Goal: Task Accomplishment & Management: Use online tool/utility

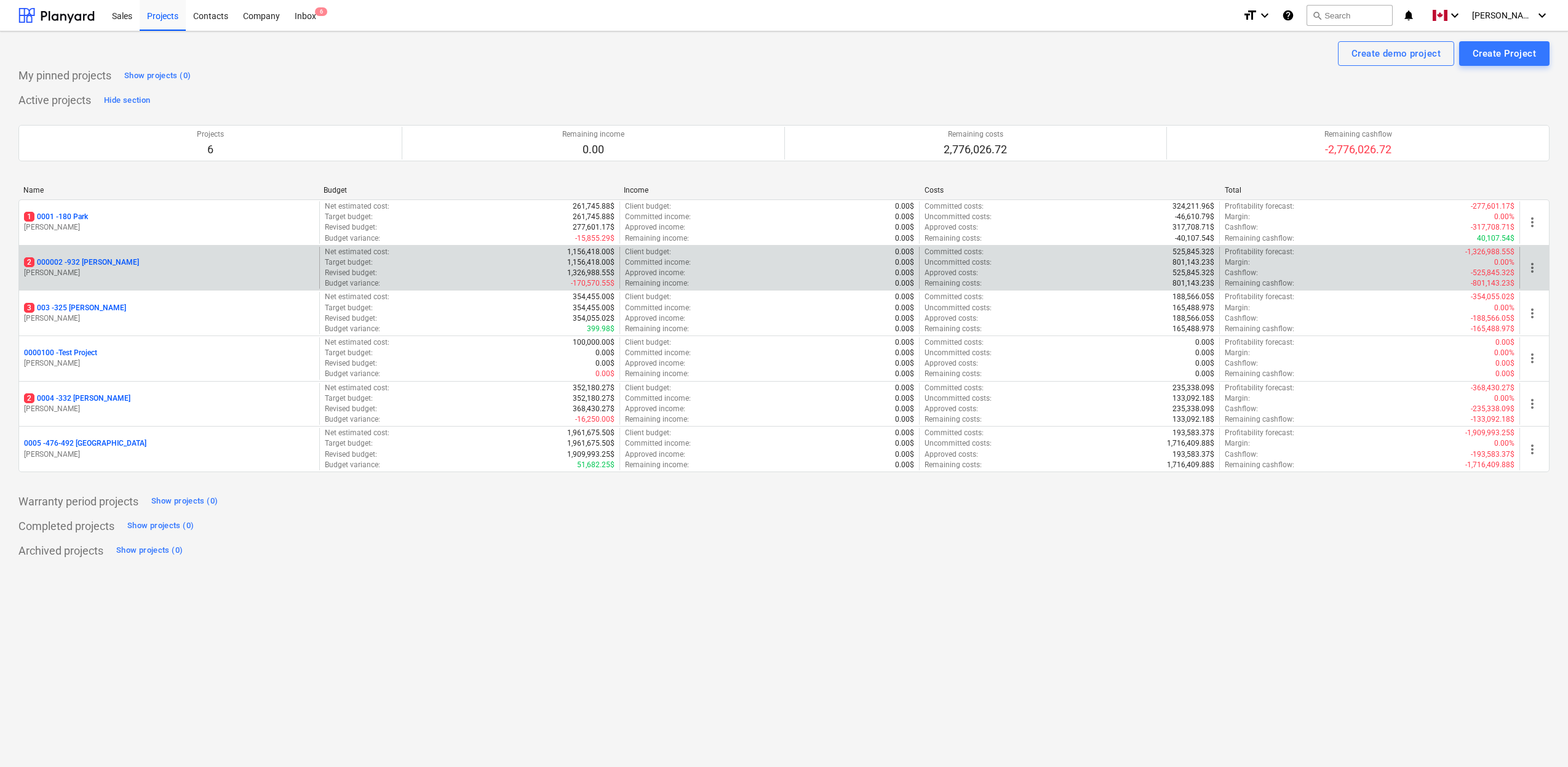
click at [98, 259] on p "2 000002 - 932 [PERSON_NAME]" at bounding box center [81, 262] width 115 height 10
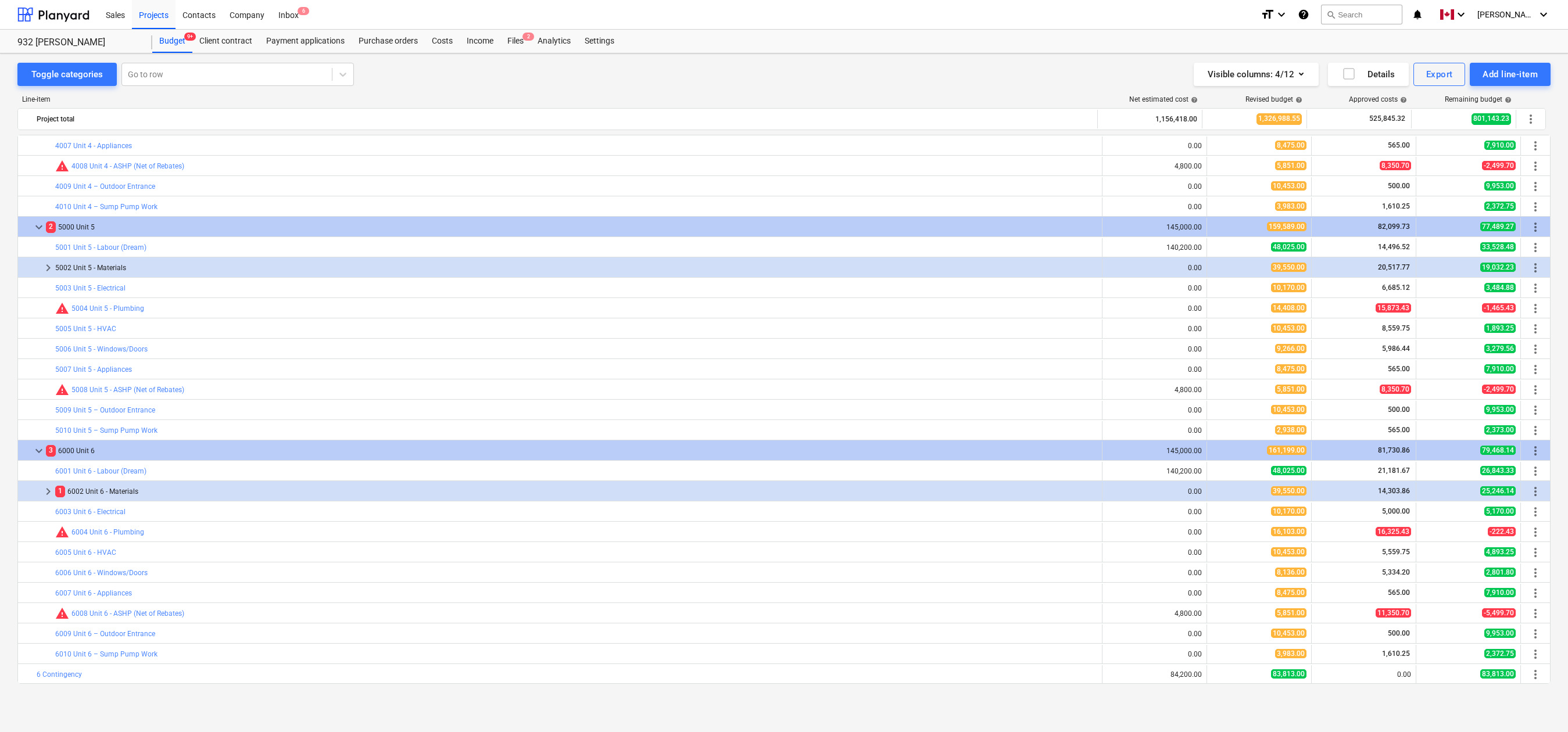
scroll to position [1138, 0]
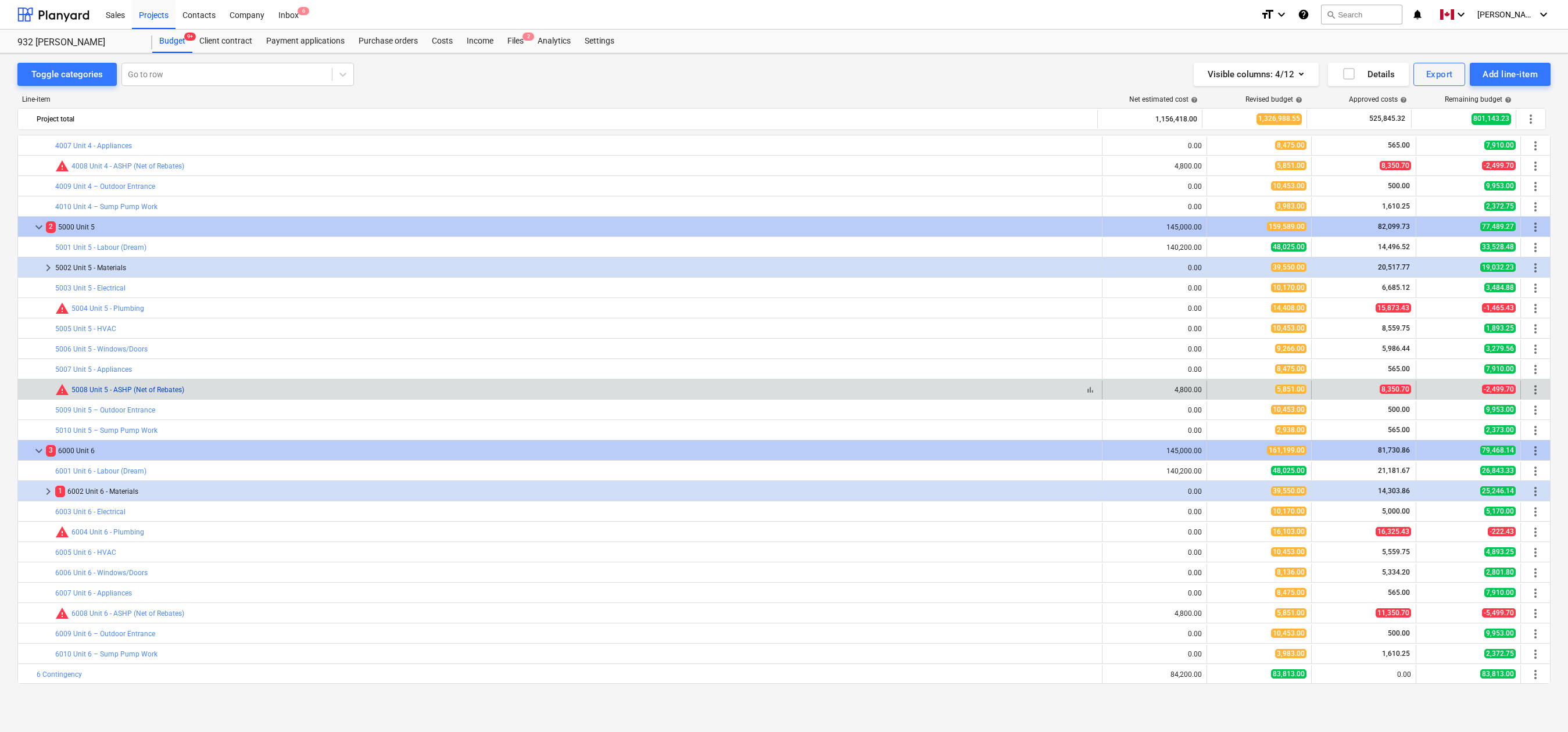
click at [149, 388] on link "5008 Unit 5 - ASHP (Net of Rebates)" at bounding box center [127, 389] width 113 height 8
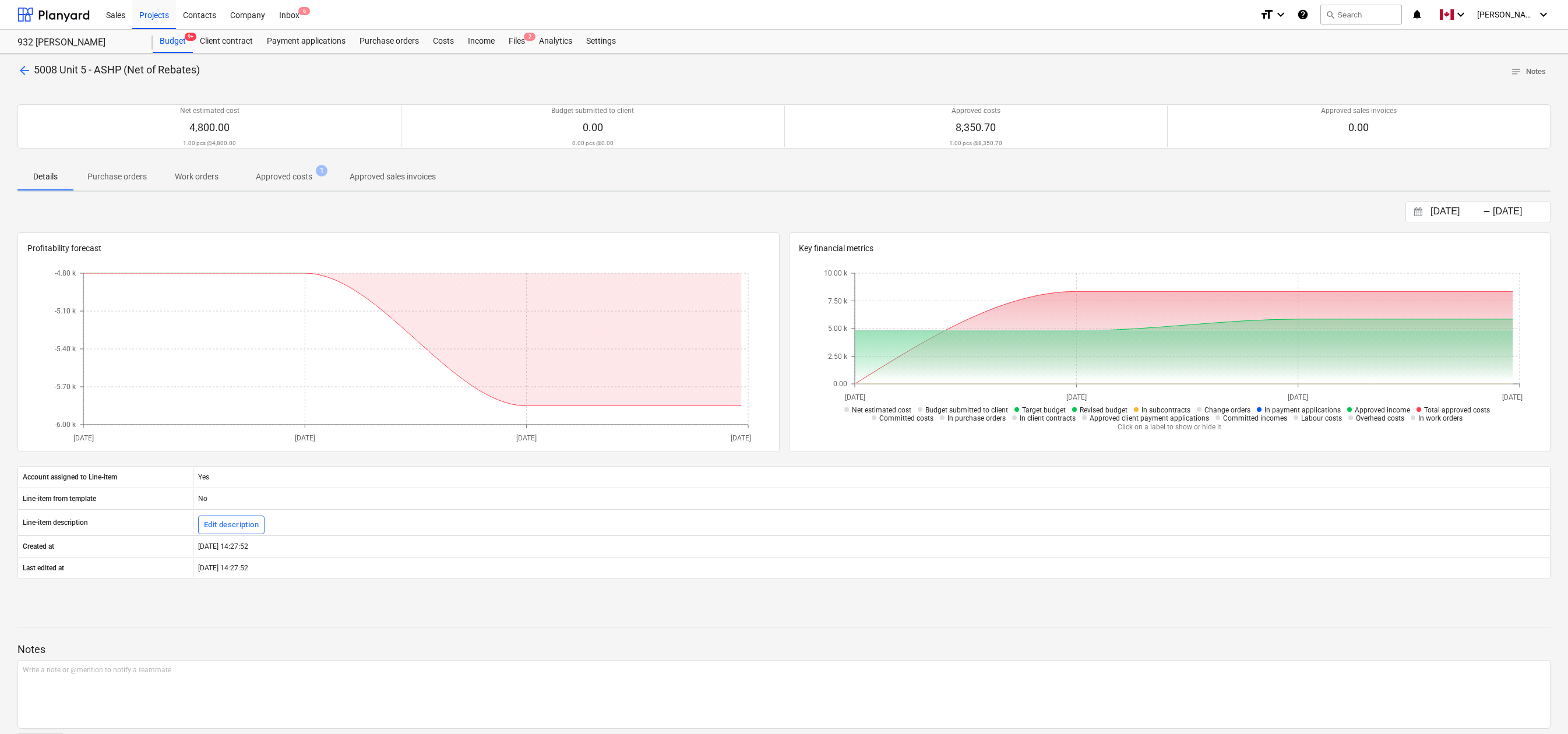
click at [297, 175] on p "Approved costs" at bounding box center [284, 177] width 57 height 12
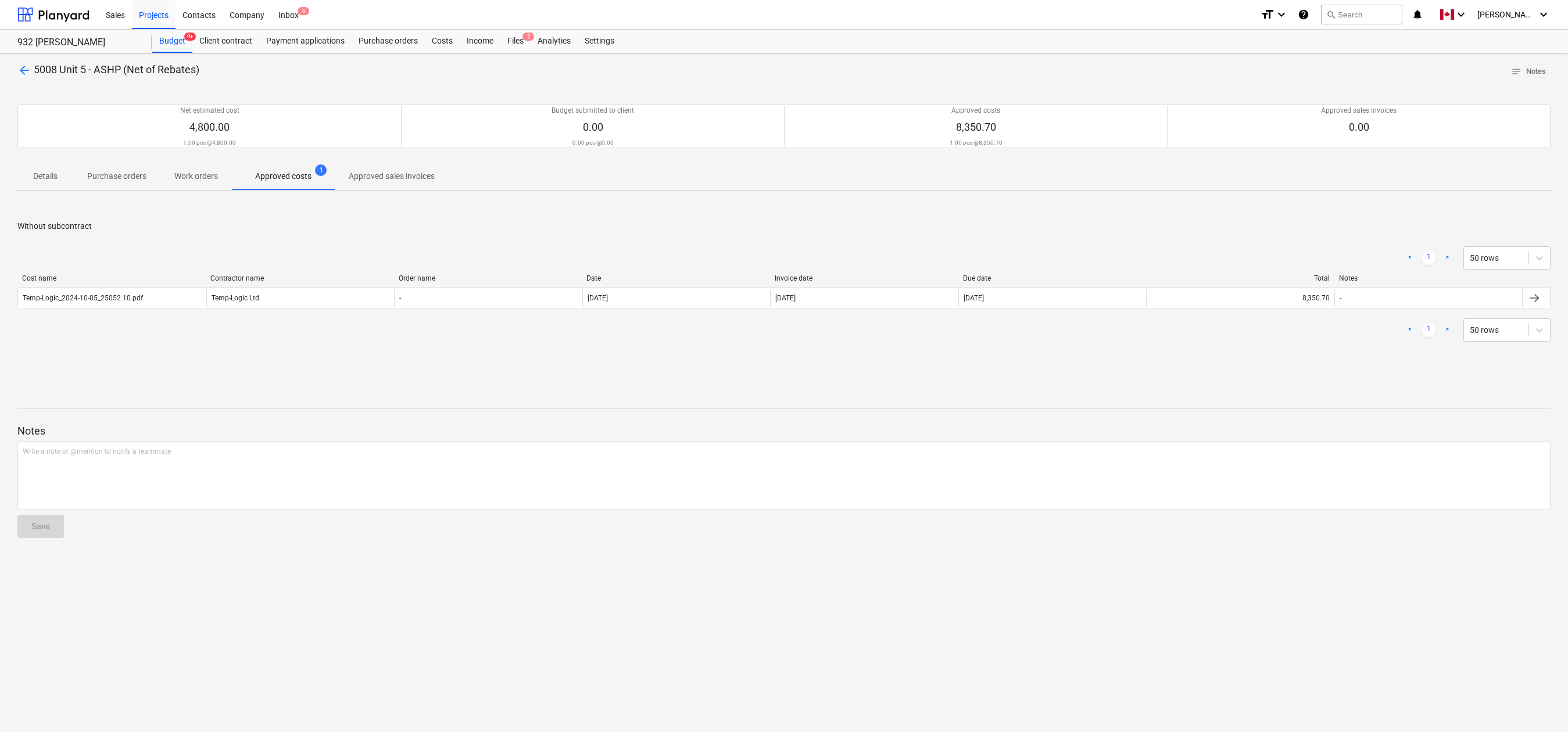
click at [24, 69] on span "arrow_back" at bounding box center [24, 70] width 14 height 14
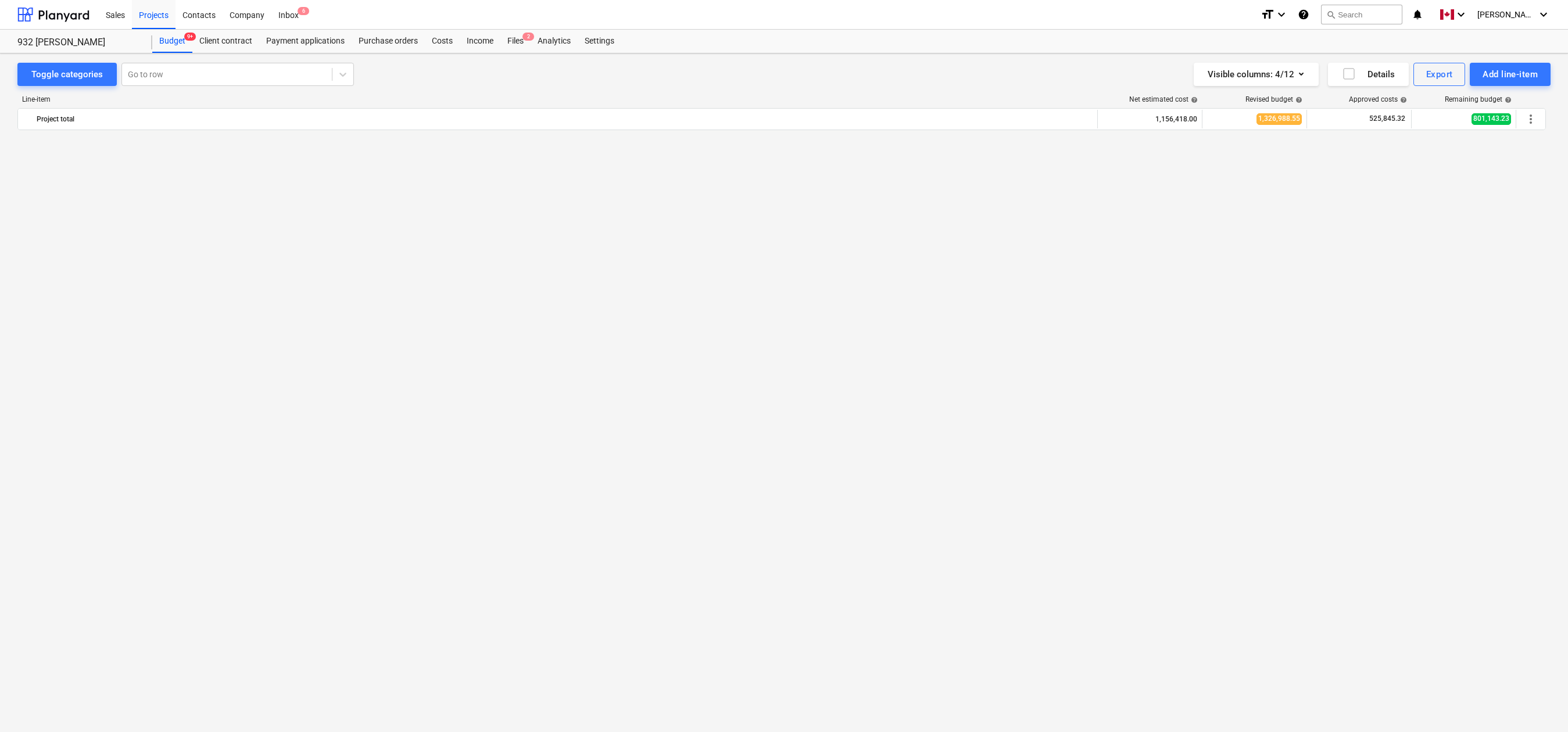
scroll to position [1138, 0]
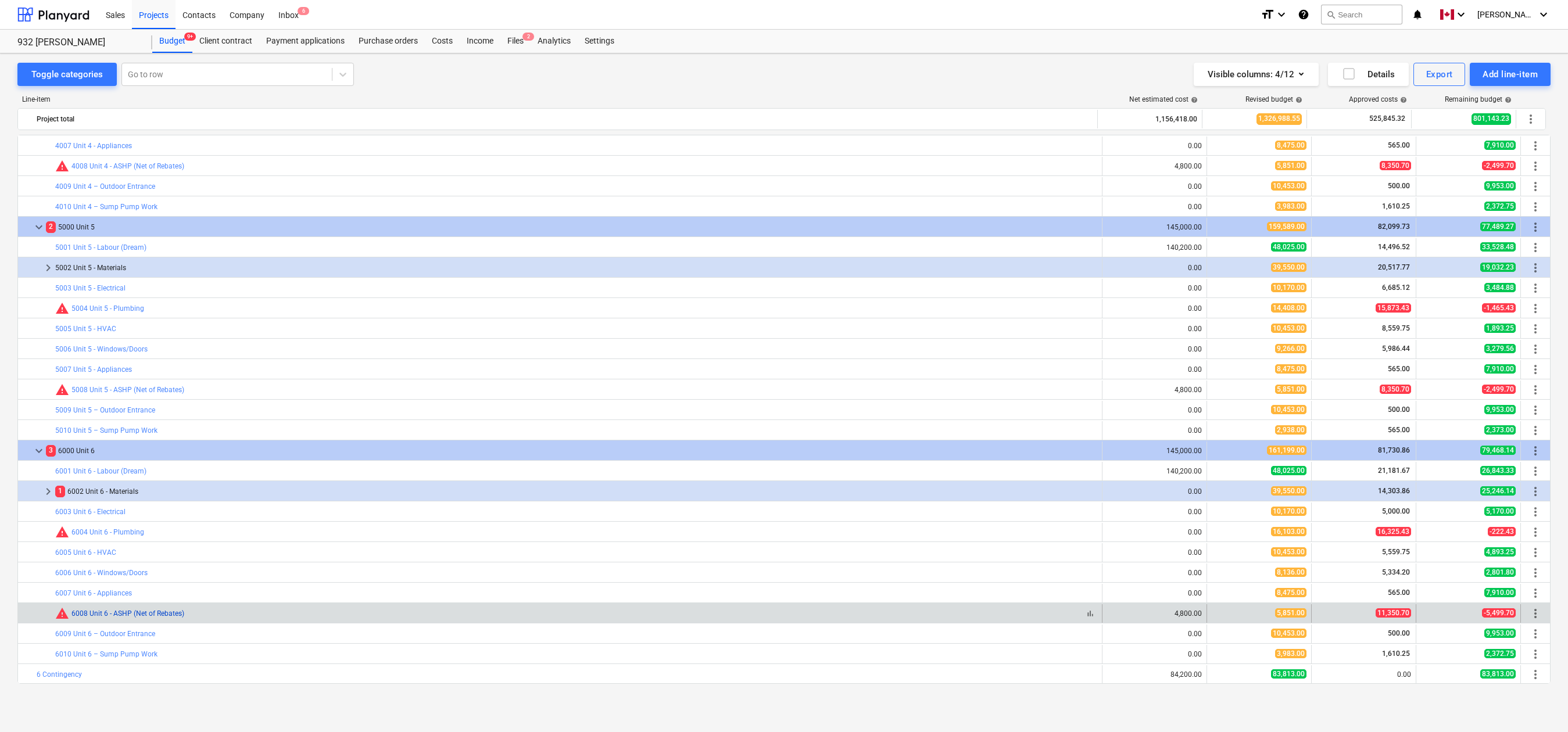
click at [130, 613] on link "6008 Unit 6 - ASHP (Net of Rebates)" at bounding box center [127, 613] width 113 height 8
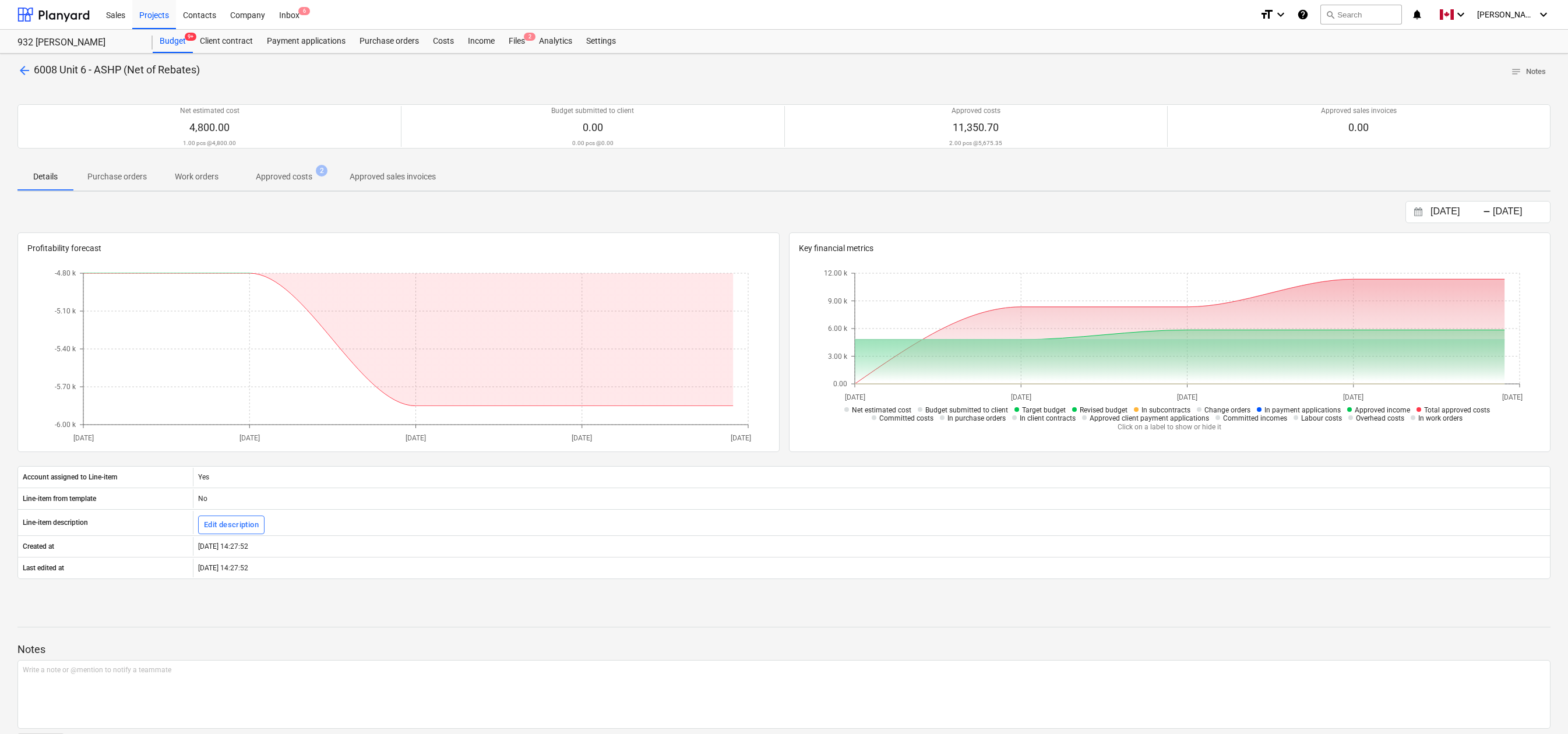
click at [291, 177] on p "Approved costs" at bounding box center [284, 177] width 57 height 12
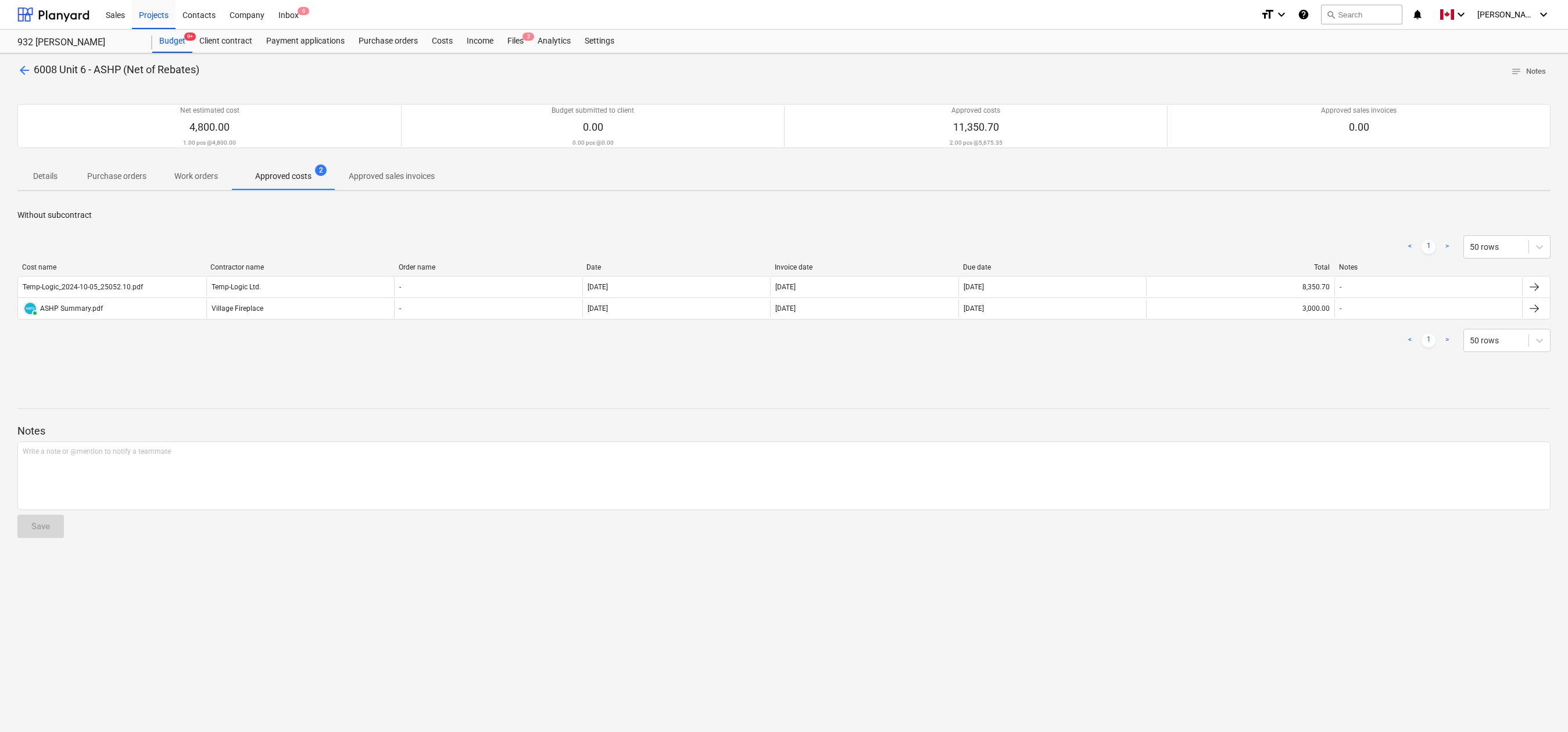
click at [779, 377] on div "arrow_back 6008 Unit 6 - ASHP (Net of Rebates) notes Notes Net estimated cost 4…" at bounding box center [784, 392] width 1568 height 678
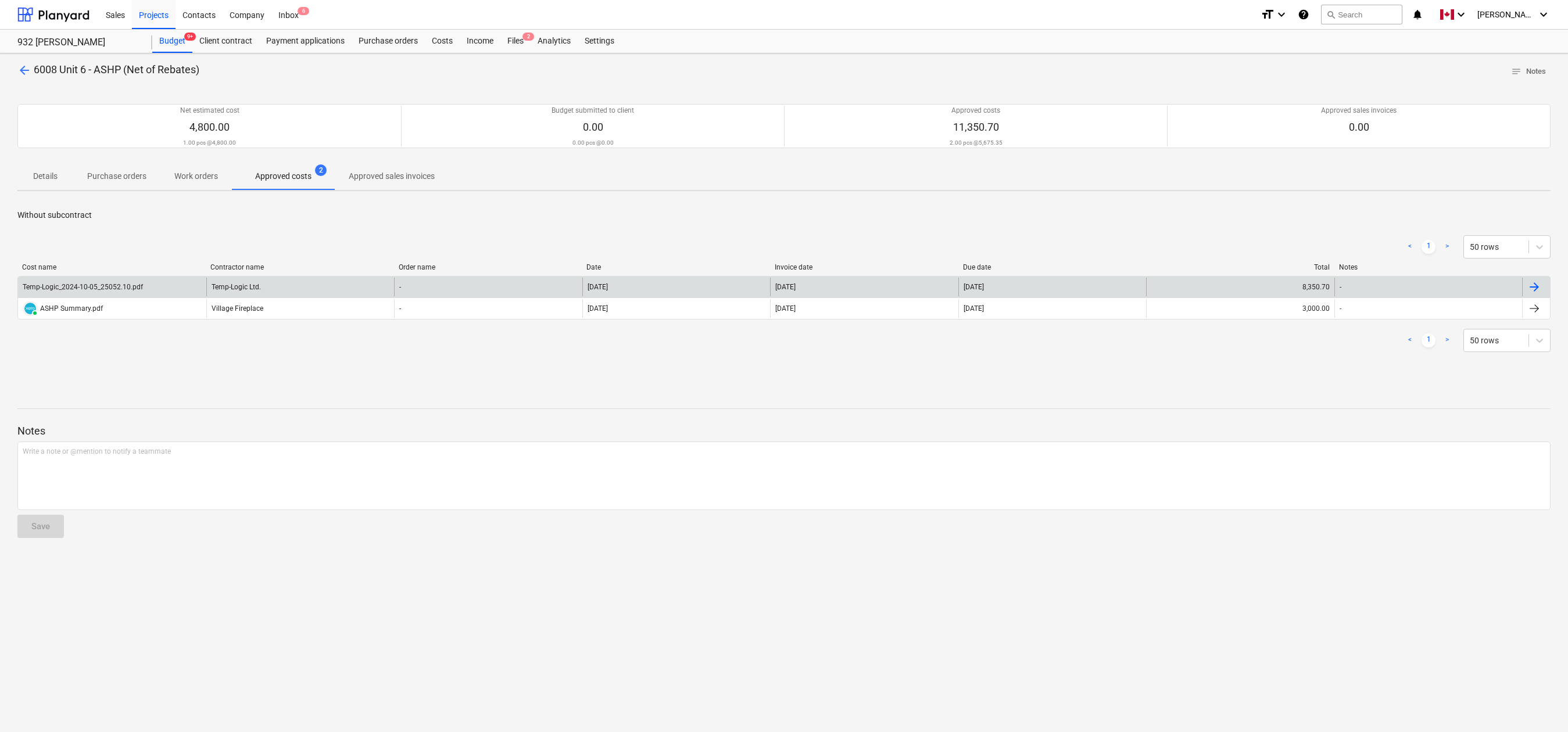
click at [1315, 288] on div "8,350.70" at bounding box center [1240, 287] width 188 height 19
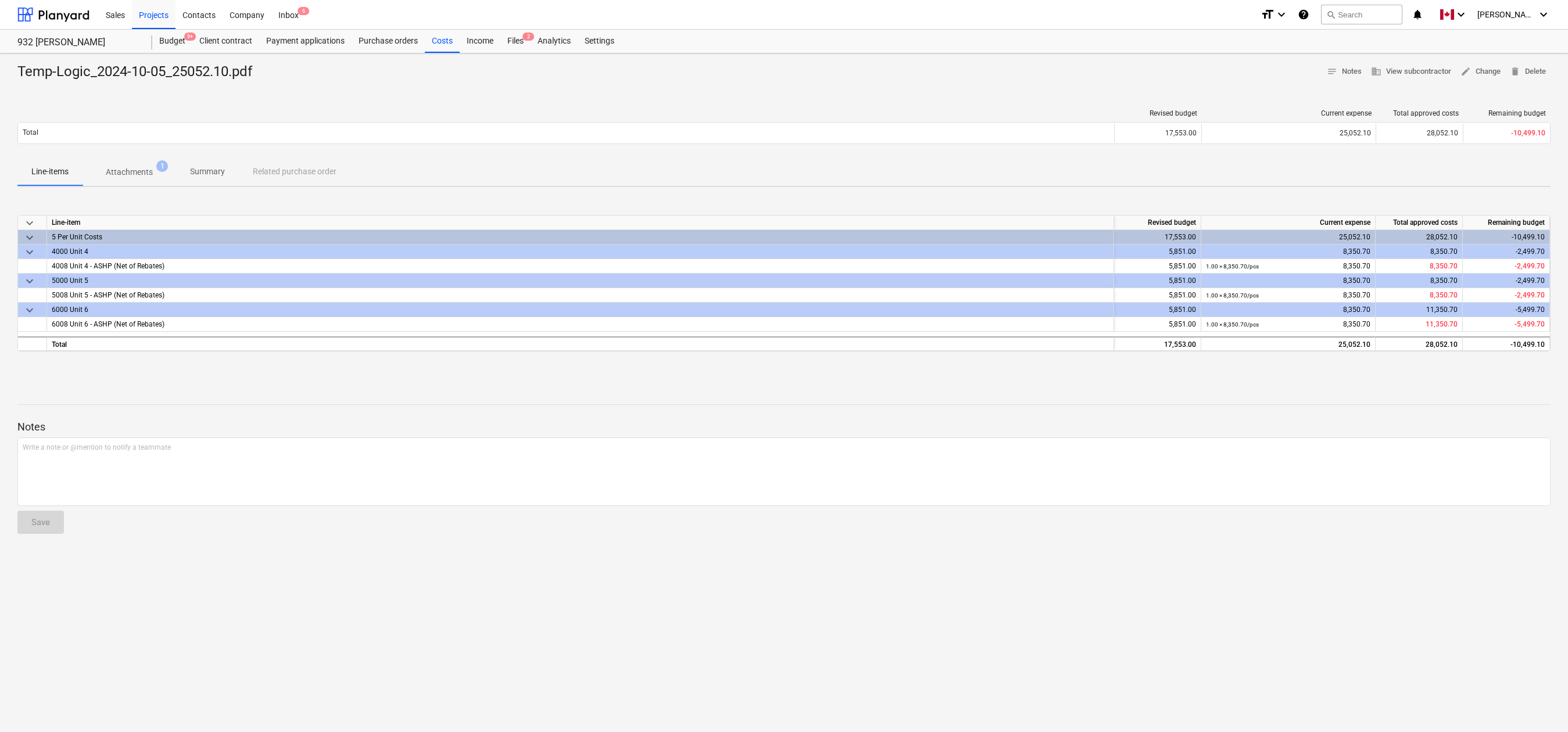
click at [1320, 379] on div "Temp-Logic_2024-10-05_25052.10.pdf notes Notes business View subcontractor edit…" at bounding box center [784, 392] width 1568 height 678
click at [125, 175] on p "Attachments" at bounding box center [129, 172] width 47 height 12
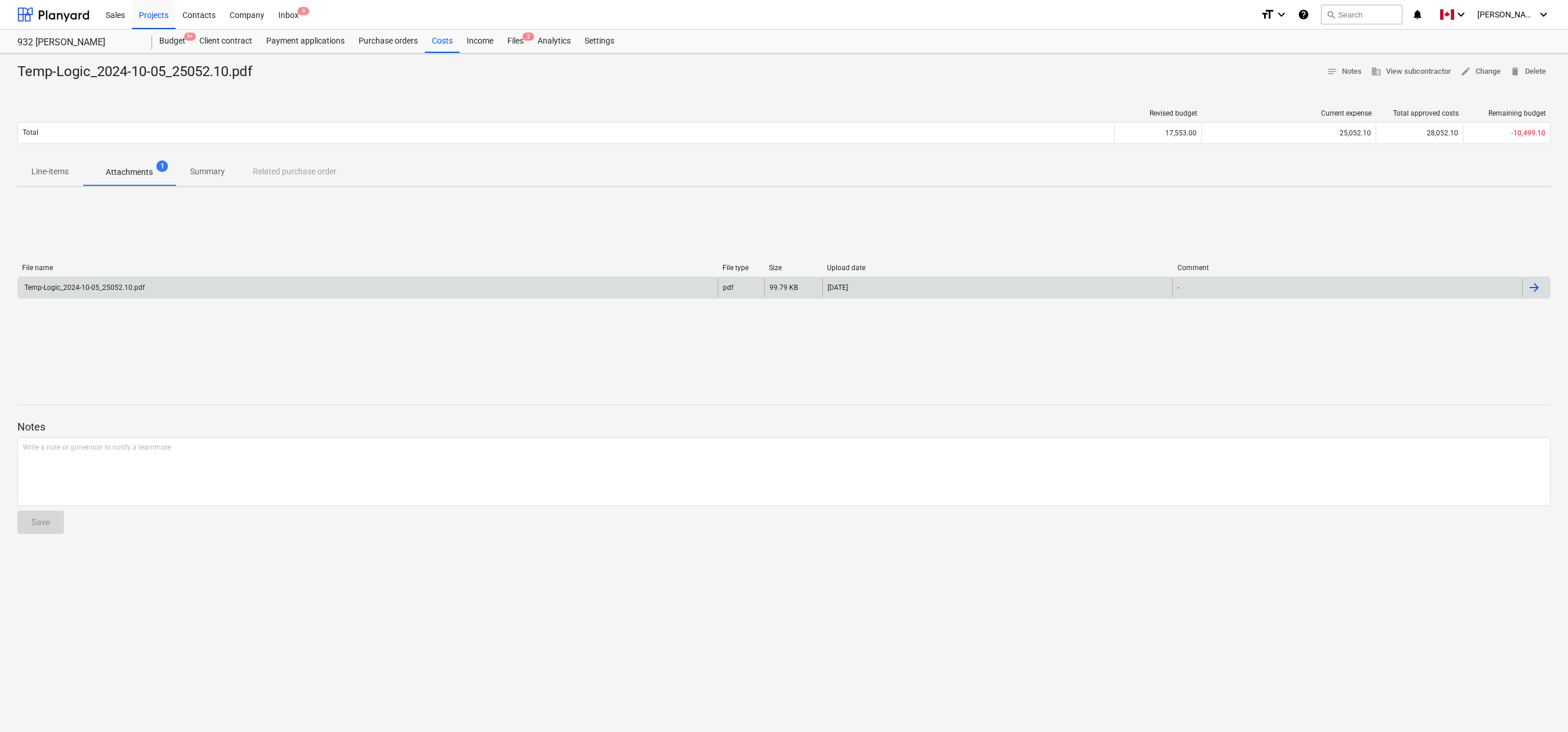
click at [1481, 291] on div at bounding box center [1534, 287] width 14 height 14
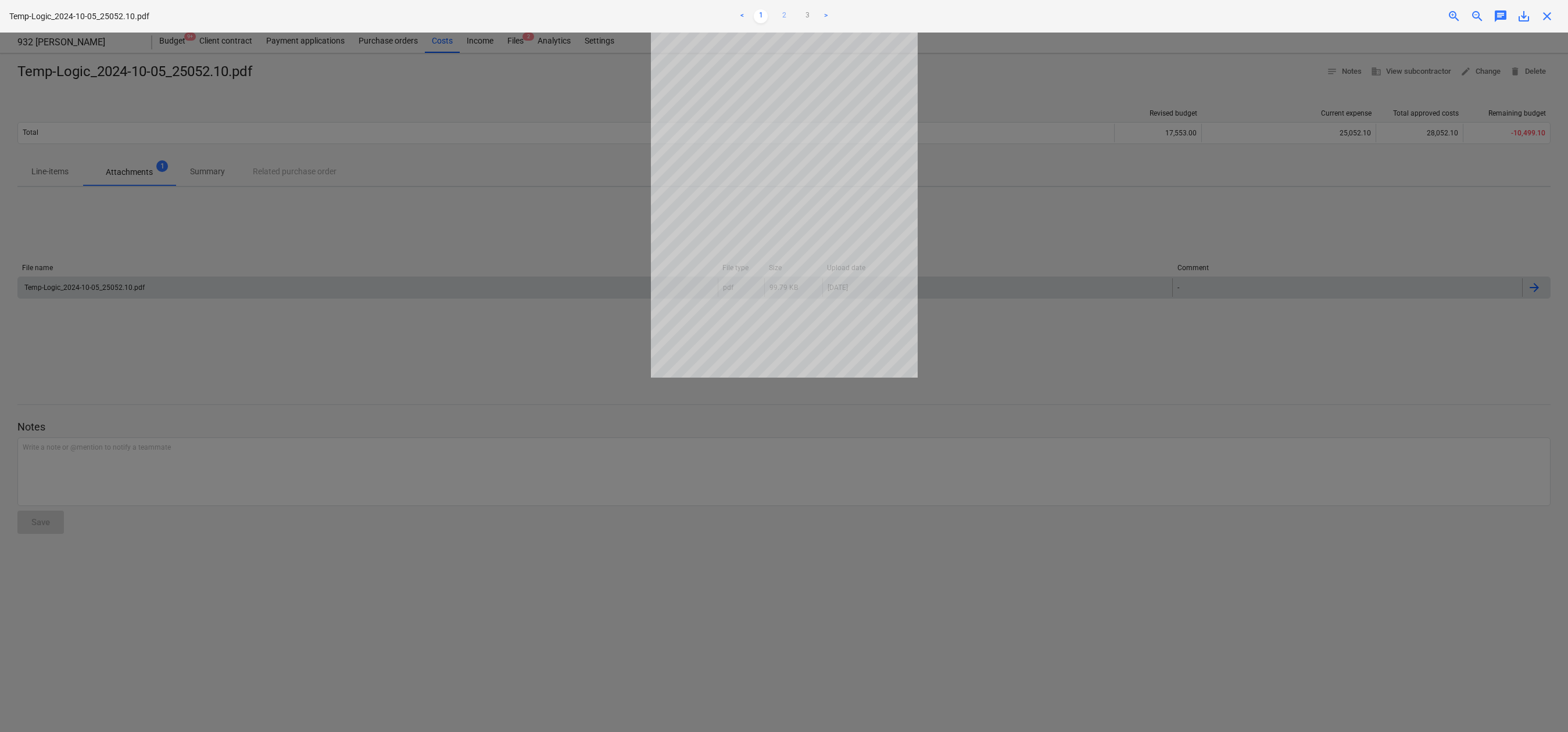
click at [785, 18] on link "2" at bounding box center [784, 16] width 14 height 14
click at [802, 17] on link "3" at bounding box center [807, 16] width 14 height 14
click at [783, 13] on link "2" at bounding box center [784, 16] width 14 height 14
click at [758, 14] on link "1" at bounding box center [760, 16] width 14 height 14
click at [1481, 22] on span "close" at bounding box center [1547, 16] width 14 height 14
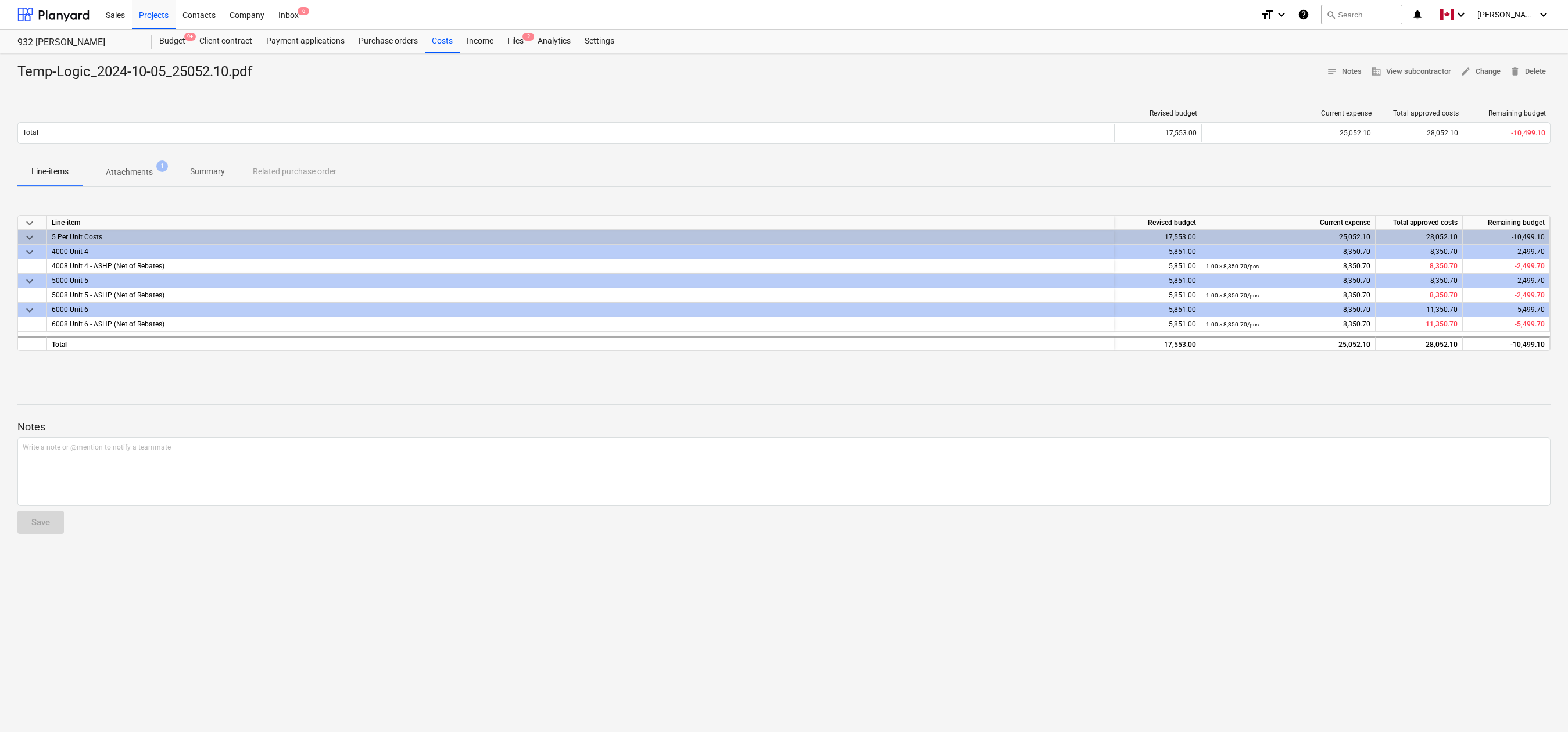
click at [1445, 580] on div "Temp-Logic_2024-10-05_25052.10.pdf notes Notes business View subcontractor edit…" at bounding box center [784, 392] width 1568 height 678
click at [675, 385] on div at bounding box center [784, 384] width 1533 height 9
click at [1481, 71] on span "delete Delete" at bounding box center [1528, 72] width 36 height 13
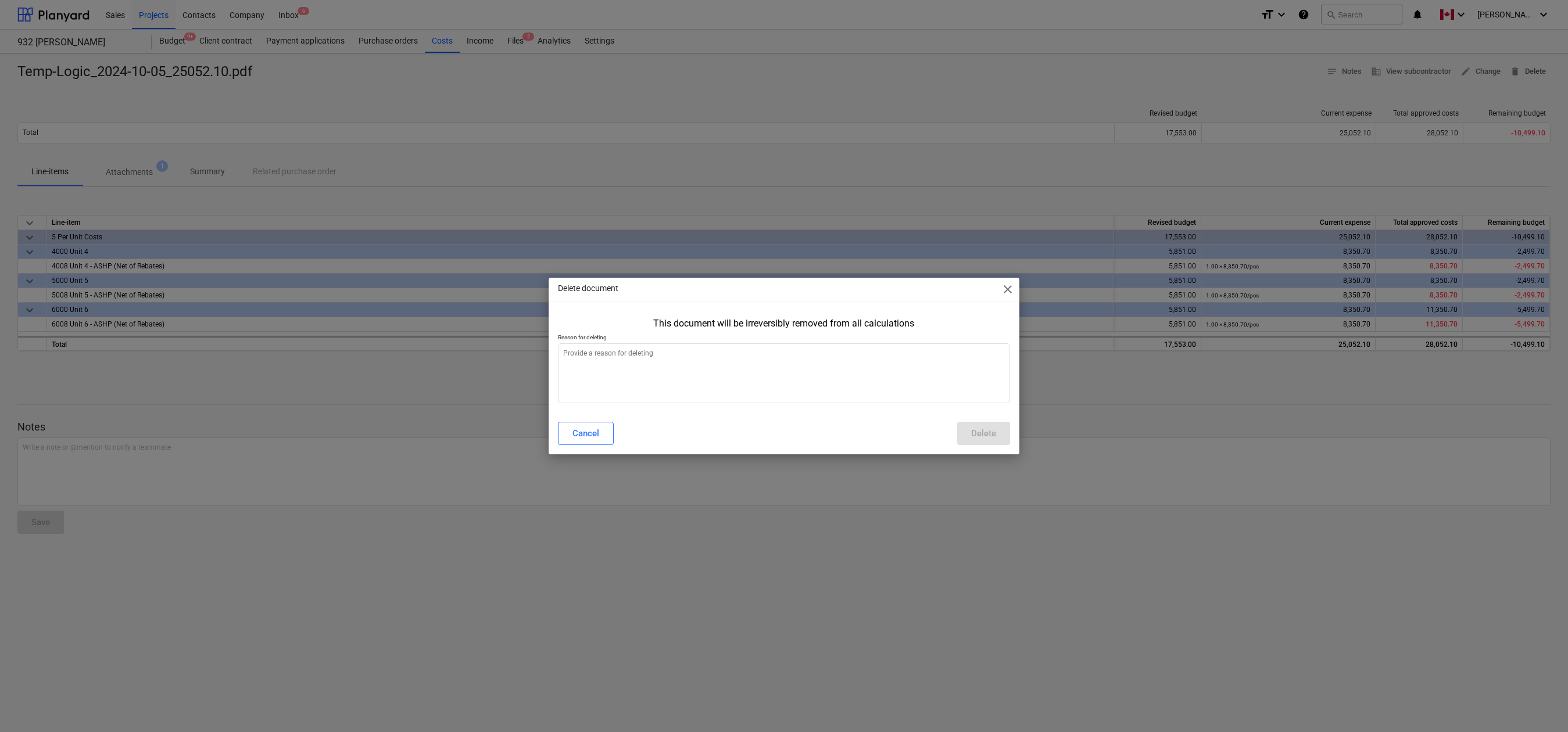
type textarea "x"
click at [883, 369] on textarea at bounding box center [784, 373] width 452 height 60
type textarea "O"
type textarea "x"
type textarea "On"
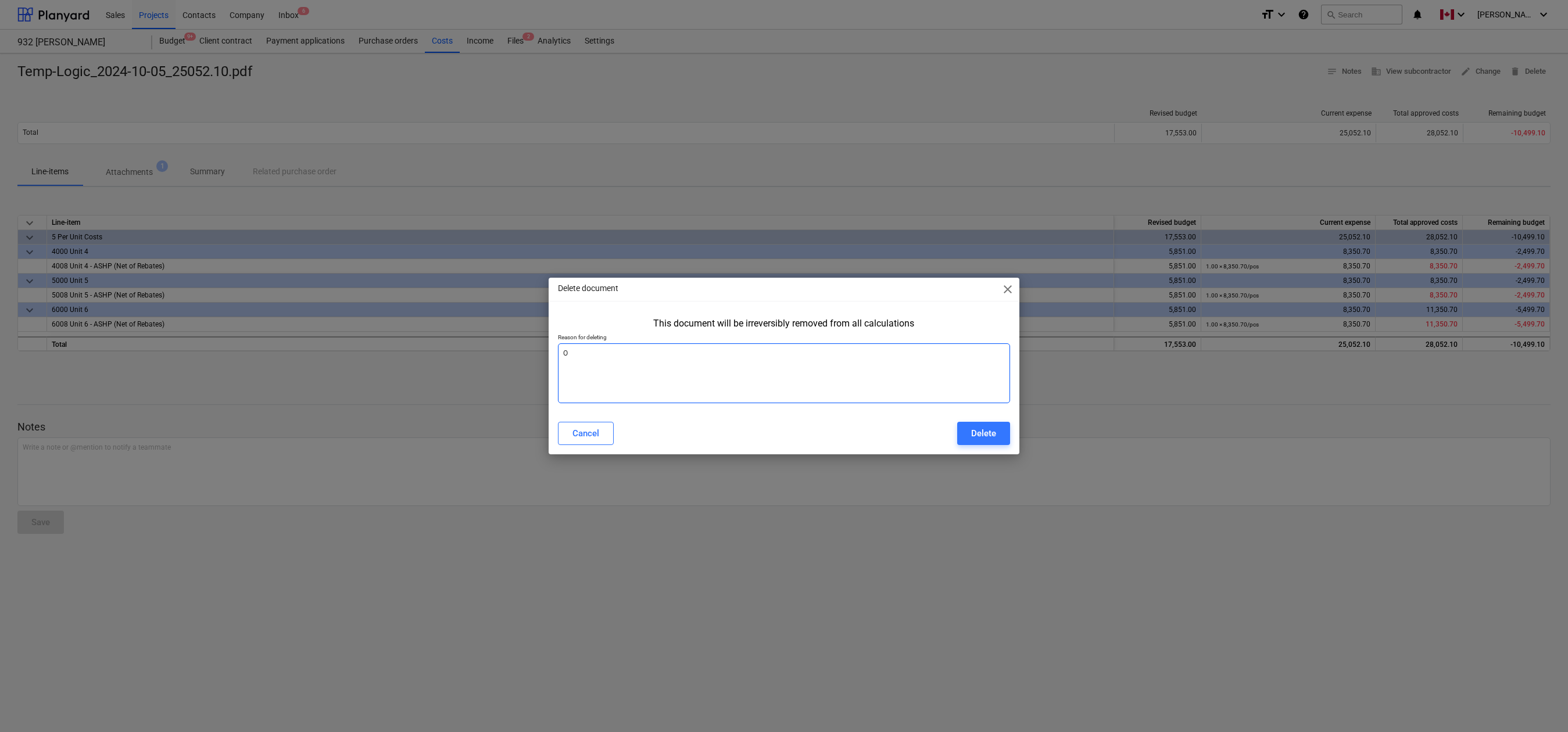
type textarea "x"
type textarea "Onl"
type textarea "x"
type textarea "Only"
type textarea "x"
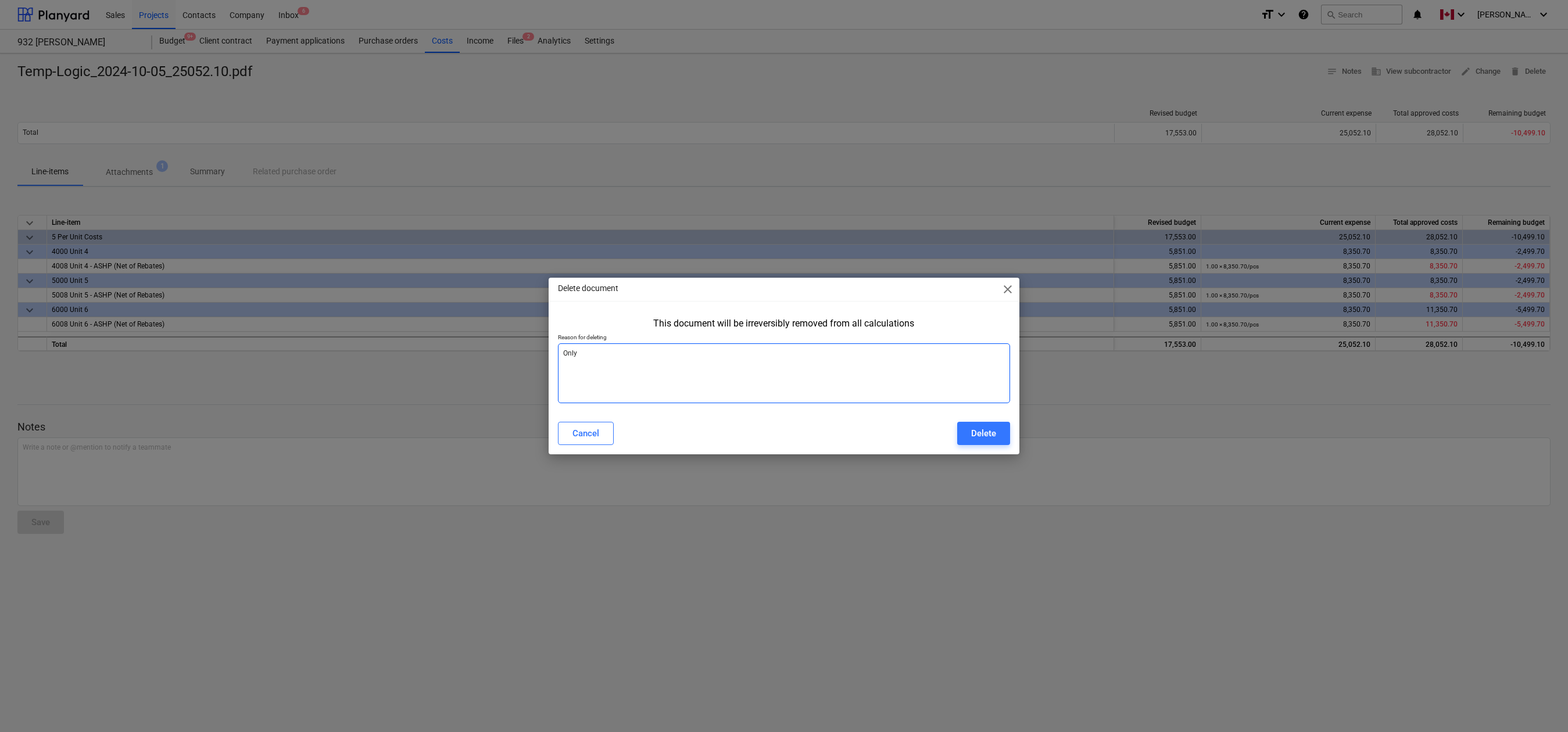
type textarea "Only"
type textarea "x"
type textarea "Only u"
type textarea "x"
type textarea "Only un"
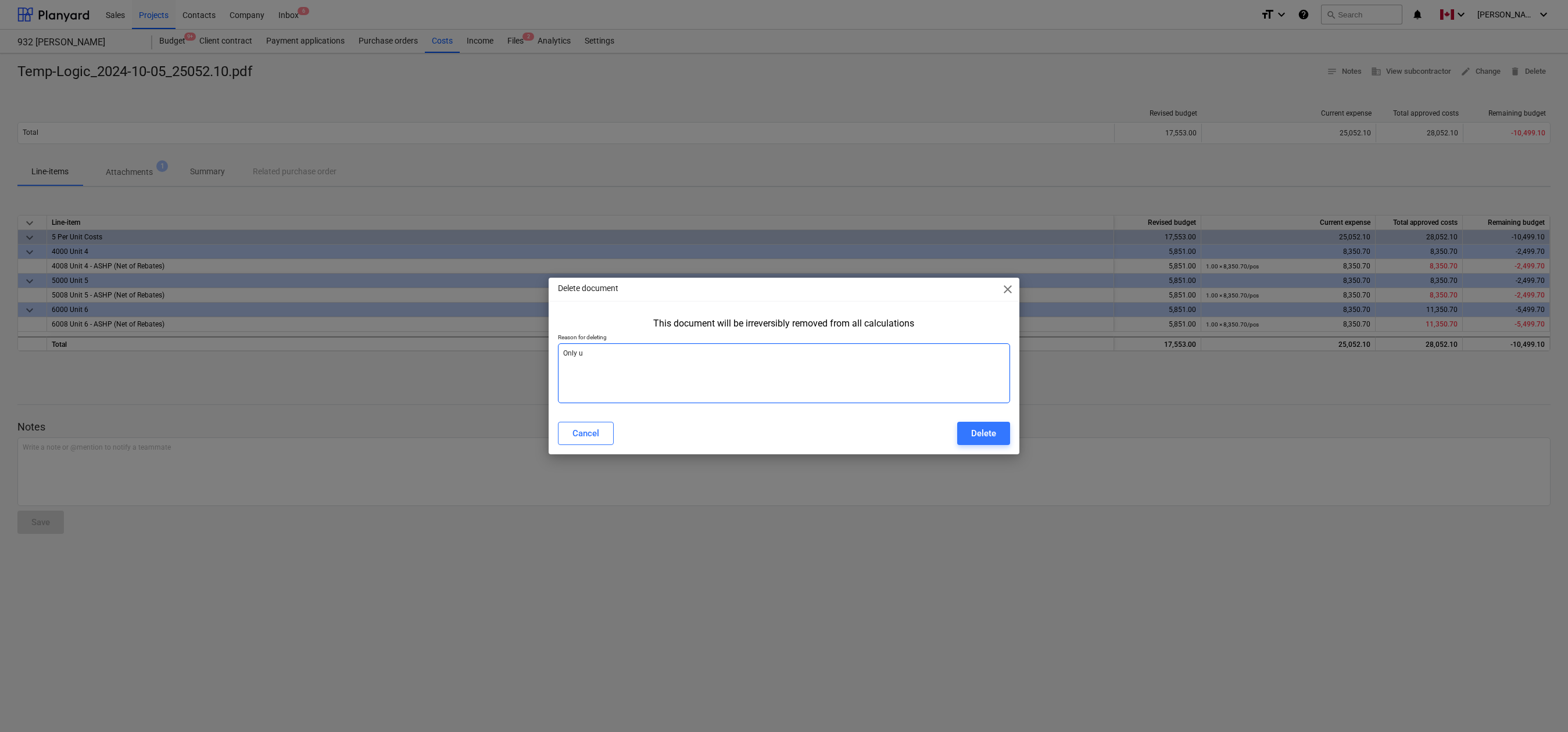
type textarea "x"
type textarea "Only uni"
type textarea "x"
type textarea "Only unit"
type textarea "x"
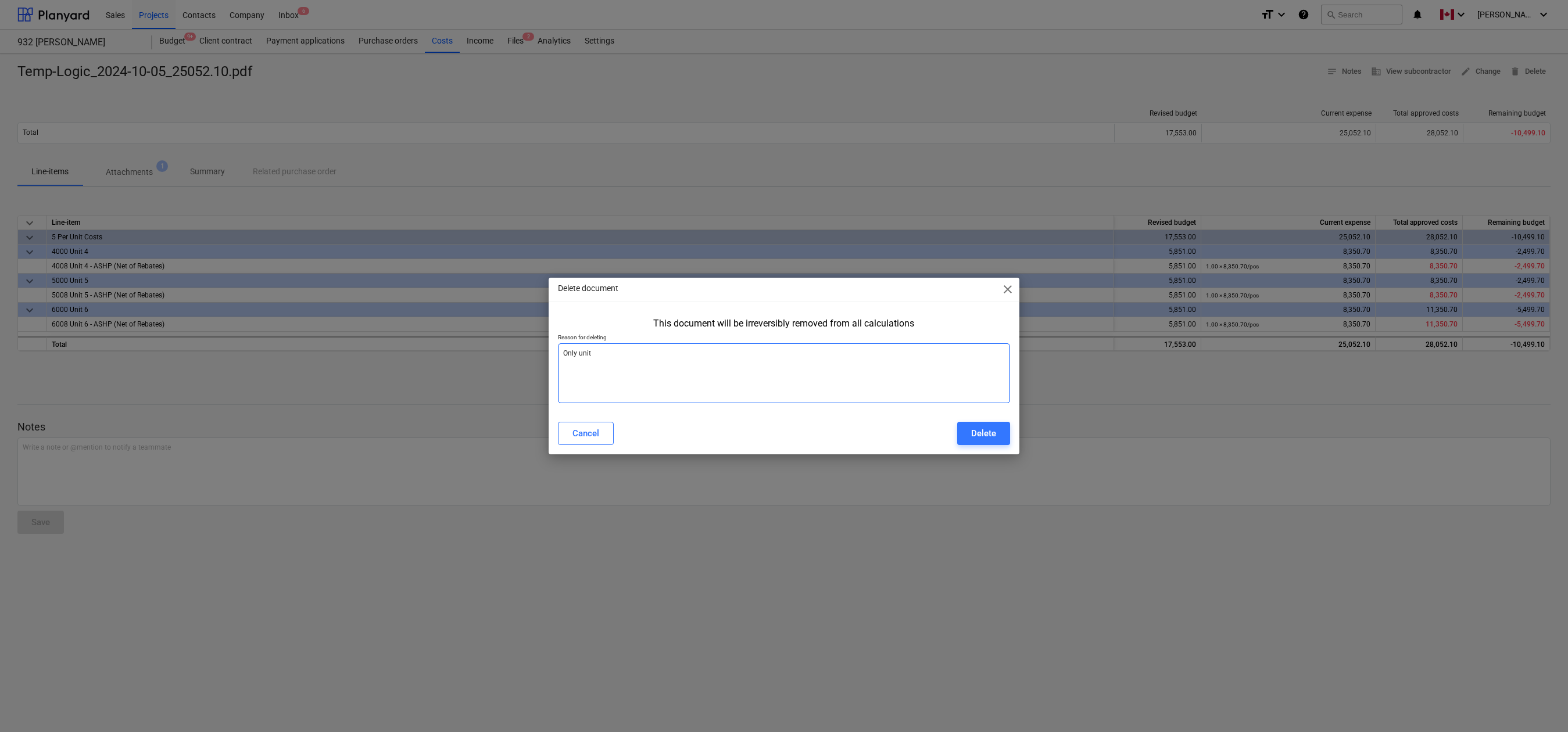
type textarea "Only unit"
type textarea "x"
type textarea "Only unit 6"
type textarea "x"
type textarea "Only unit 6"
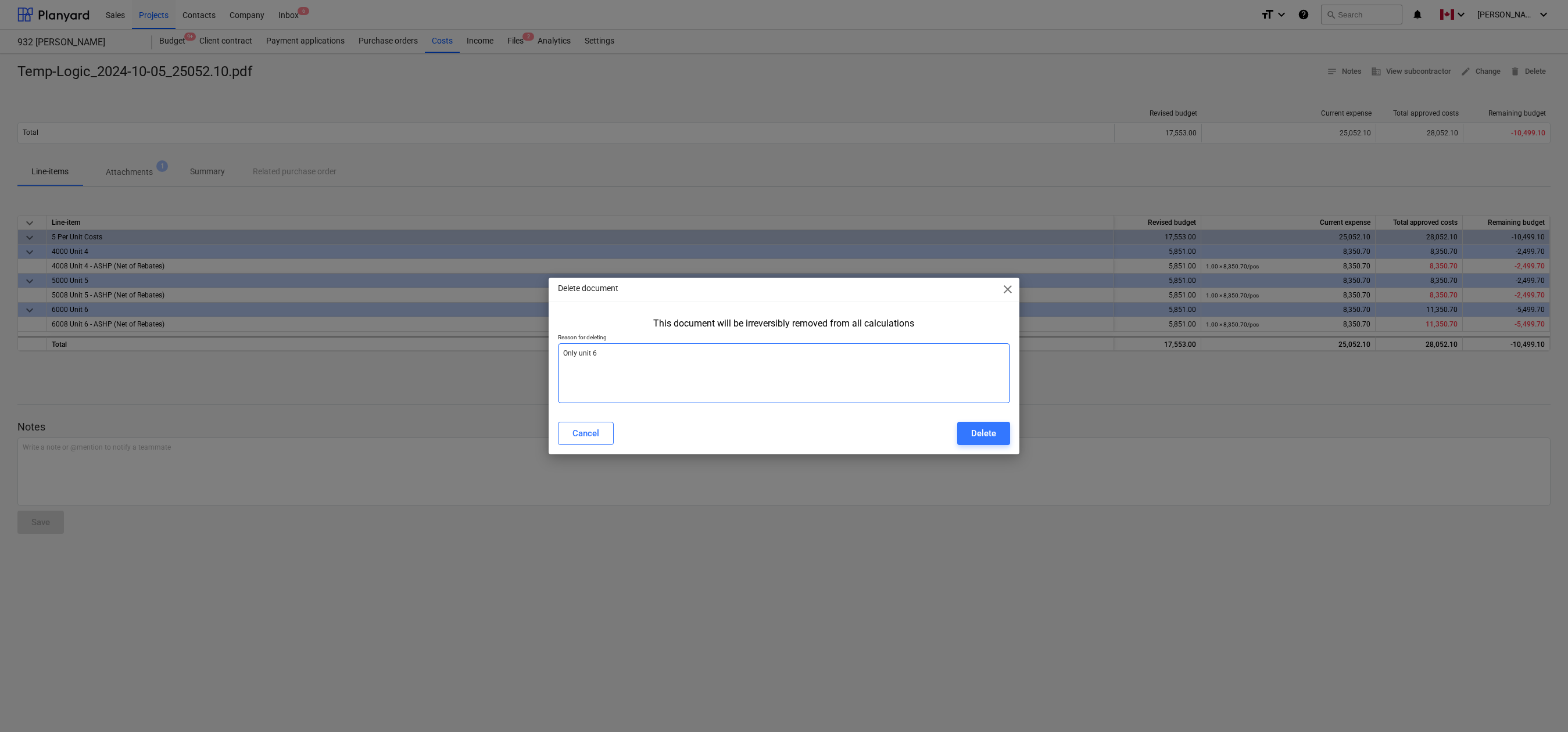
type textarea "x"
type textarea "Only unit 6 w"
type textarea "x"
type textarea "Only unit 6 wa"
type textarea "x"
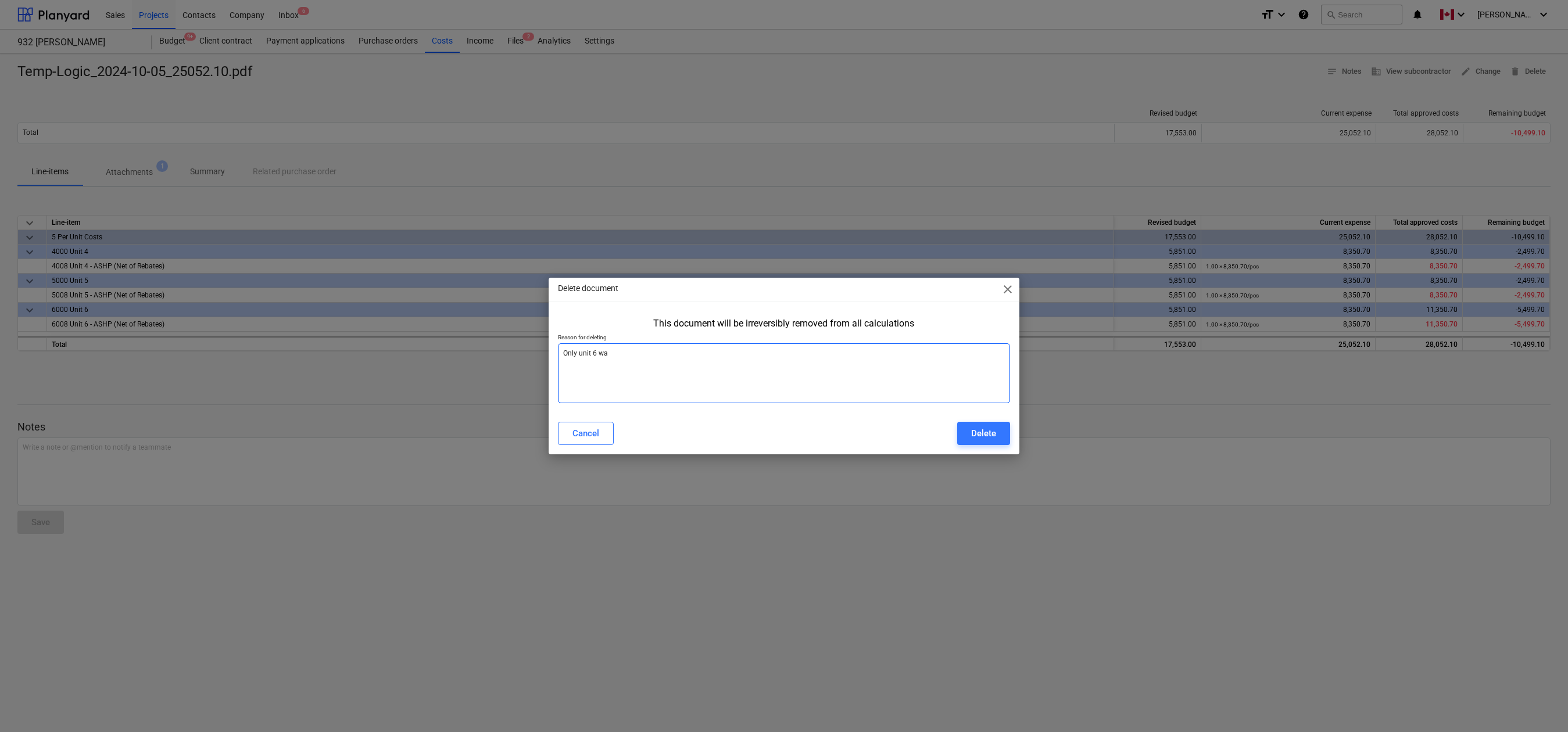
type textarea "Only unit 6 was"
type textarea "x"
type textarea "Only unit 6 was"
type textarea "x"
type textarea "Only unit 6 was p"
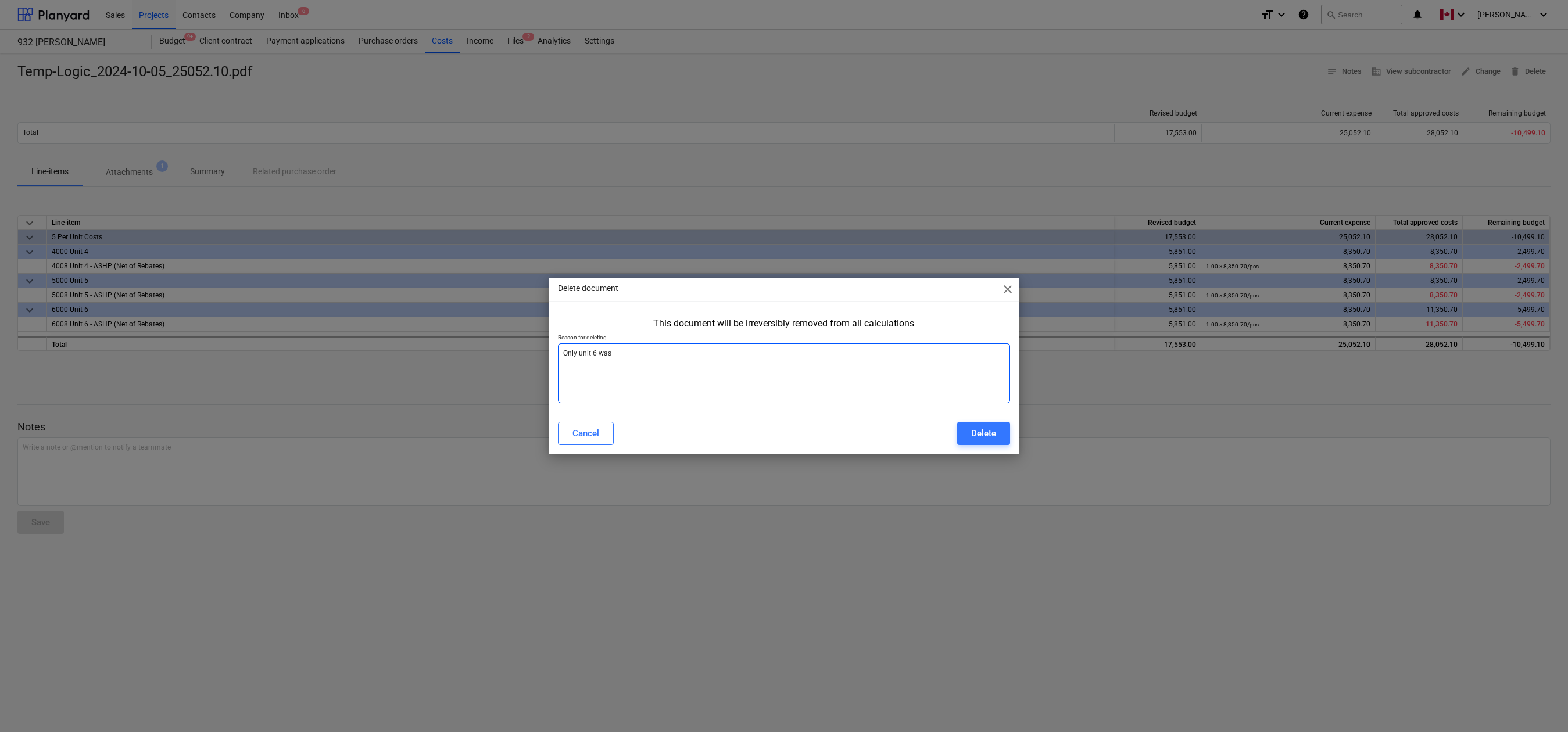
type textarea "x"
type textarea "Only unit 6 was pa"
type textarea "x"
type textarea "Only unit 6 was pai"
type textarea "x"
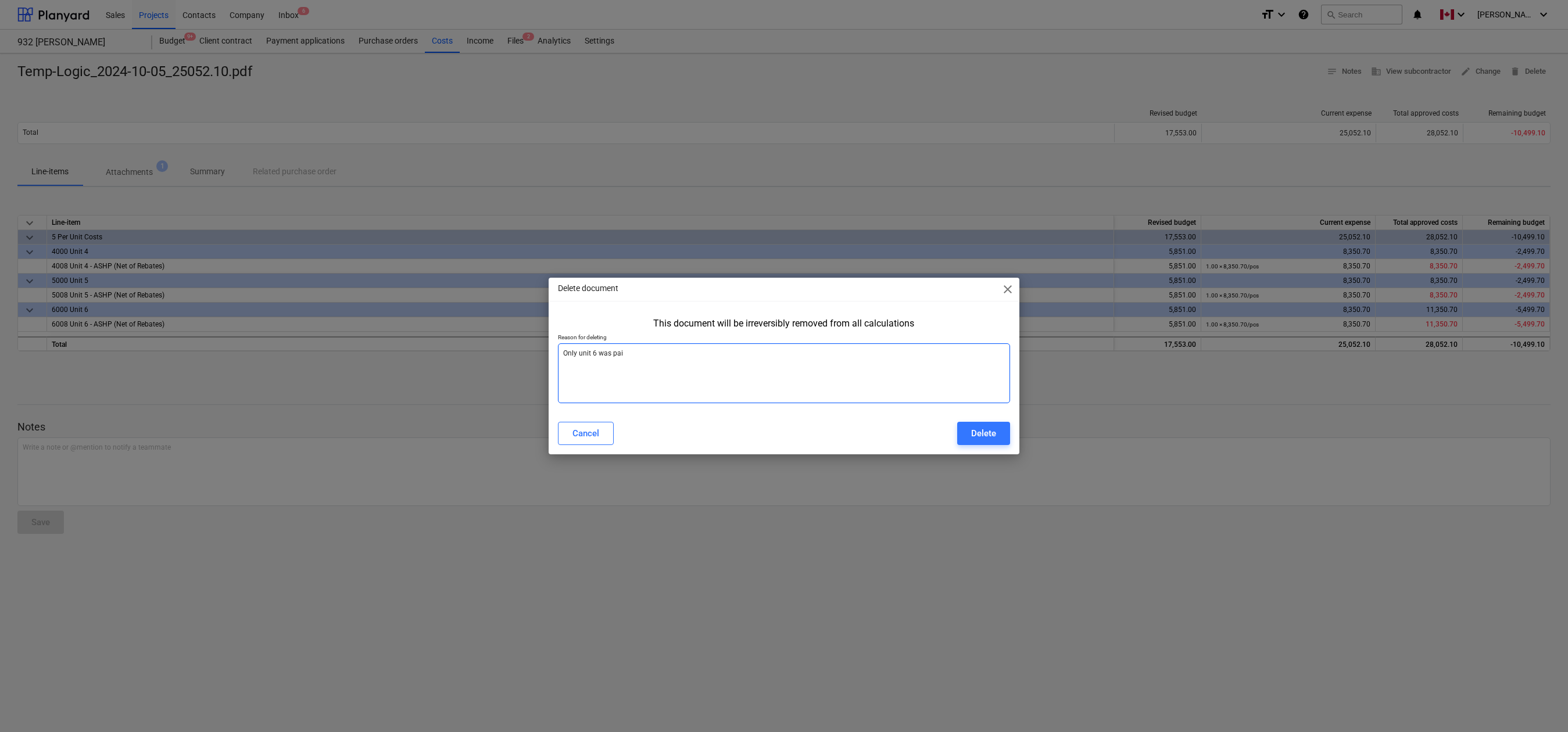
type textarea "Only unit 6 was paid"
type textarea "x"
type textarea "Only unit 6 was paid"
type textarea "x"
type textarea "Only unit 6 was paid f"
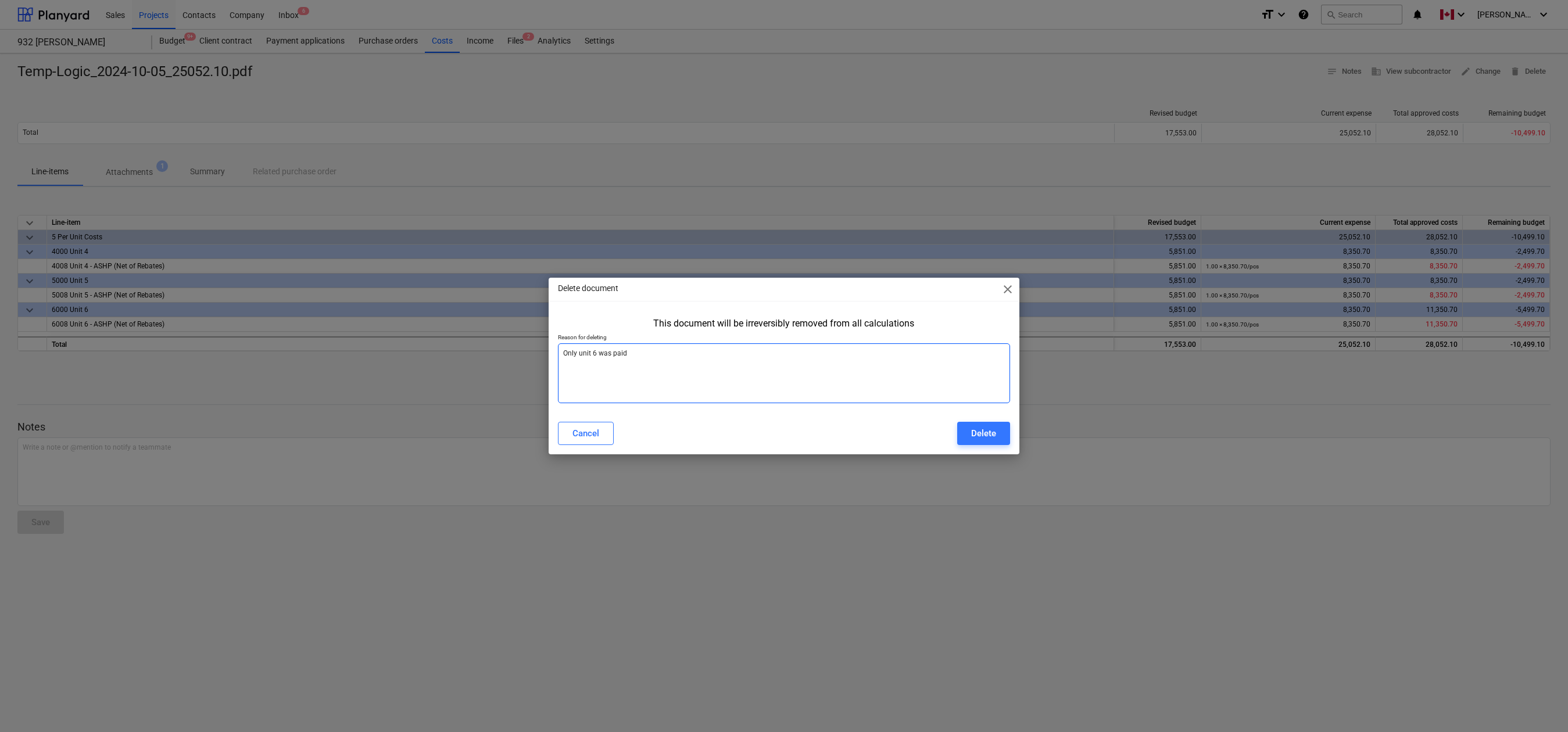
type textarea "x"
type textarea "Only unit 6 was paid fo"
type textarea "x"
type textarea "Only unit 6 was paid for"
type textarea "x"
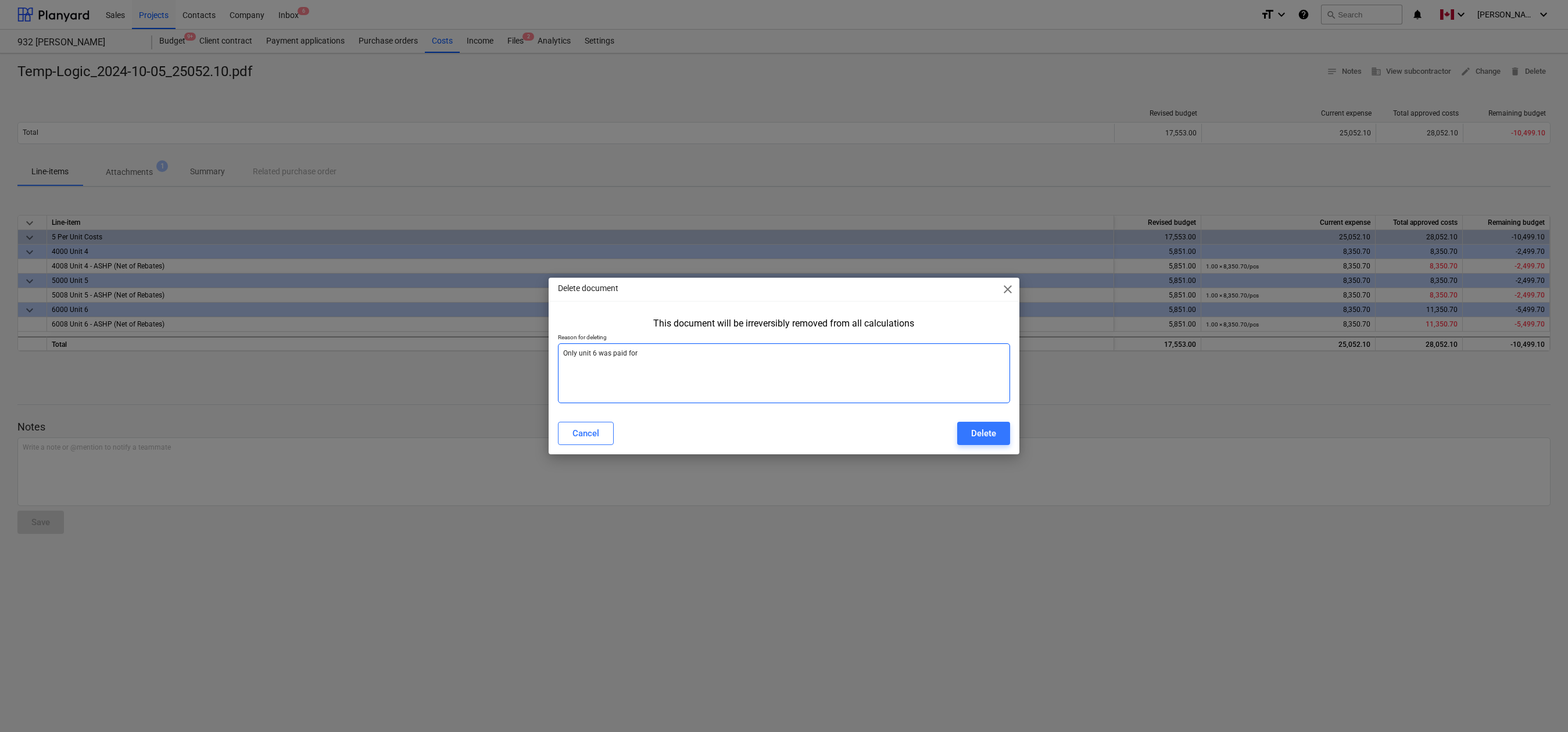
type textarea "Only unit 6 was paid for"
type textarea "x"
type textarea "Only unit 6 was paid for i"
type textarea "x"
type textarea "Only unit 6 was paid for in"
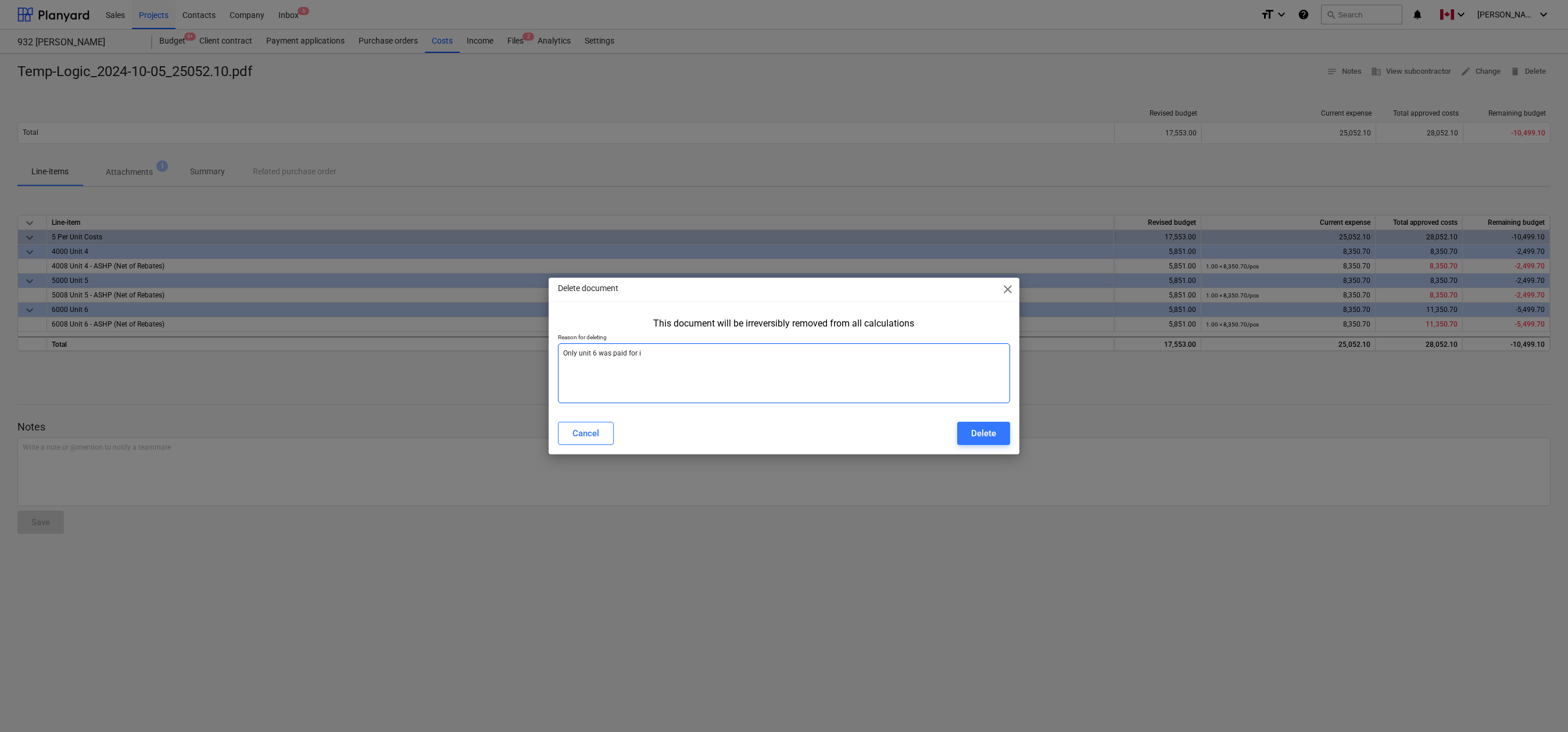
type textarea "x"
type textarea "Only unit 6 was paid for in"
type textarea "x"
type textarea "Only unit 6 was paid for in 0"
type textarea "x"
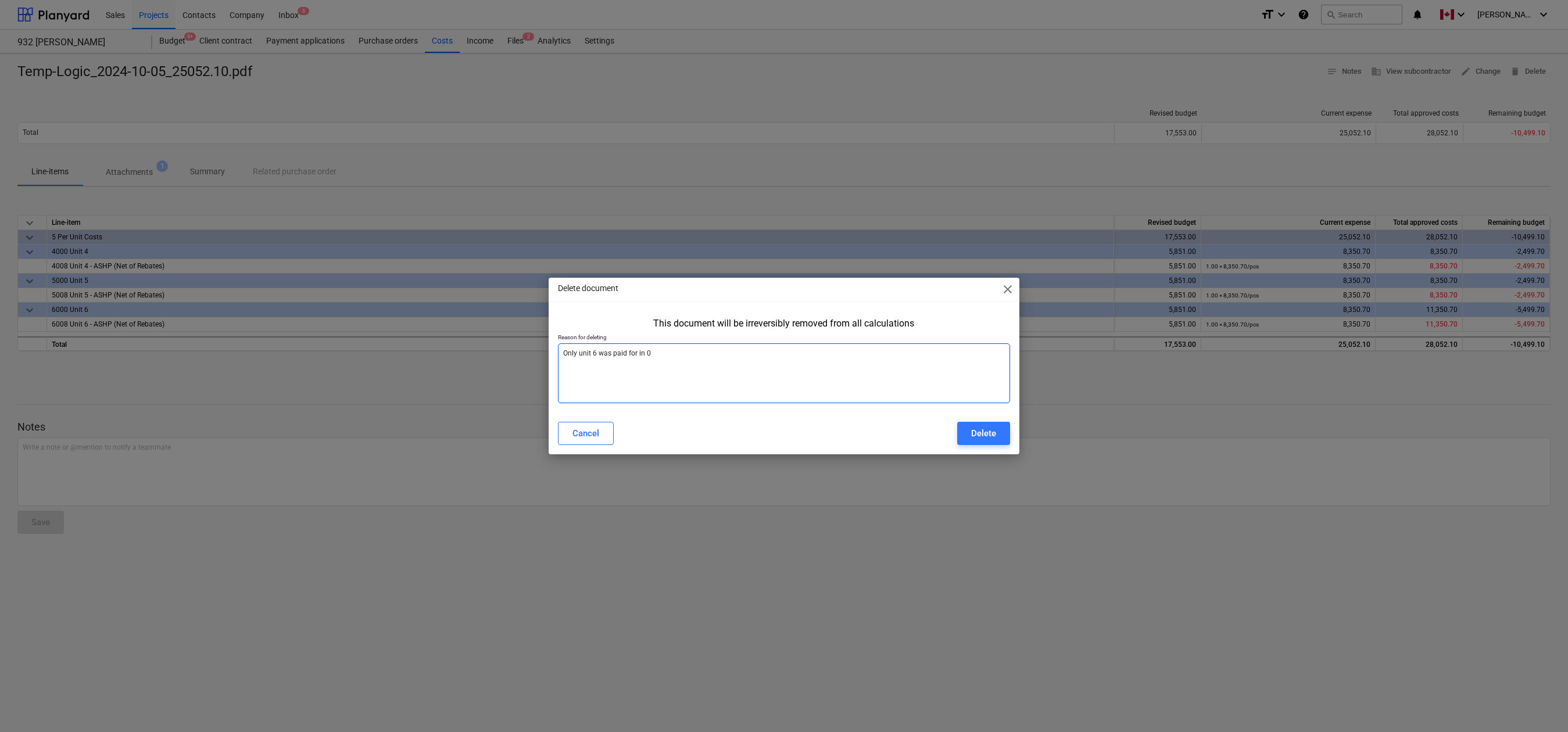
type textarea "Only unit 6 was paid for in"
type textarea "x"
type textarea "Only unit 6 was paid for in 2"
type textarea "x"
type textarea "Only unit 6 was paid for in 20"
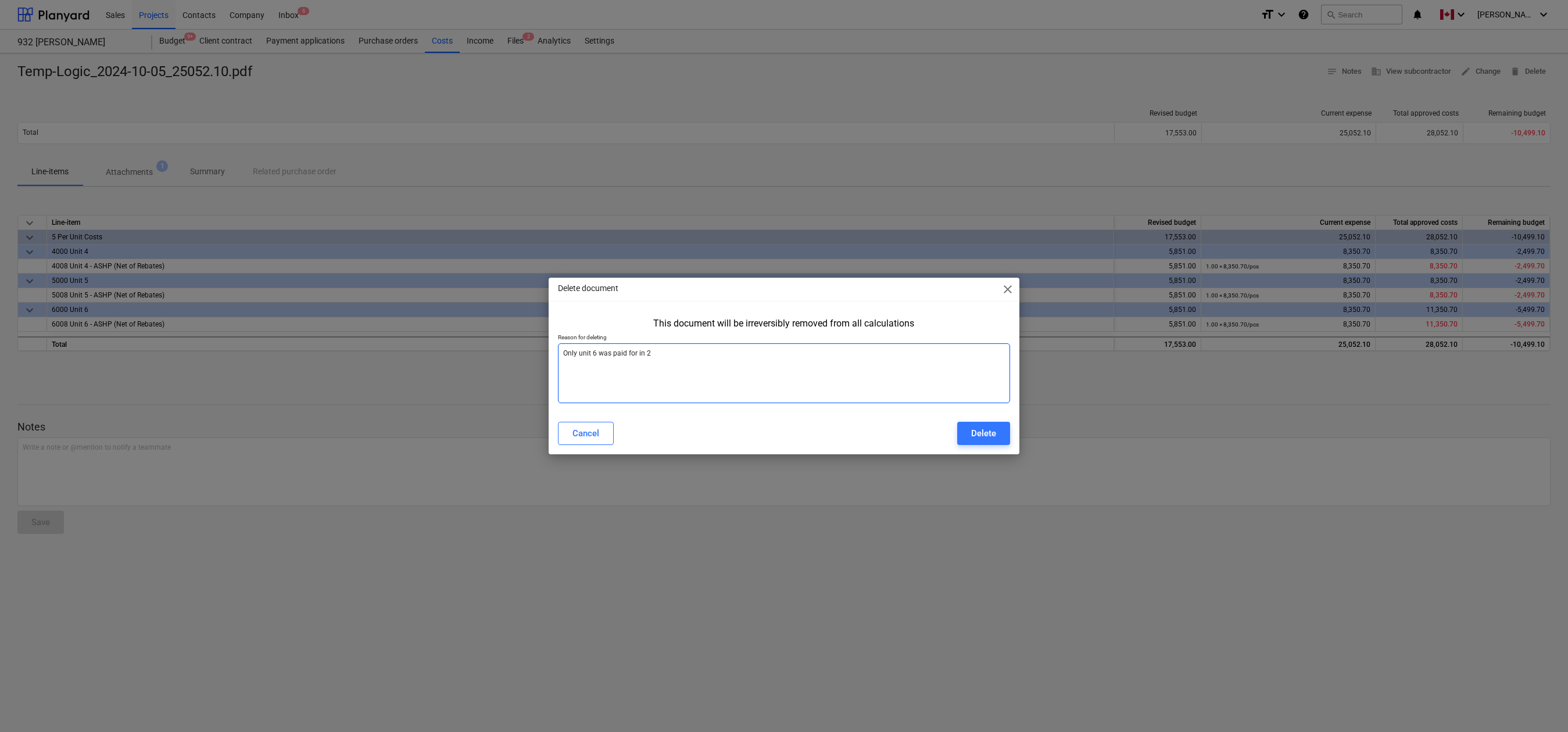
type textarea "x"
type textarea "Only unit 6 was paid for in 202"
type textarea "x"
type textarea "Only unit 6 was paid for in [DATE]"
type textarea "x"
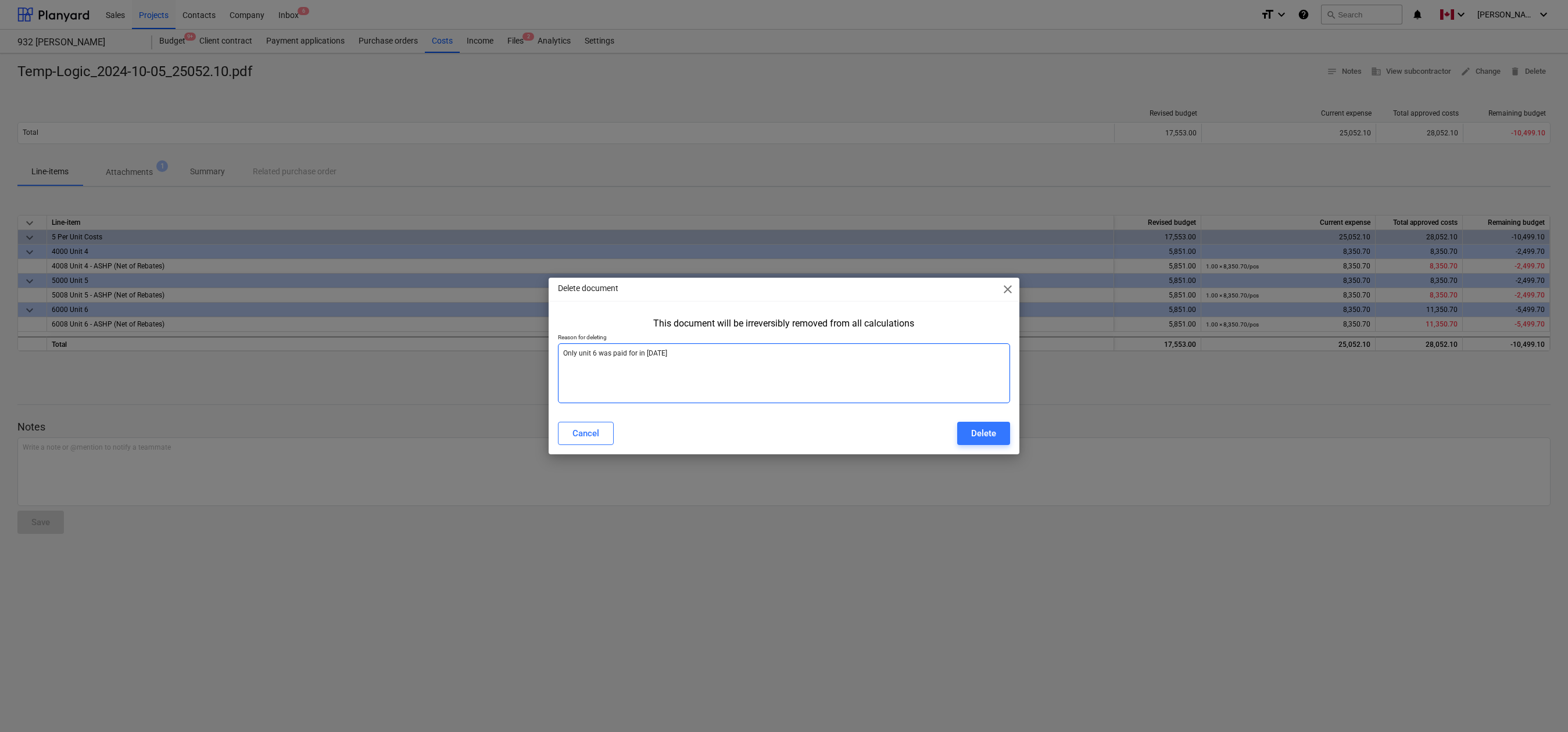
type textarea "Only unit 6 was paid for in 202"
type textarea "x"
type textarea "Only unit 6 was paid for in [DATE]"
type textarea "x"
type textarea "Only unit 6 was paid for in [DATE],"
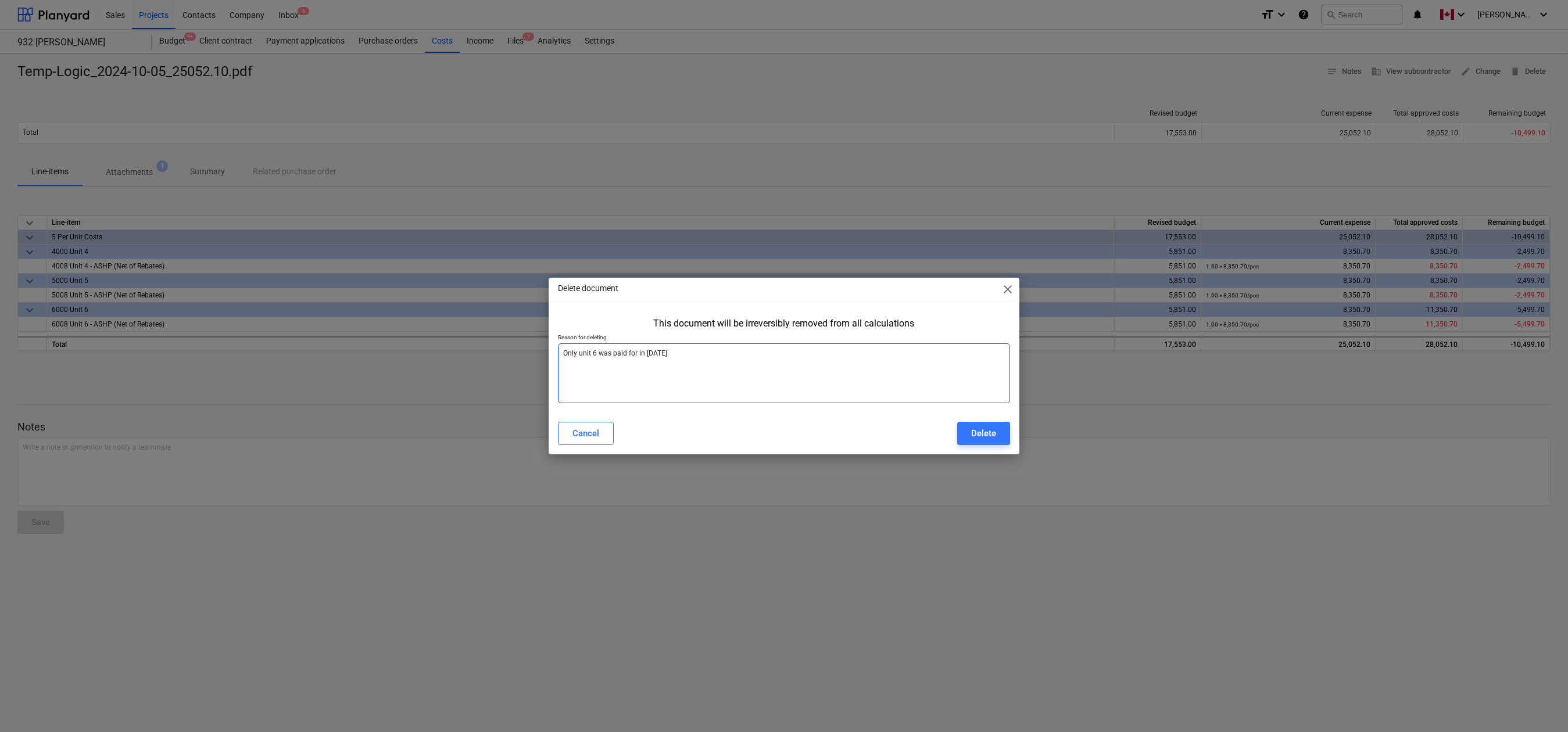
type textarea "x"
type textarea "Only unit 6 was paid for in [DATE],"
type textarea "x"
type textarea "Only unit 6 was paid for in [DATE], w"
type textarea "x"
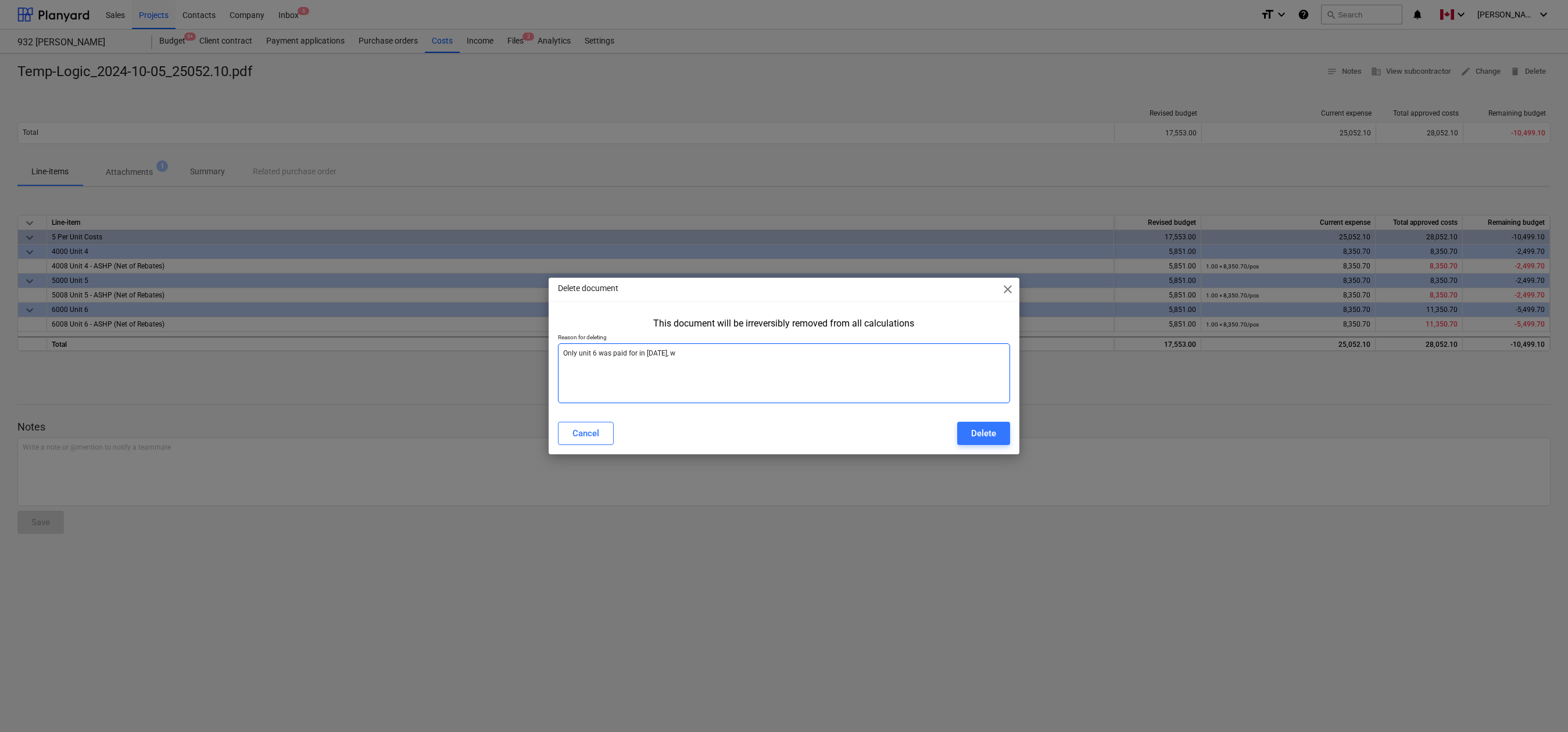
type textarea "Only unit 6 was paid for in [DATE], w"
type textarea "x"
type textarea "Only unit 6 was paid for in [DATE], w"
type textarea "x"
type textarea "Only unit 6 was paid for in [DATE], we"
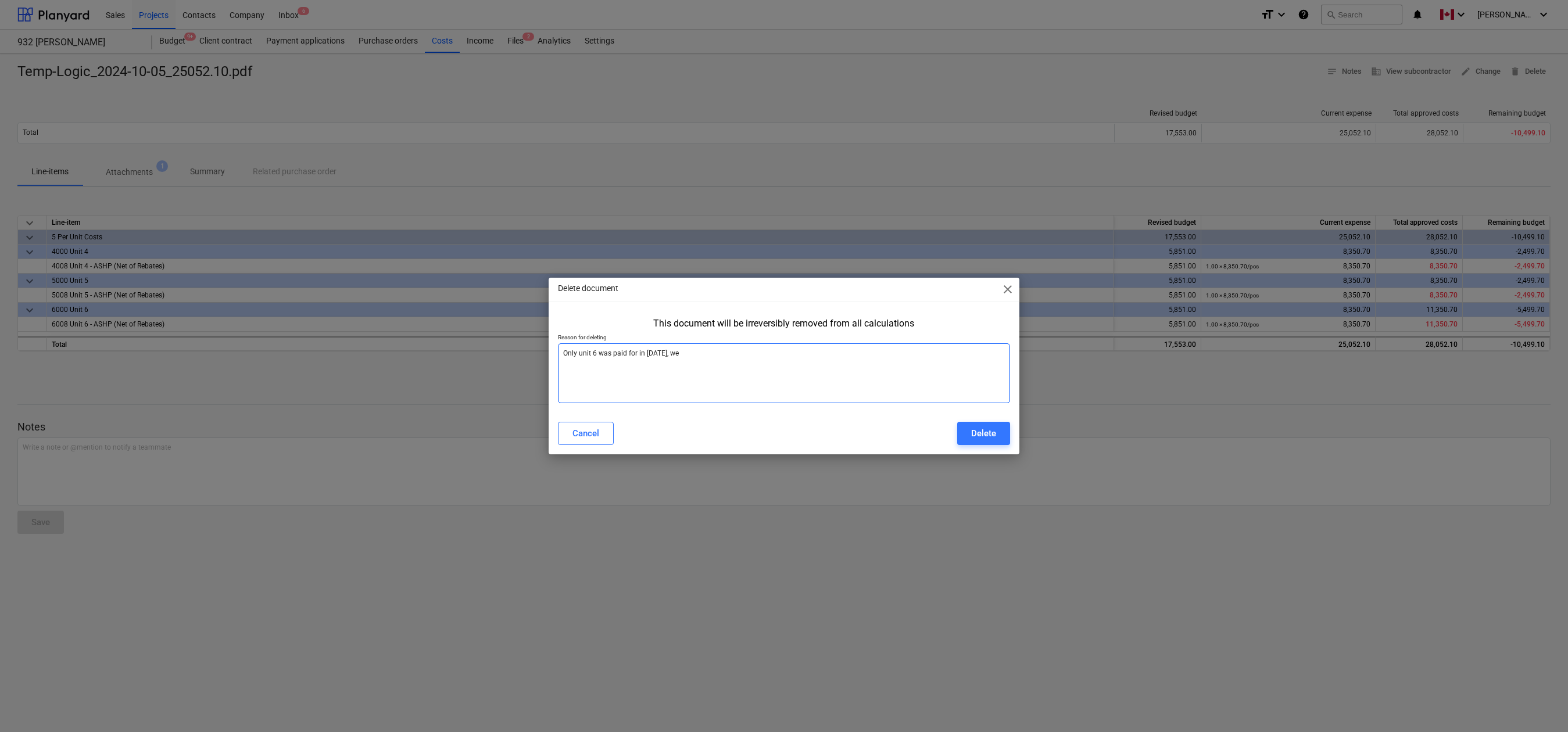
type textarea "x"
type textarea "Only unit 6 was paid for in [DATE], we"
type textarea "x"
type textarea "Only unit 6 was paid for in [DATE], we c"
type textarea "x"
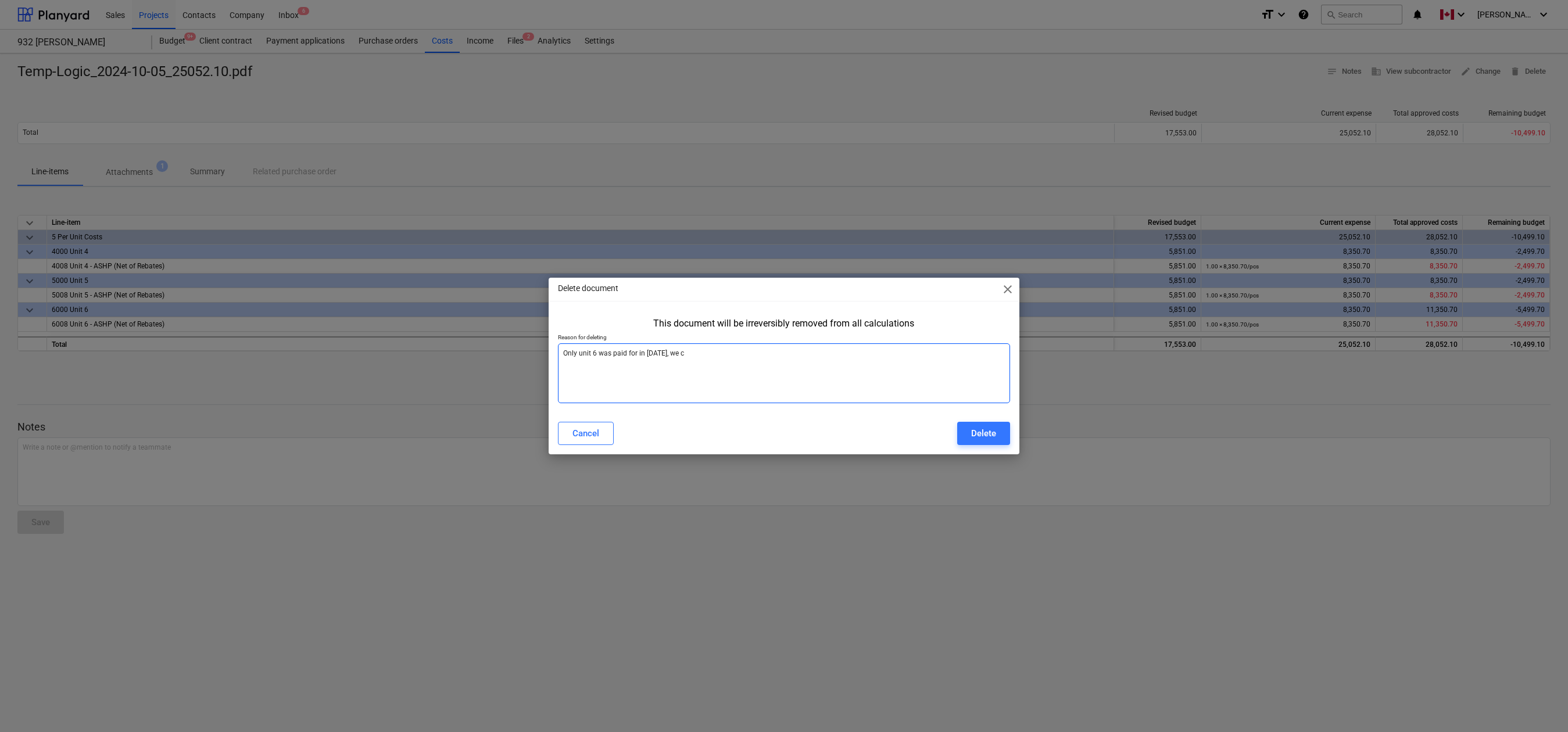
type textarea "Only unit 6 was paid for in [DATE], we ch"
type textarea "x"
type textarea "Only unit 6 was paid for in [DATE], we cha"
type textarea "x"
type textarea "Only unit 6 was paid for in [DATE], we chan"
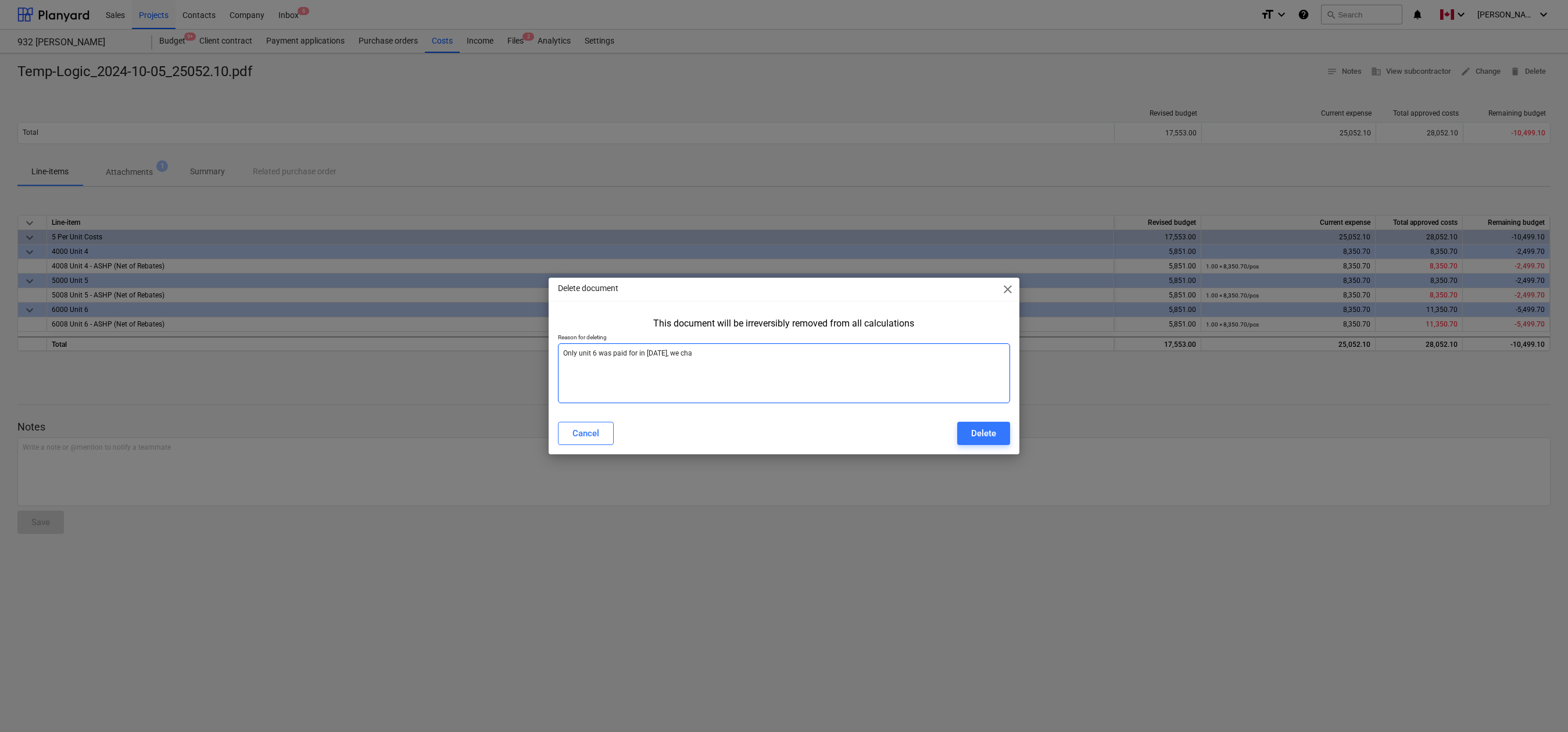
type textarea "x"
type textarea "Only unit 6 was paid for in [DATE], we [PERSON_NAME]"
type textarea "x"
type textarea "Only unit 6 was paid for in [DATE], we change"
type textarea "x"
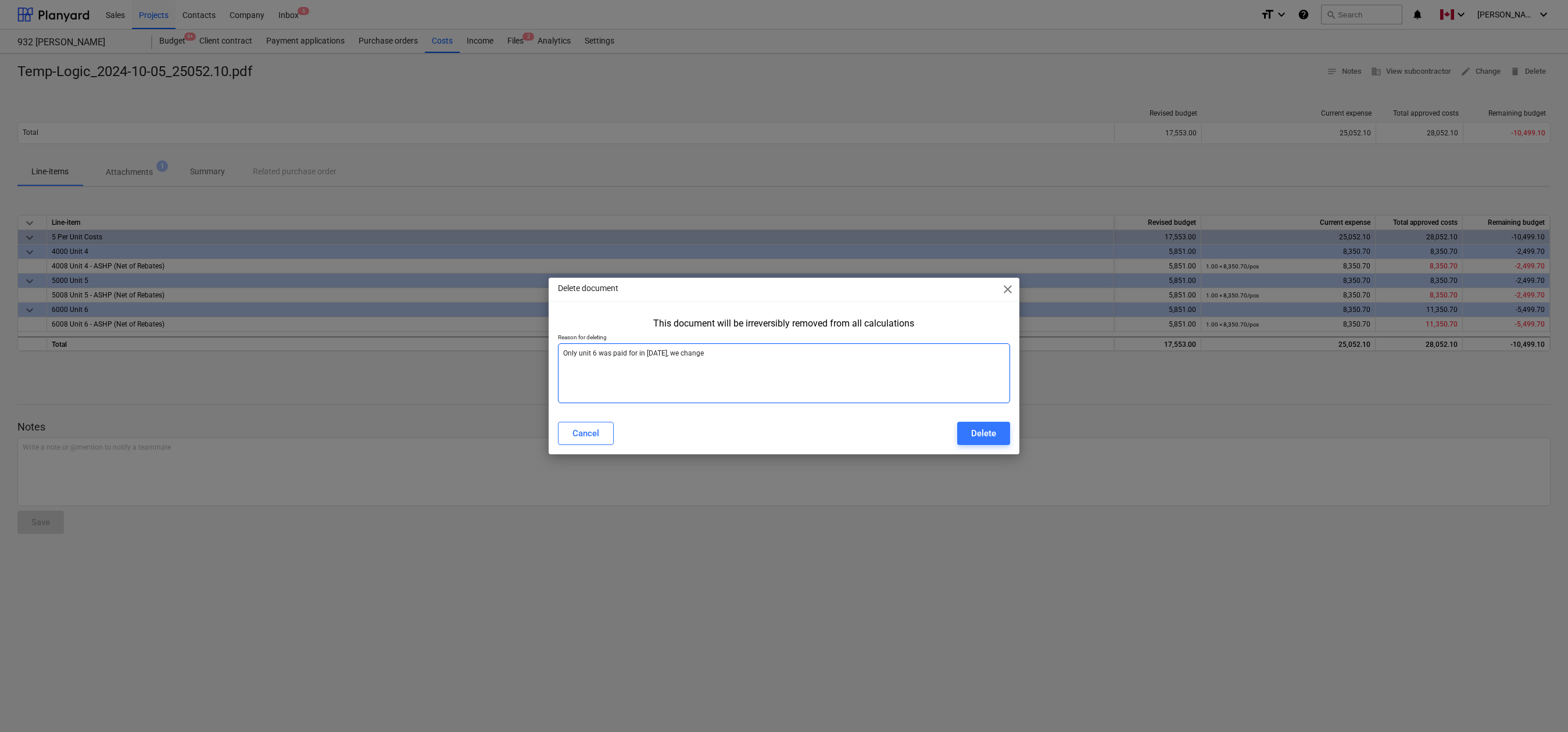
type textarea "Only unit 6 was paid for in [DATE], we changed"
type textarea "x"
type textarea "Only unit 6 was paid for in [DATE], we changed"
type textarea "x"
type textarea "Only unit 6 was paid for in [DATE], we changed t"
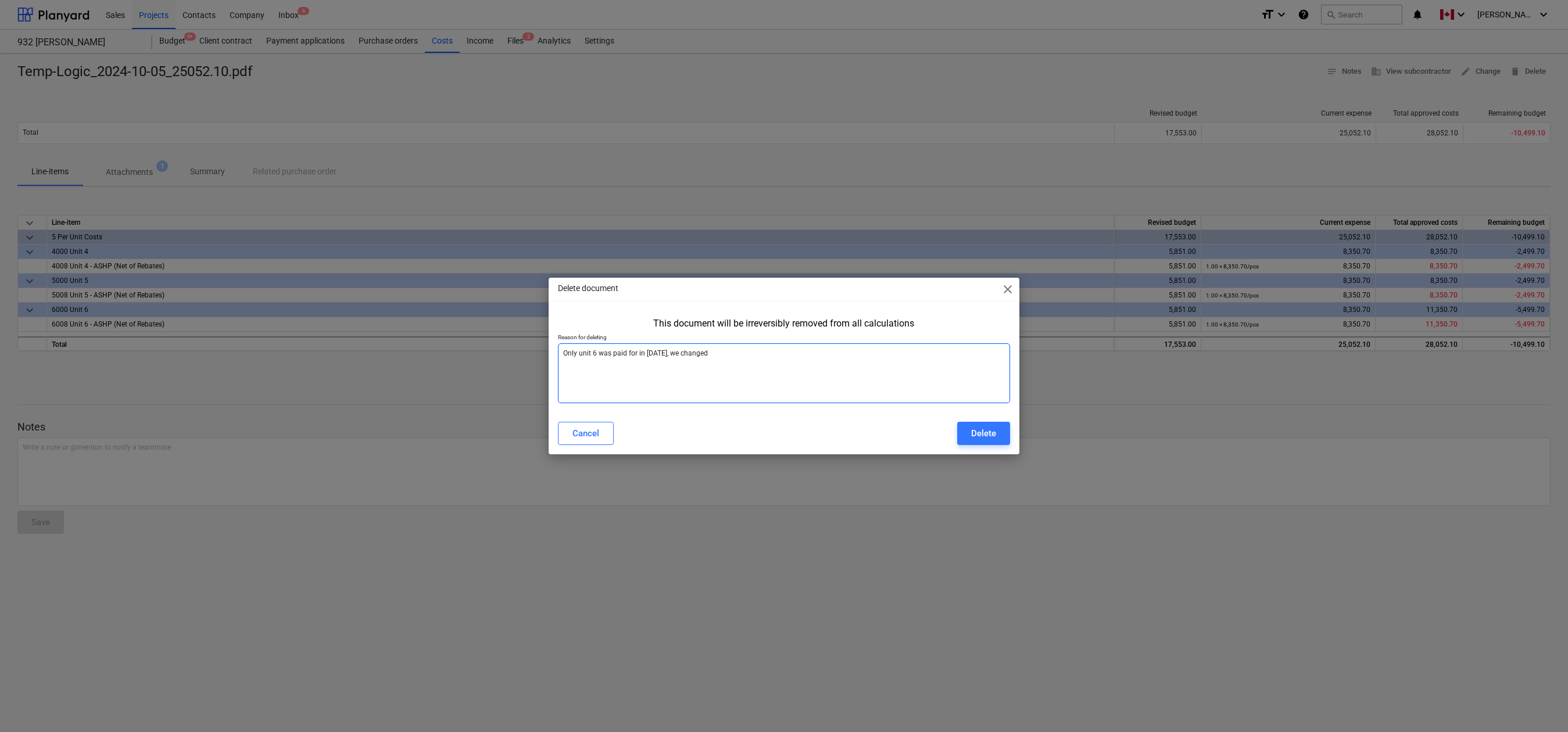
type textarea "x"
type textarea "Only unit 6 was paid for in [DATE], we changed th"
type textarea "x"
type textarea "Only unit 6 was paid for in [DATE], we changed the"
type textarea "x"
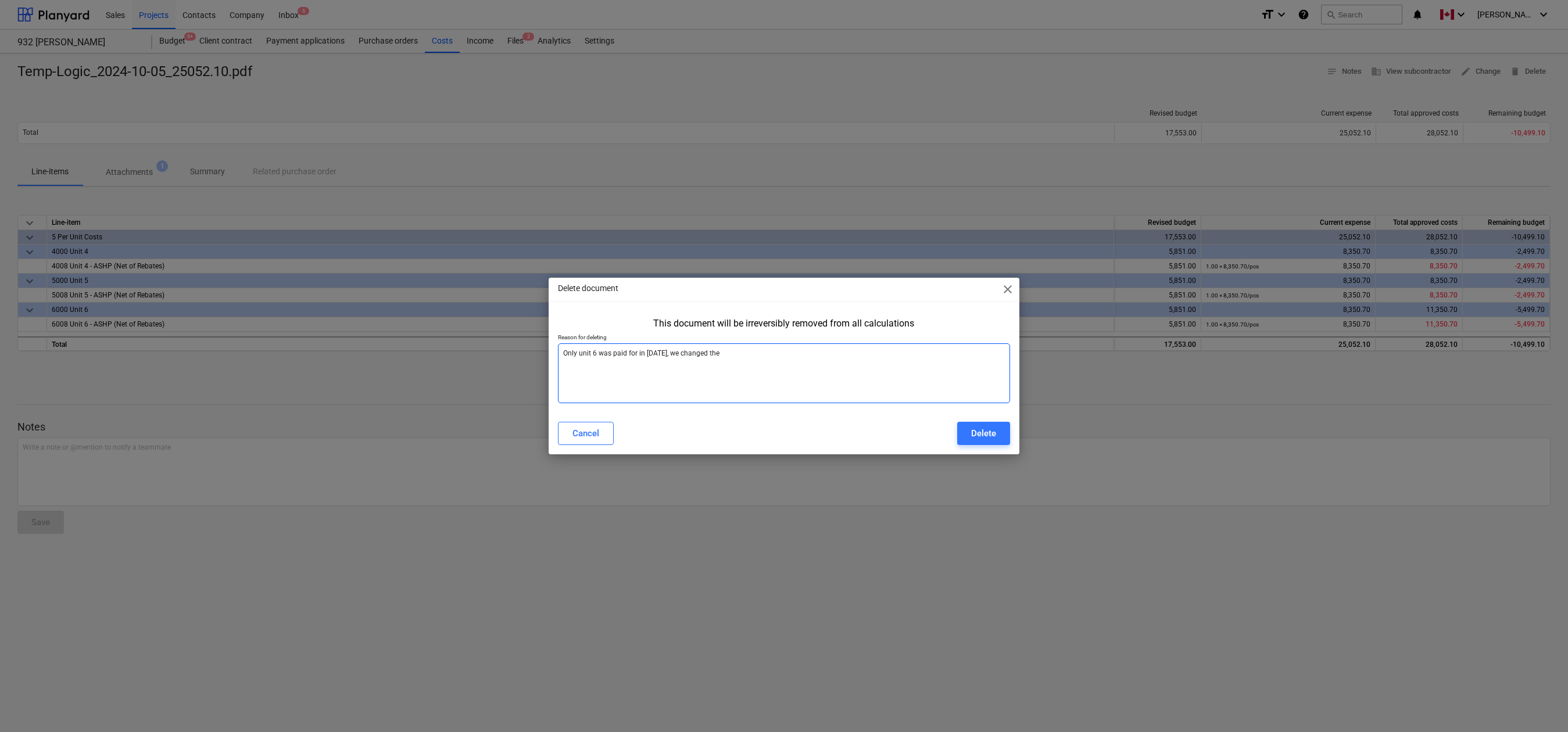
type textarea "Only unit 6 was paid for in [DATE], we changed the"
type textarea "x"
type textarea "Only unit 6 was paid for in [DATE], we changed the o"
type textarea "x"
type textarea "Only unit 6 was paid for in [DATE], we changed the ot"
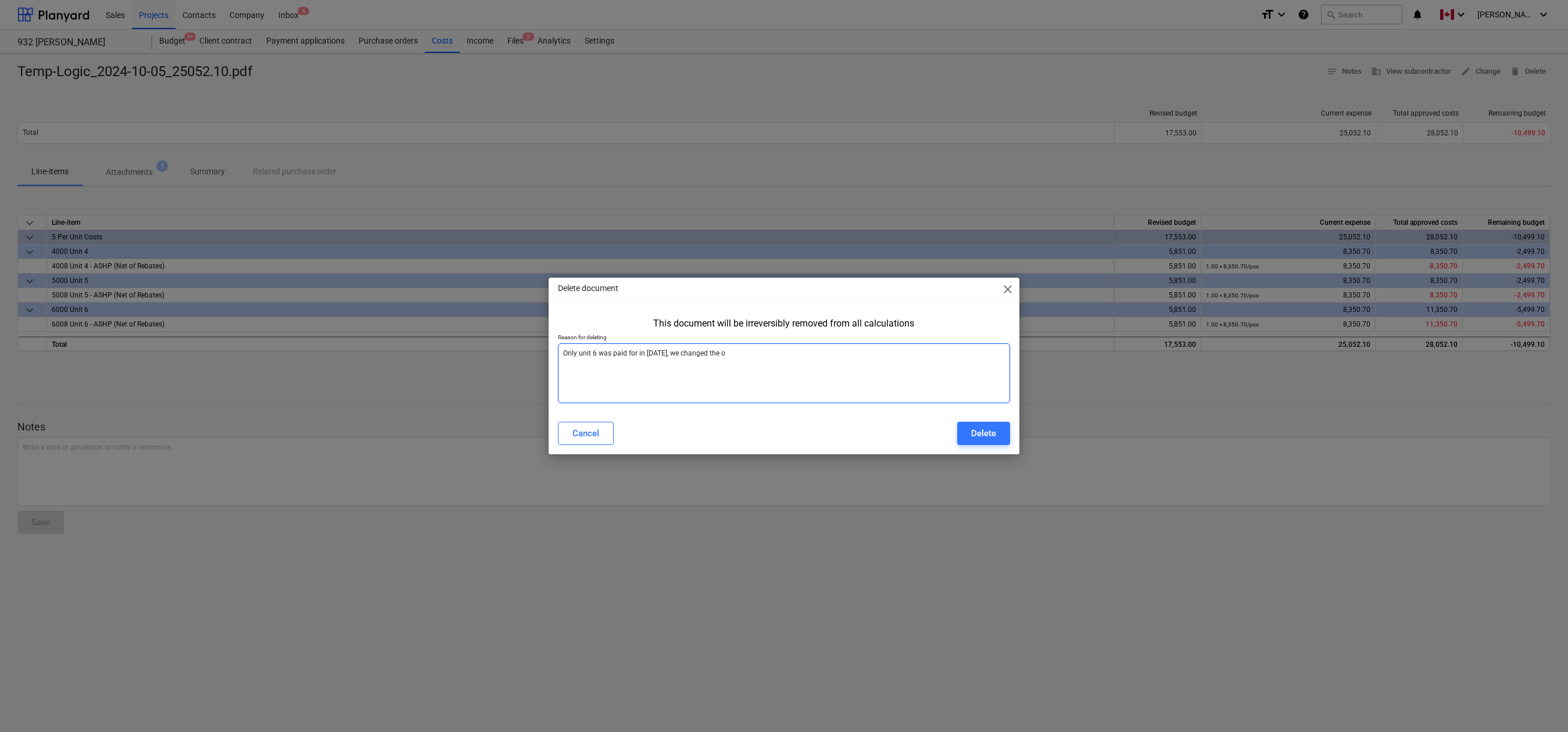
type textarea "x"
type textarea "Only unit 6 was paid for in [DATE], we changed the oth"
type textarea "x"
type textarea "Only unit 6 was paid for in [DATE], we changed the othe"
type textarea "x"
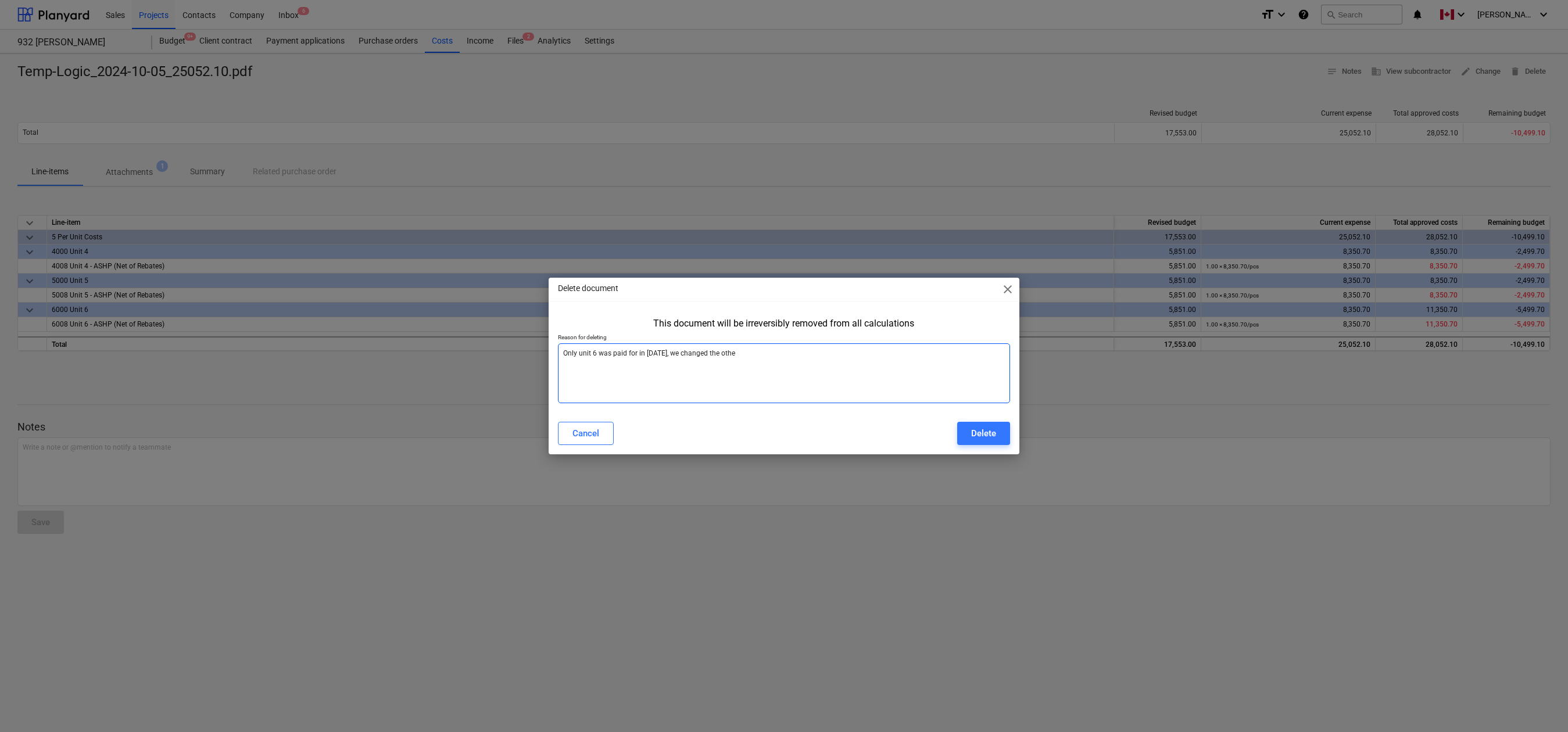
type textarea "Only unit 6 was paid for in [DATE], we changed the other"
type textarea "x"
type textarea "Only unit 6 was paid for in [DATE], we changed the othe"
type textarea "x"
type textarea "Only unit 6 was paid for in [DATE], we changed the oth"
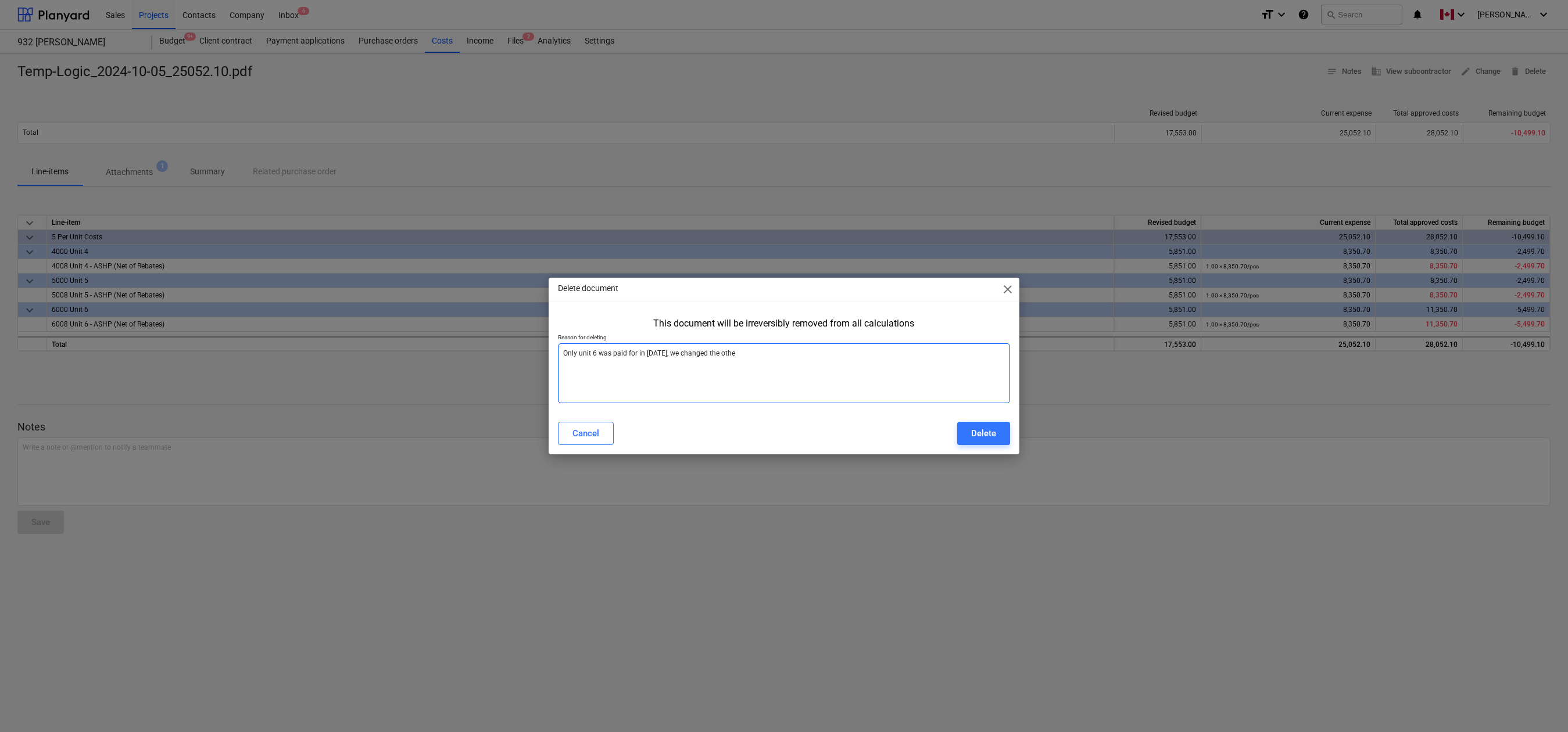
type textarea "x"
type textarea "Only unit 6 was paid for in [DATE], we changed the ot"
type textarea "x"
type textarea "Only unit 6 was paid for in [DATE], we changed the o"
type textarea "x"
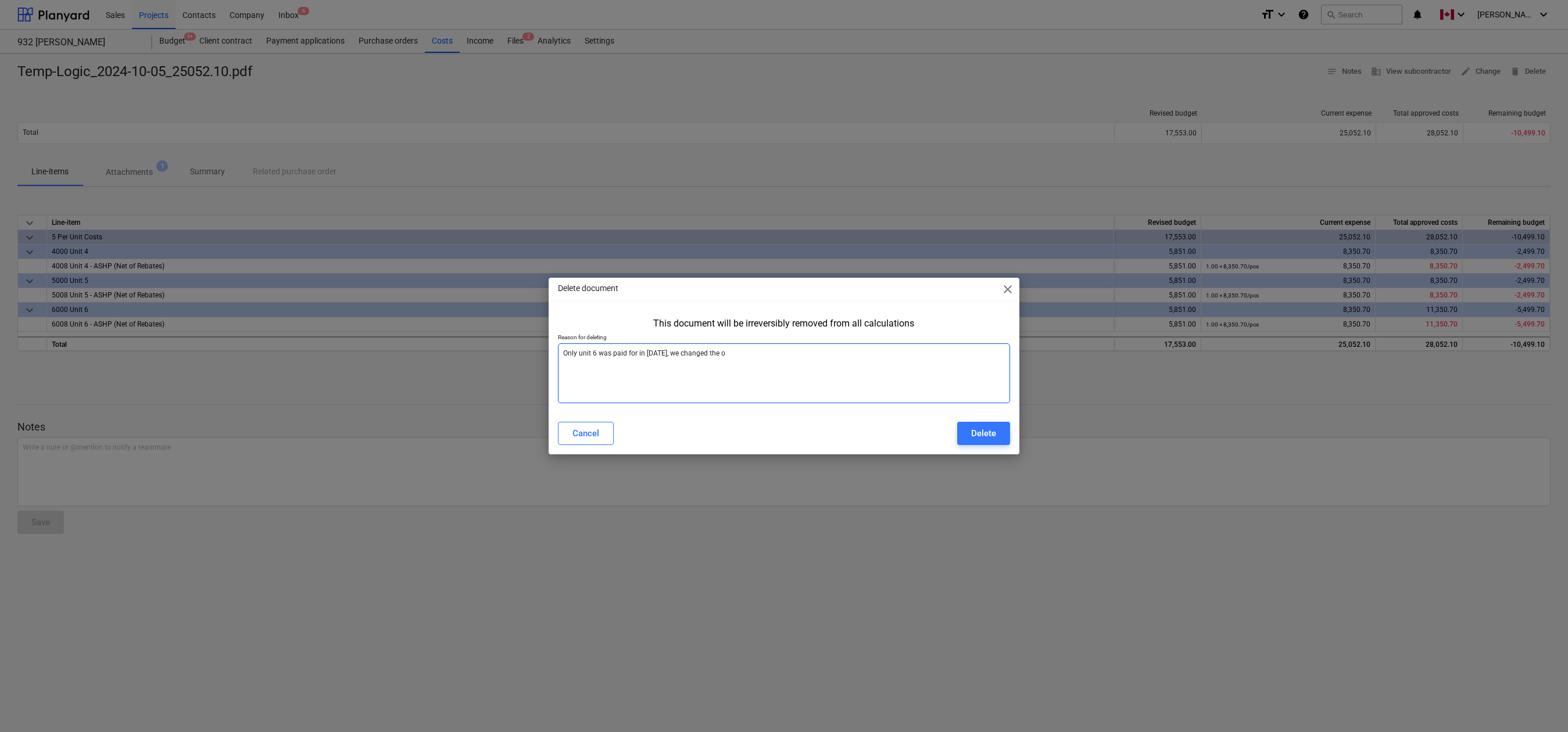
type textarea "Only unit 6 was paid for in [DATE], we changed the oq"
type textarea "x"
type textarea "Only unit 6 was paid for in [DATE], we changed the o"
type textarea "x"
type textarea "Only unit 6 was paid for in [DATE], we changed the"
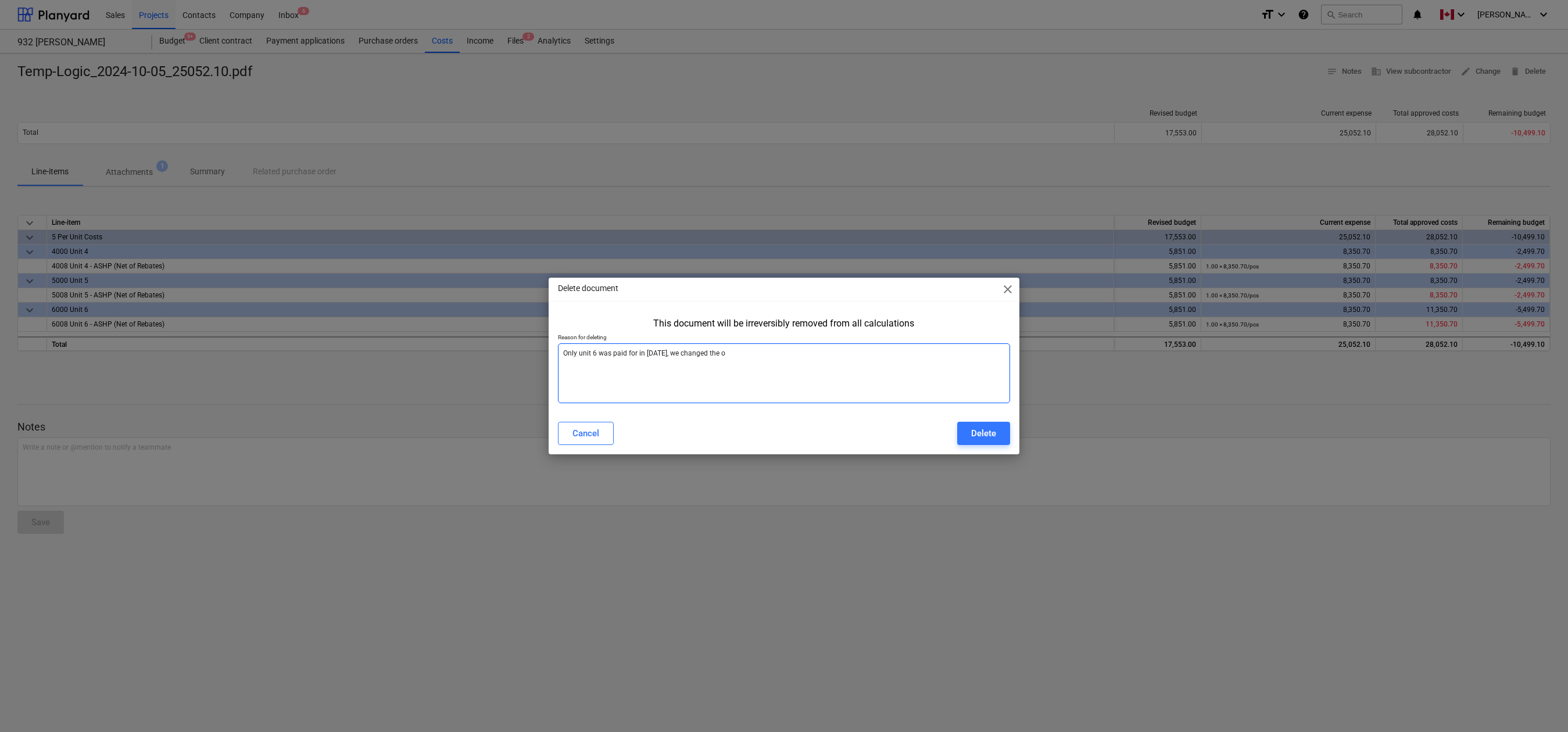
type textarea "x"
type textarea "Only unit 6 was paid for in [DATE], we changed the q"
type textarea "x"
type textarea "Only unit 6 was paid for in [DATE], we changed the qu"
type textarea "x"
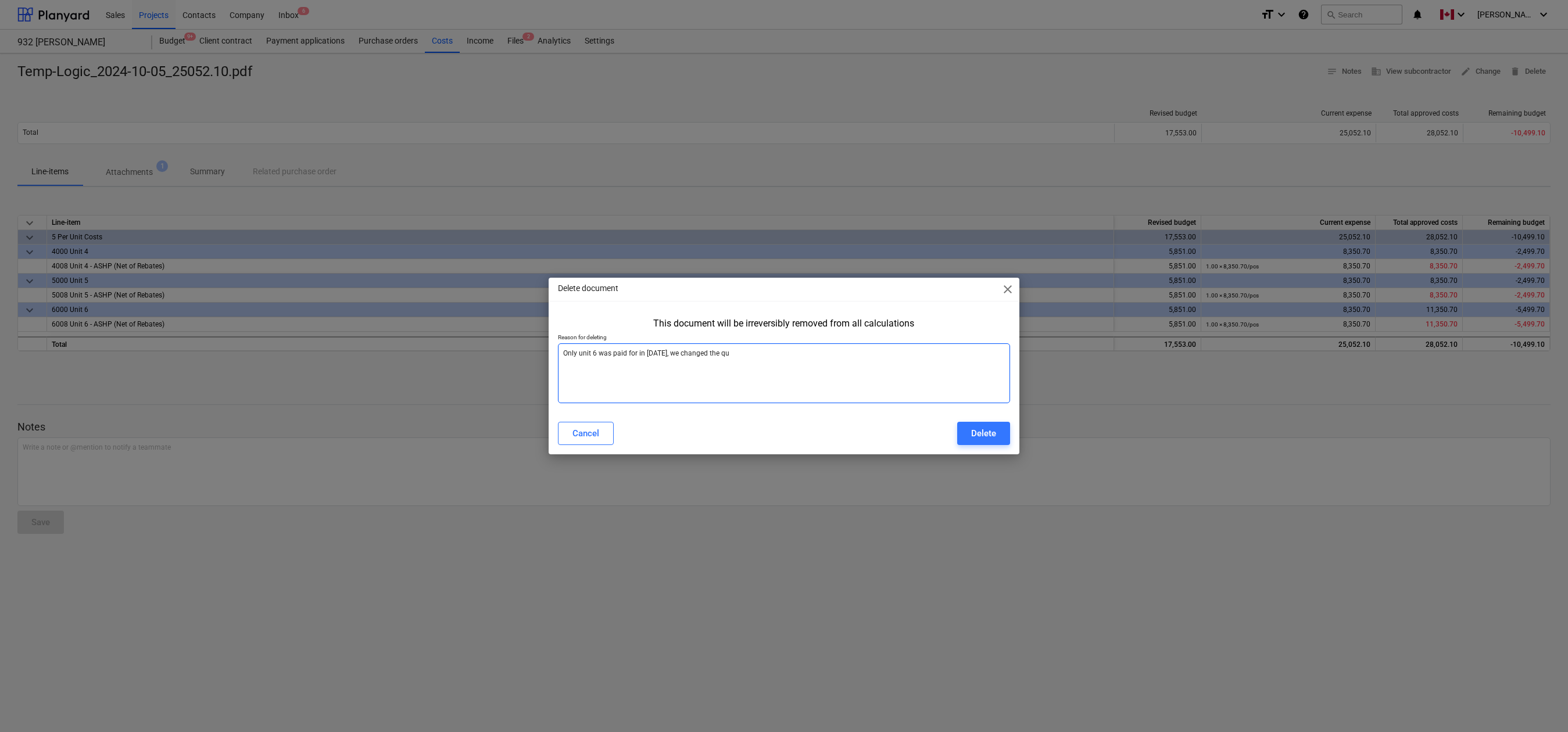
type textarea "Only unit 6 was paid for in [DATE], we changed the quo"
type textarea "x"
type textarea "Only unit 6 was paid for in [DATE], we changed the quot"
type textarea "x"
type textarea "Only unit 6 was paid for in [DATE], we changed the quote"
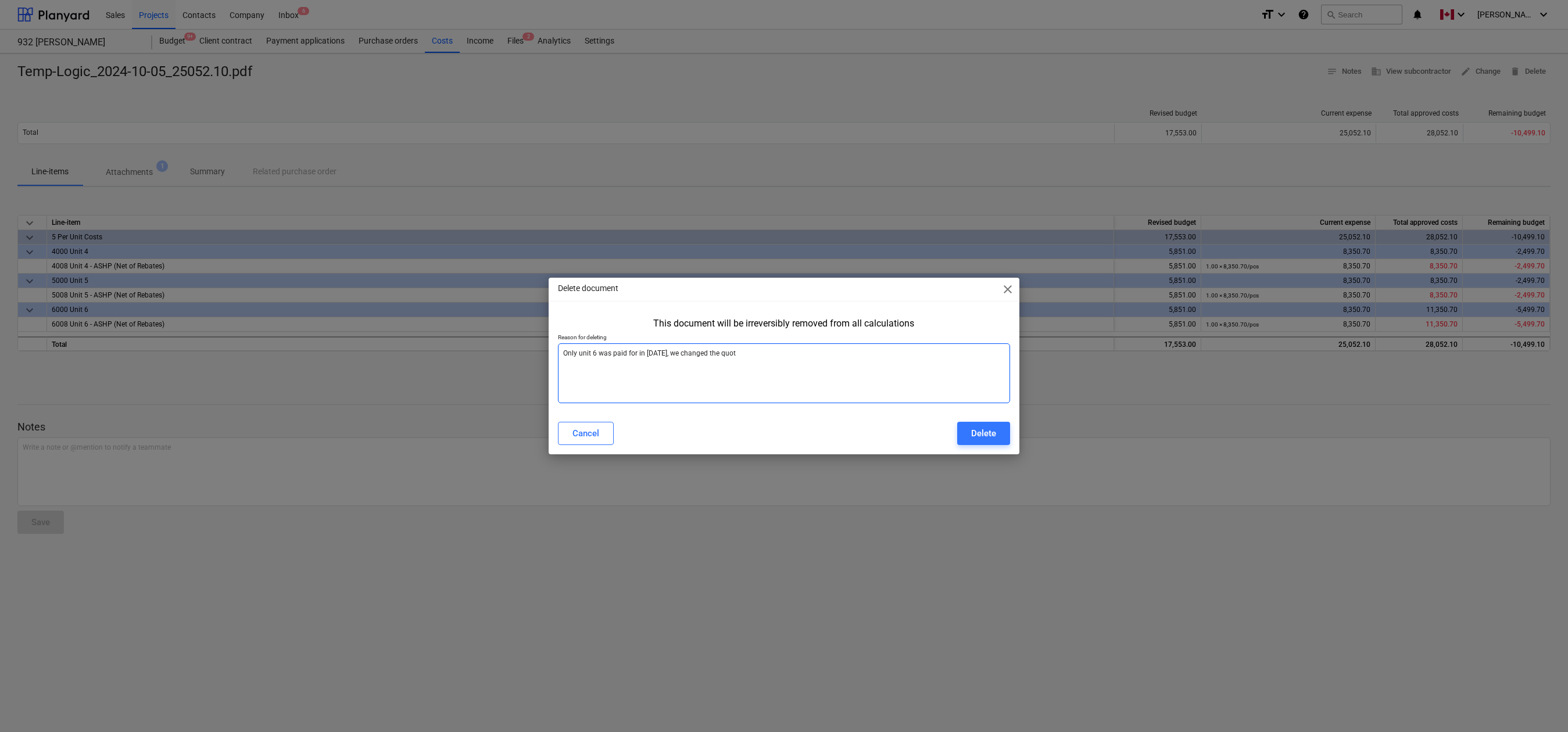
type textarea "x"
type textarea "Only unit 6 was paid for in [DATE], we changed the quote"
type textarea "x"
type textarea "Only unit 6 was paid for in [DATE], we changed the quote f"
type textarea "x"
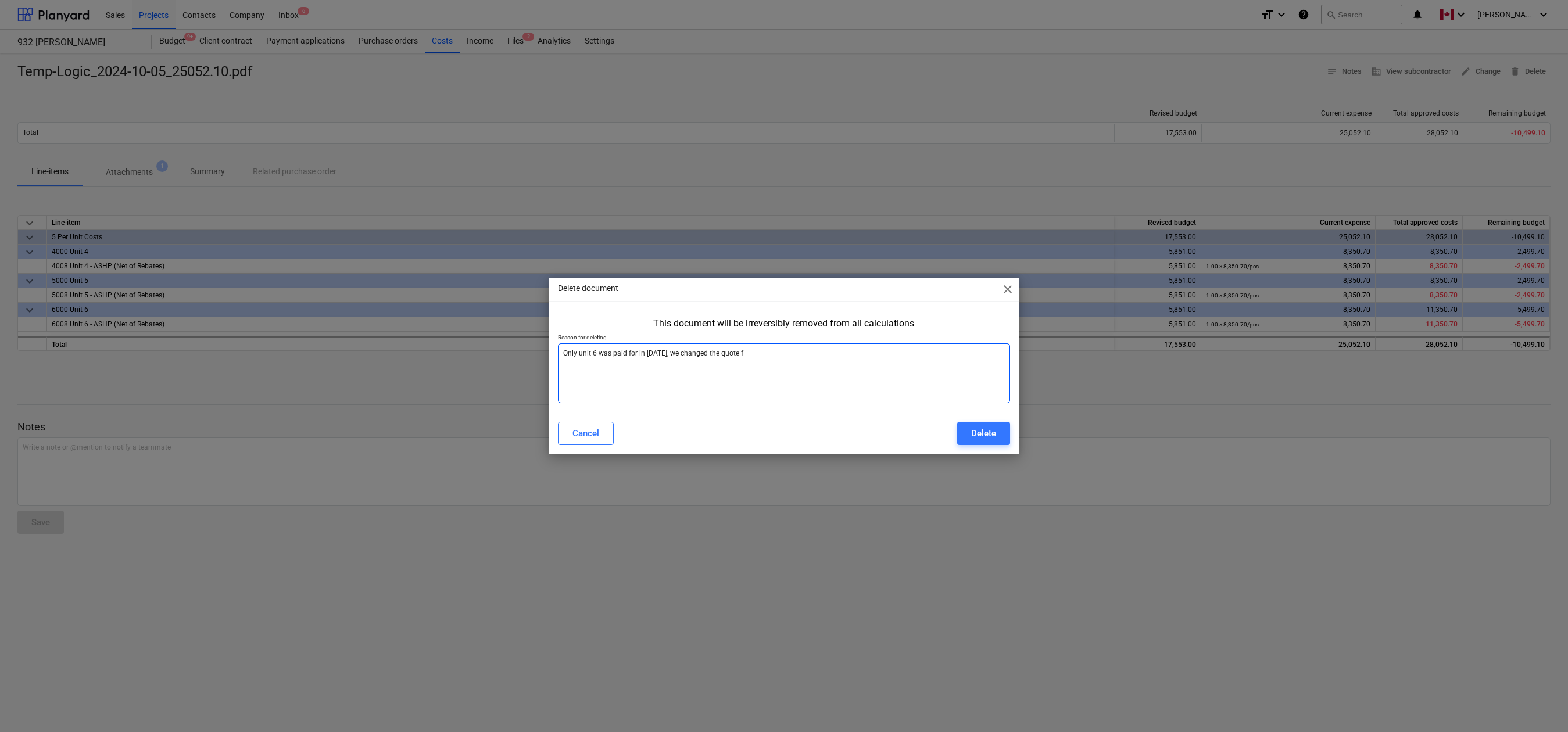
type textarea "Only unit 6 was paid for in [DATE], we changed the quote fo"
type textarea "x"
type textarea "Only unit 6 was paid for in [DATE], we changed the quote for"
type textarea "x"
type textarea "Only unit 6 was paid for in [DATE], we changed the quote for"
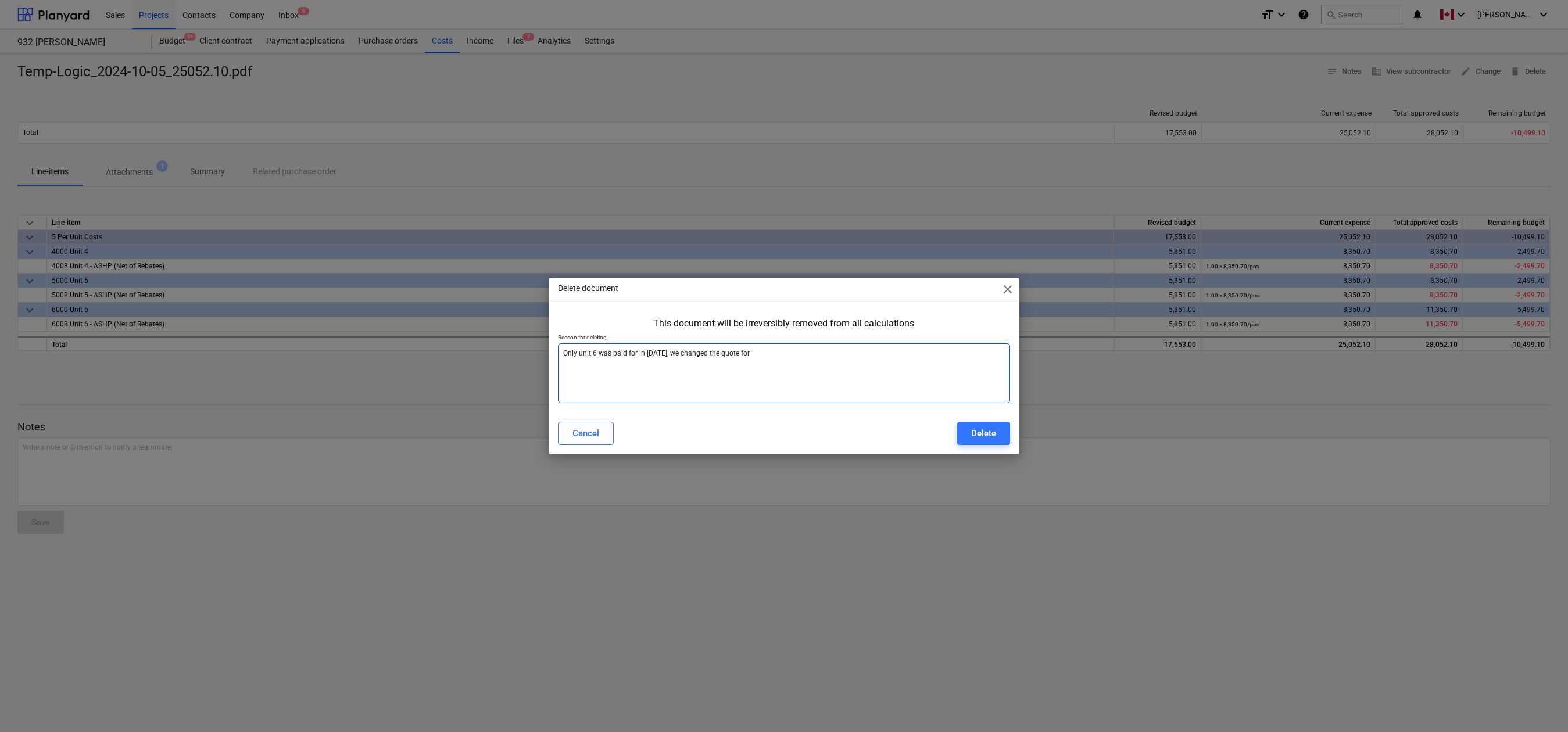
type textarea "x"
type textarea "Only unit 6 was paid for in [DATE], we changed the quote for t"
type textarea "x"
type textarea "Only unit 6 was paid for in [DATE], we changed the quote for th"
type textarea "x"
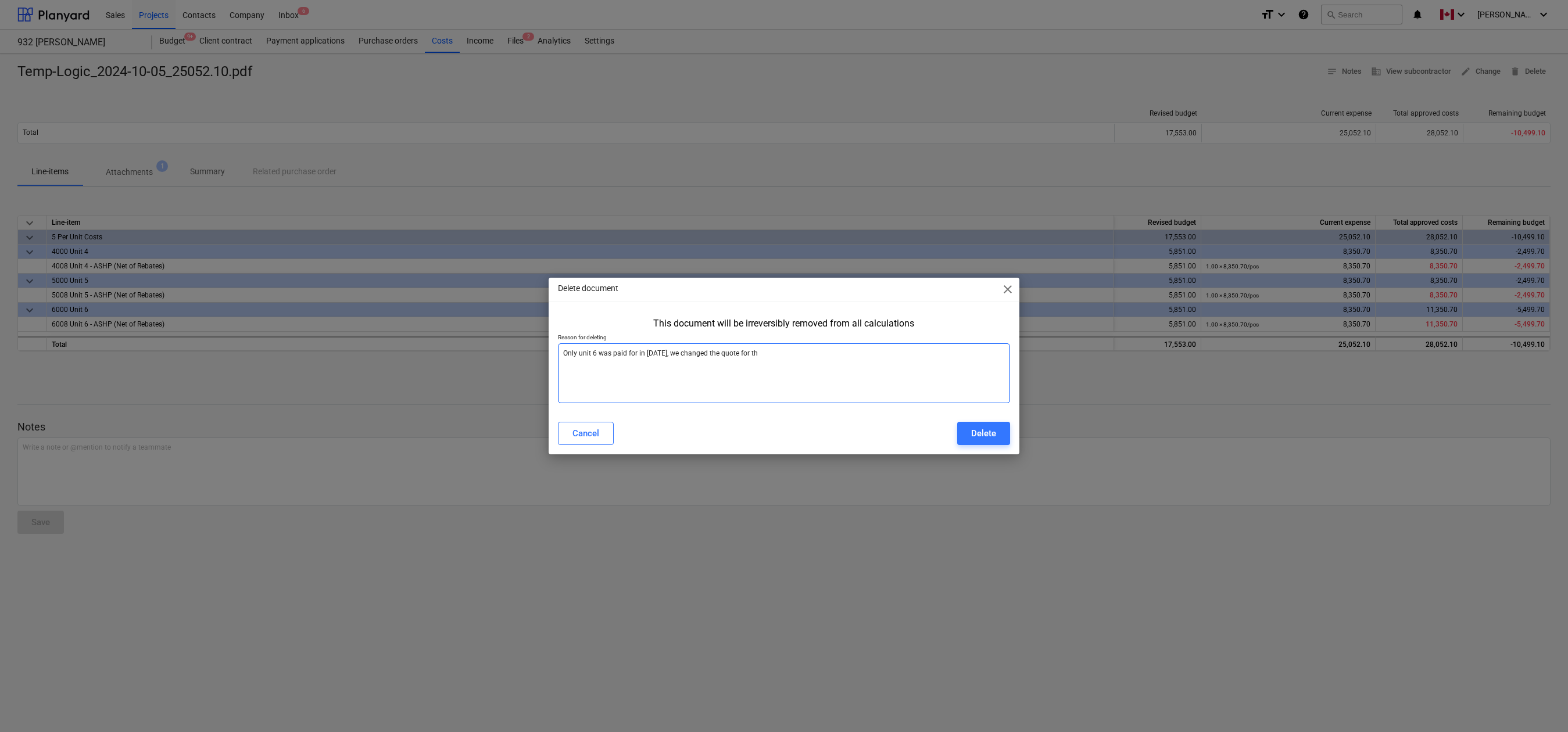
type textarea "Only unit 6 was paid for in [DATE], we changed the quote for the"
type textarea "x"
type textarea "Only unit 6 was paid for in [DATE], we changed the quote for the"
type textarea "x"
type textarea "Only unit 6 was paid for in [DATE], we changed the quote for the o"
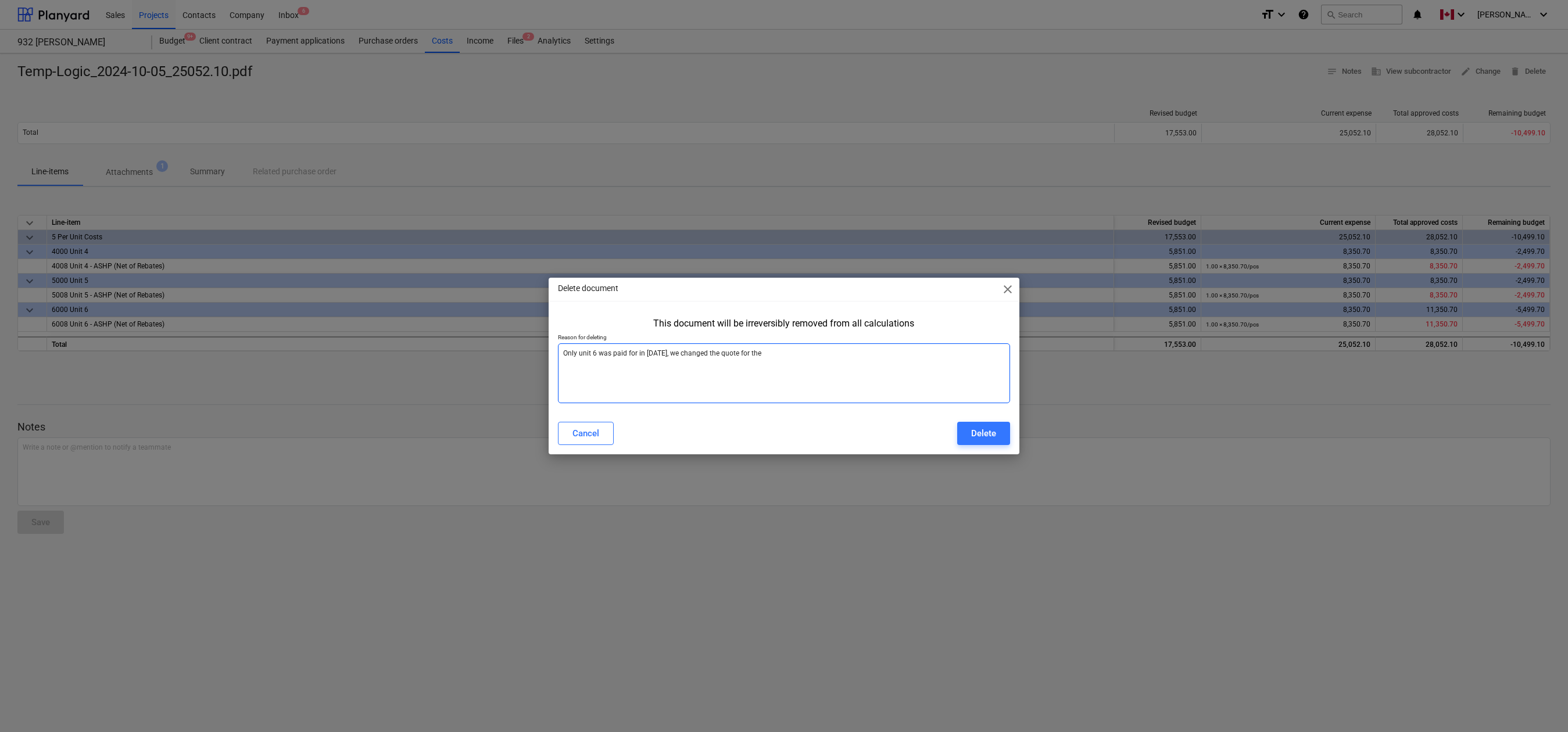
type textarea "x"
type textarea "Only unit 6 was paid for in [DATE], we changed the quote for the ot"
type textarea "x"
type textarea "Only unit 6 was paid for in [DATE], we changed the quote for the oth"
type textarea "x"
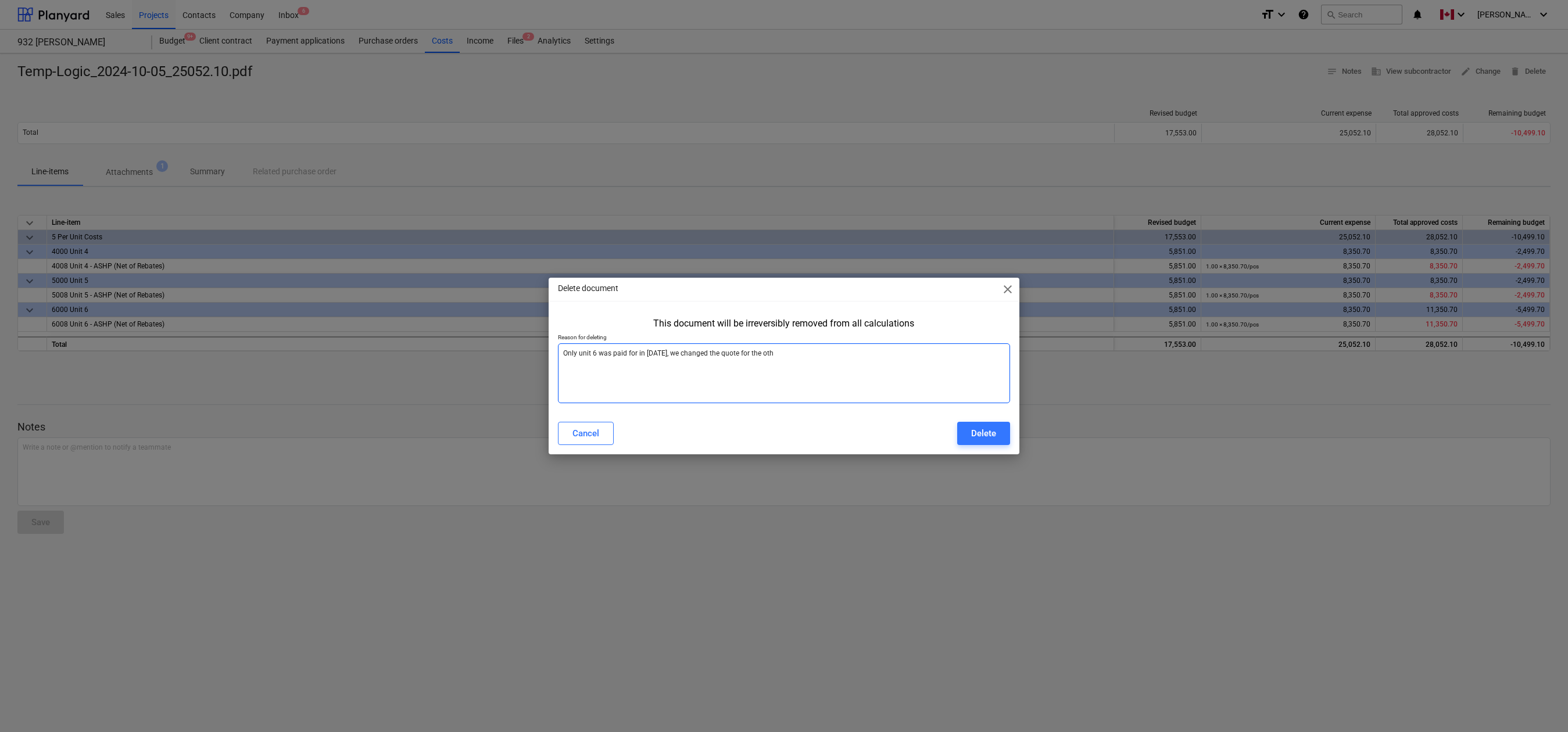
type textarea "Only unit 6 was paid for in [DATE], we changed the quote for the othe"
type textarea "x"
type textarea "Only unit 6 was paid for in [DATE], we changed the quote for the other"
type textarea "x"
type textarea "Only unit 6 was paid for in [DATE], we changed the quote for the other"
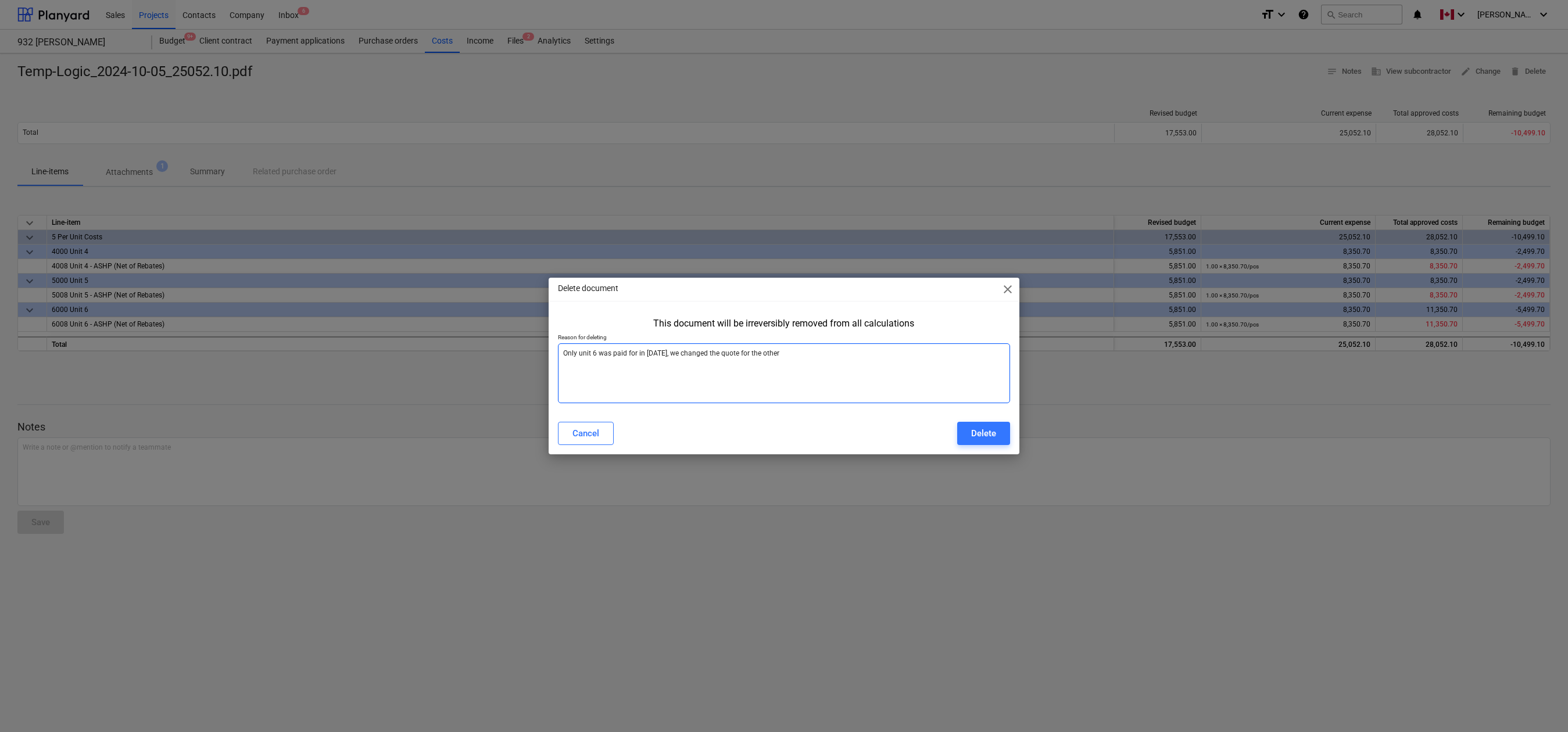
type textarea "x"
type textarea "Only unit 6 was paid for in [DATE], we changed the quote for the other u"
type textarea "x"
type textarea "Only unit 6 was paid for in [DATE], we changed the quote for the other un"
type textarea "x"
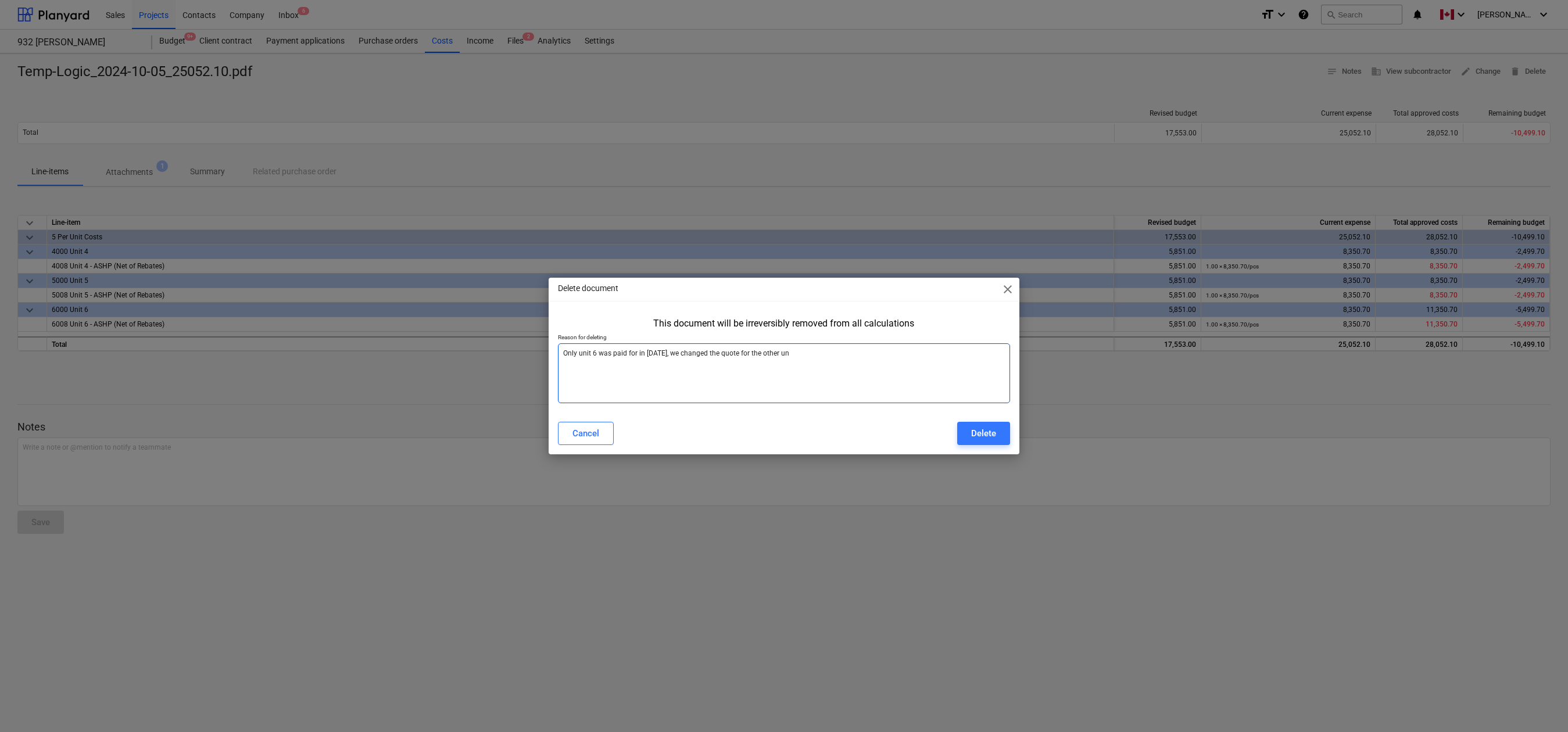
type textarea "Only unit 6 was paid for in [DATE], we changed the quote for the other uni"
type textarea "x"
type textarea "Only unit 6 was paid for in [DATE], we changed the quote for the other unit"
type textarea "x"
type textarea "Only unit 6 was paid for in [DATE], we changed the quote for the other units"
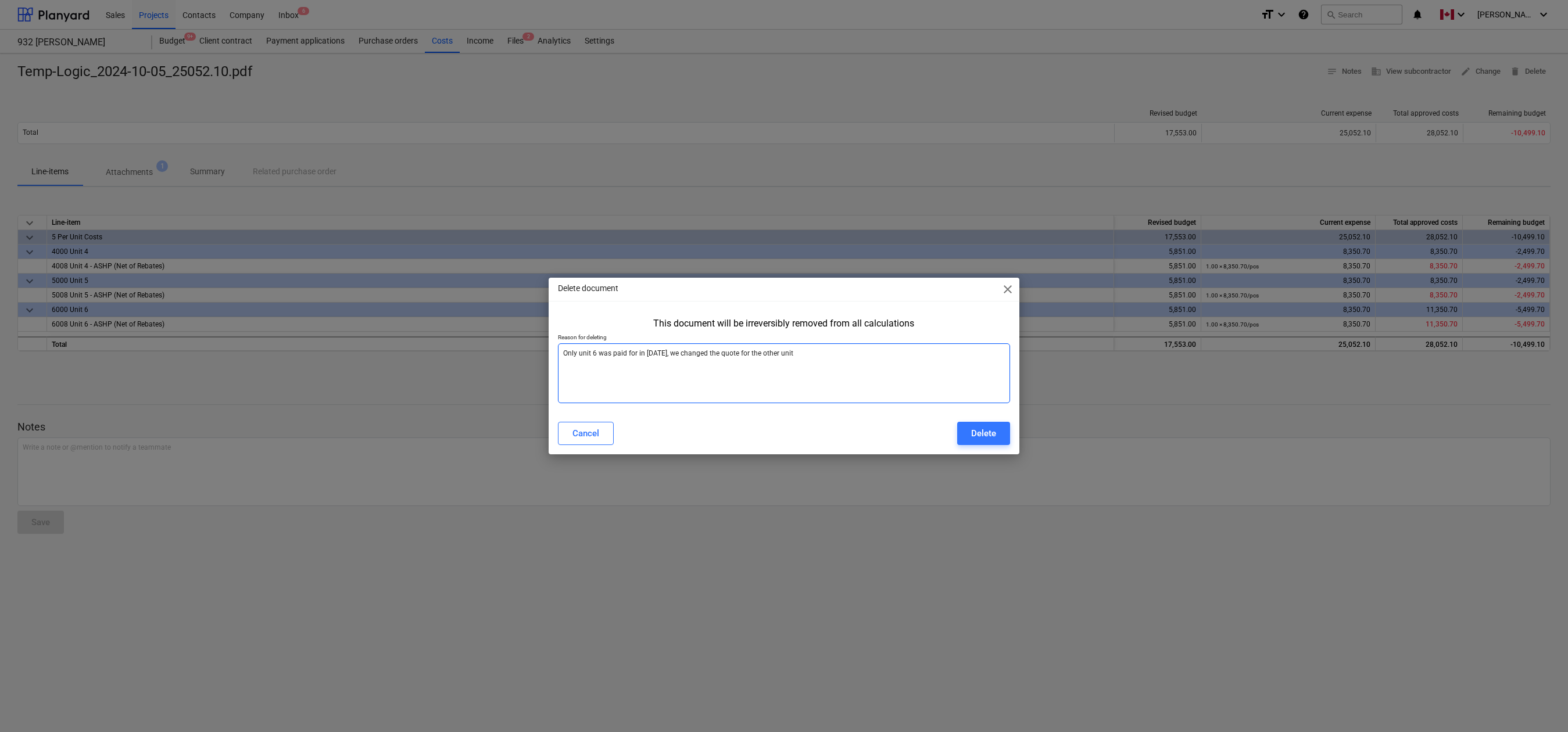
type textarea "x"
type textarea "Only unit 6 was paid for in [DATE], we changed the quote for the other units."
type textarea "x"
type textarea "Only unit 6 was paid for in [DATE], we changed the quote for the other units."
click at [987, 431] on div "Delete" at bounding box center [983, 433] width 25 height 15
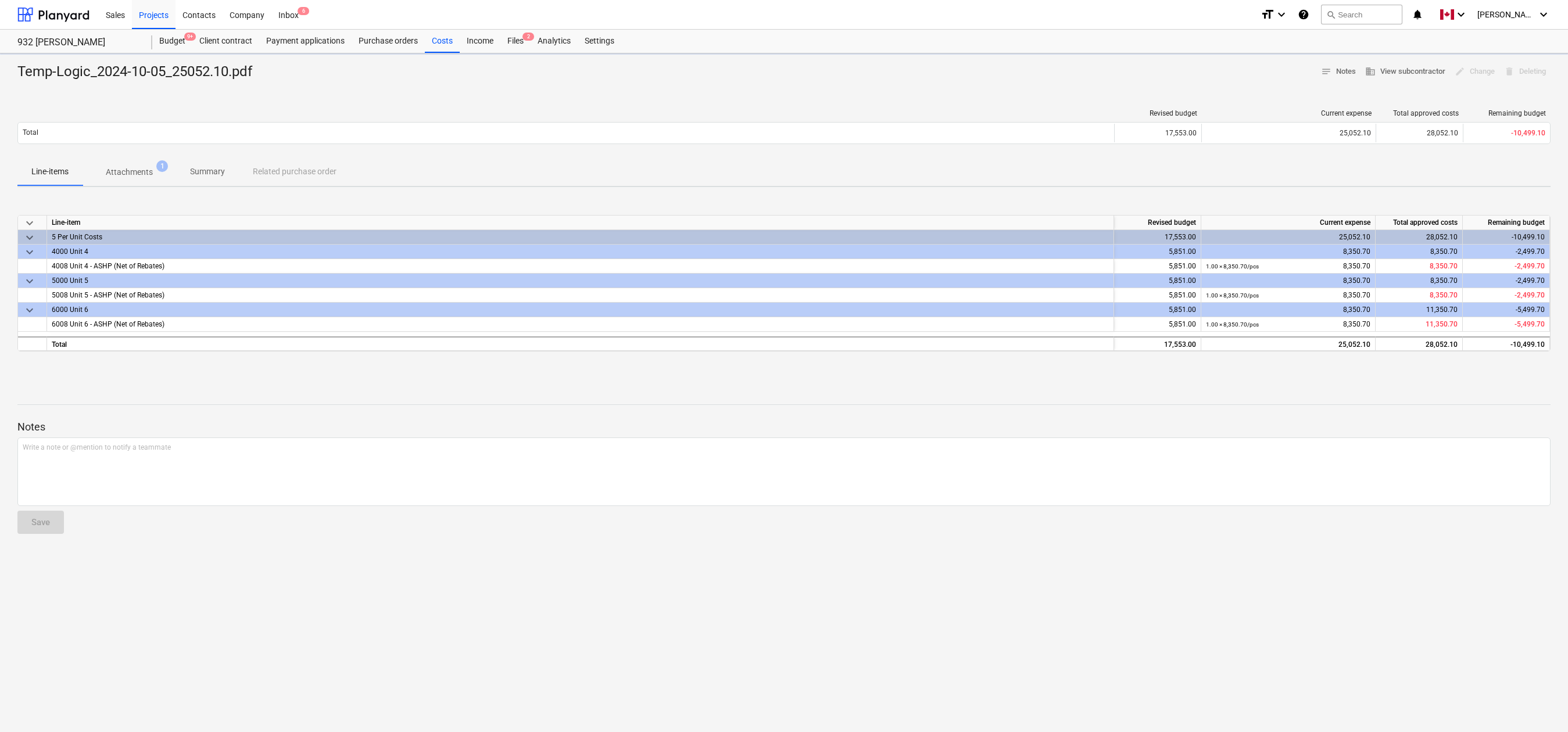
type textarea "x"
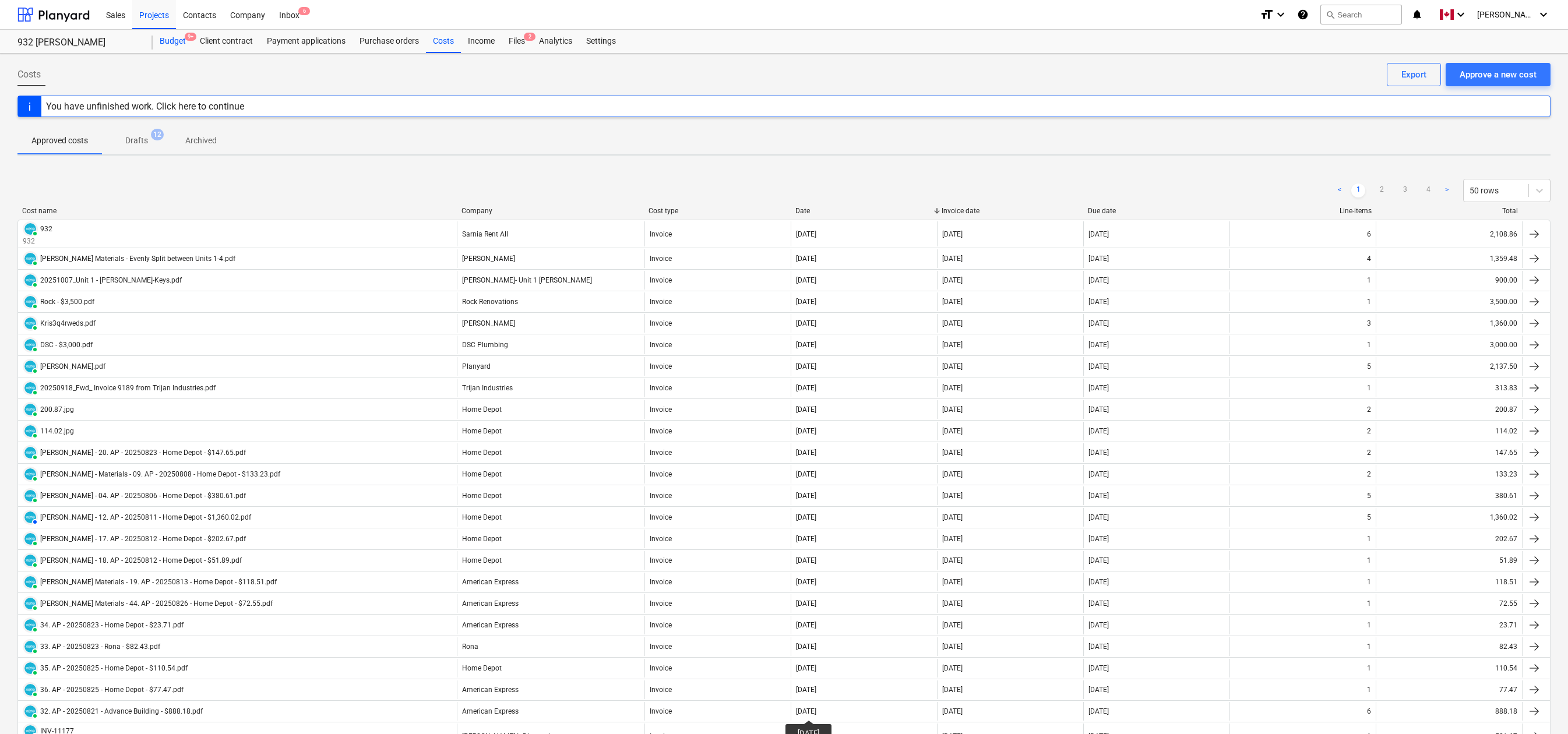
click at [175, 41] on div "Budget 9+" at bounding box center [173, 41] width 40 height 23
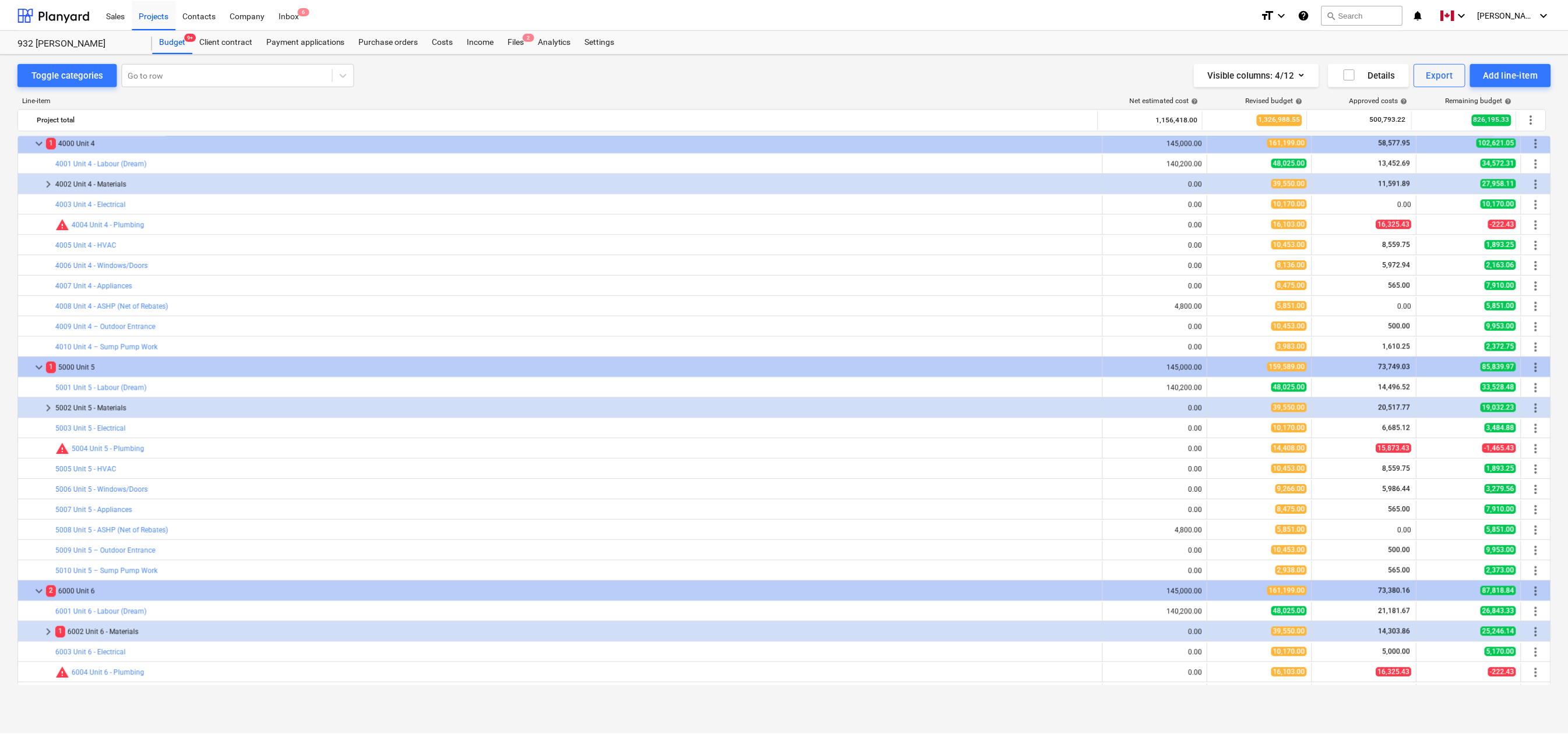
scroll to position [1142, 0]
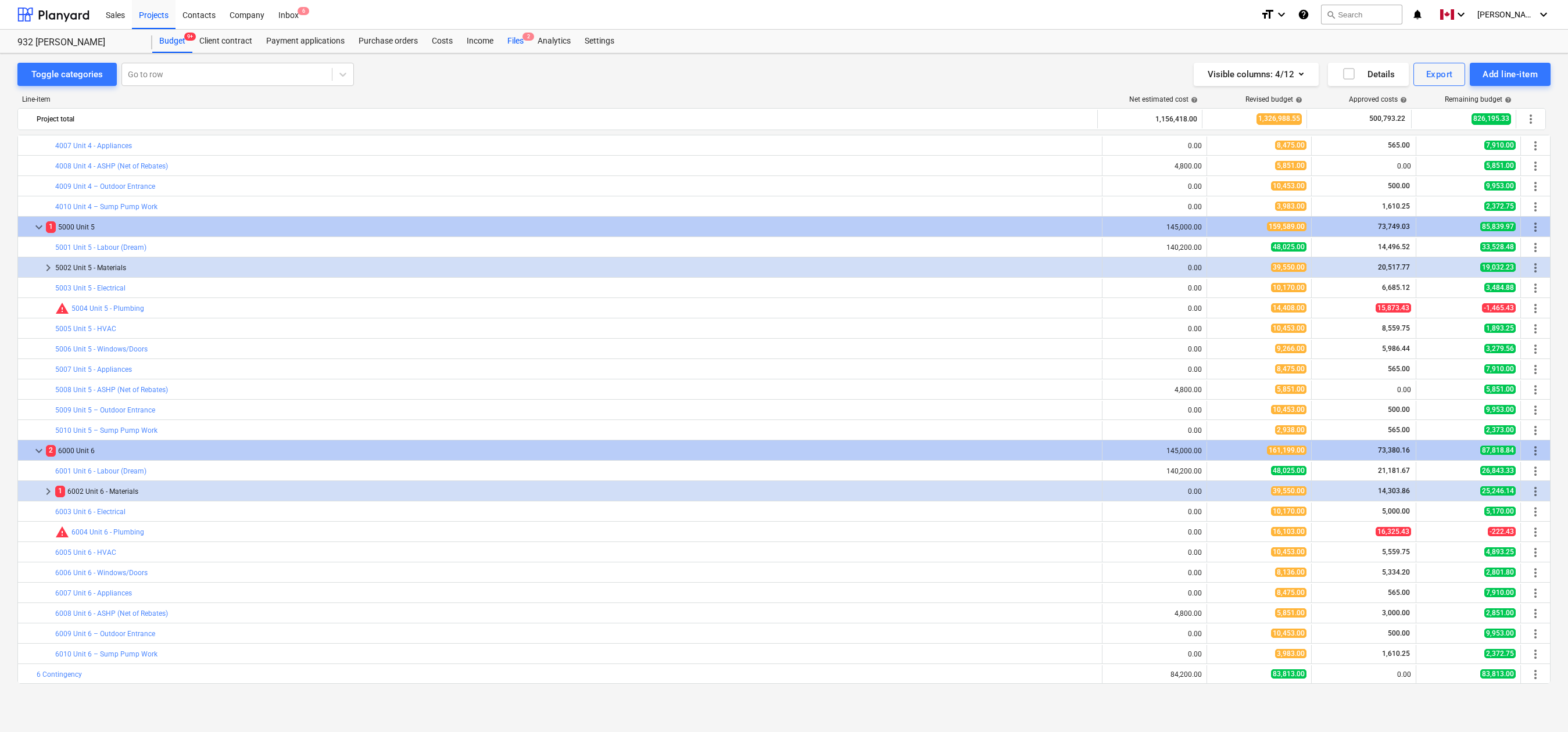
click at [514, 40] on div "Files 2" at bounding box center [516, 41] width 30 height 23
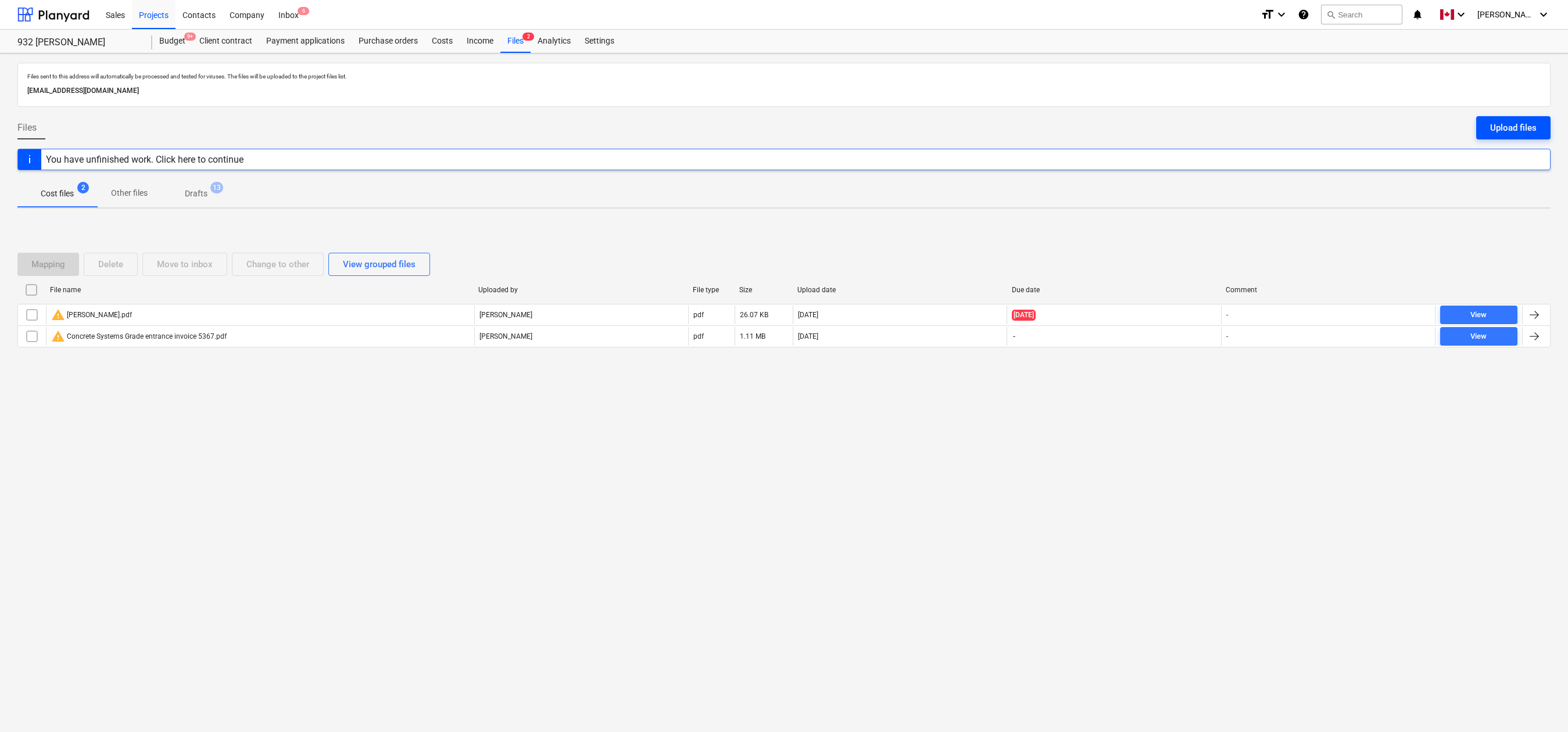
click at [1481, 130] on div "Upload files" at bounding box center [1513, 128] width 46 height 15
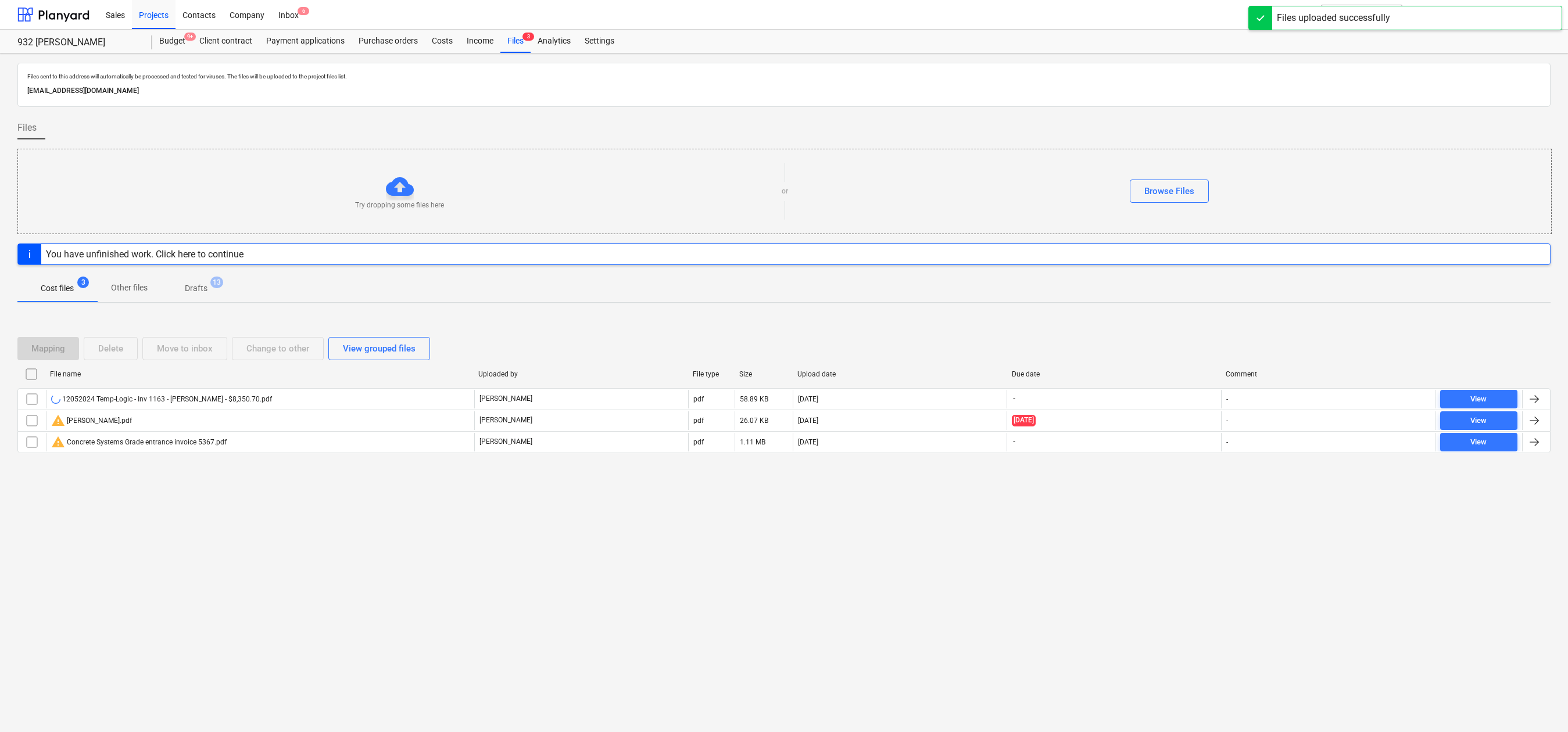
click at [467, 511] on div "Files sent to this address will automatically be processed and tested for virus…" at bounding box center [784, 392] width 1568 height 678
click at [471, 544] on div "Files sent to this address will automatically be processed and tested for virus…" at bounding box center [784, 392] width 1568 height 678
click at [551, 576] on div "Files sent to this address will automatically be processed and tested for virus…" at bounding box center [784, 392] width 1568 height 678
click at [1231, 562] on div "Files sent to this address will automatically be processed and tested for virus…" at bounding box center [784, 392] width 1568 height 678
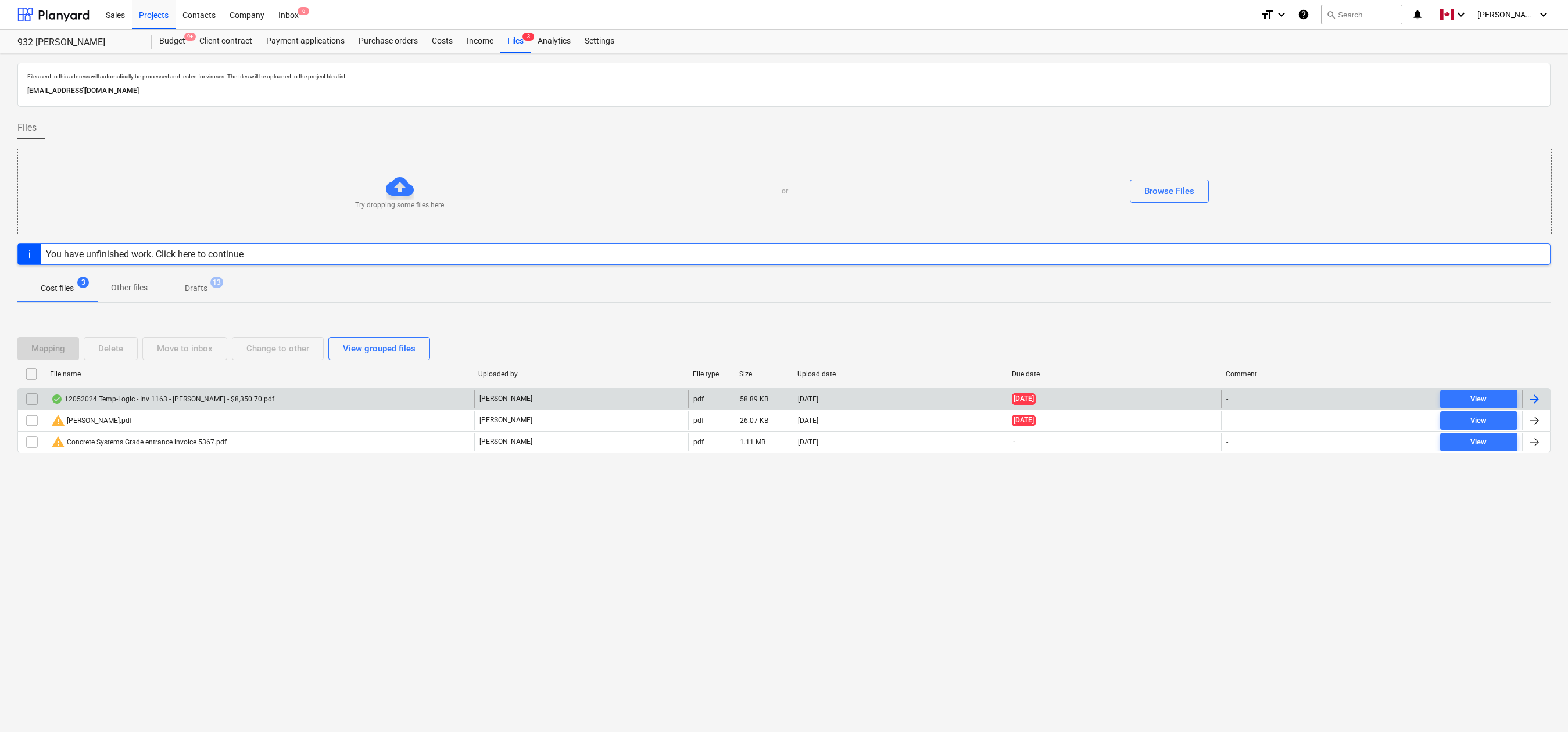
click at [1481, 394] on div at bounding box center [1534, 399] width 14 height 14
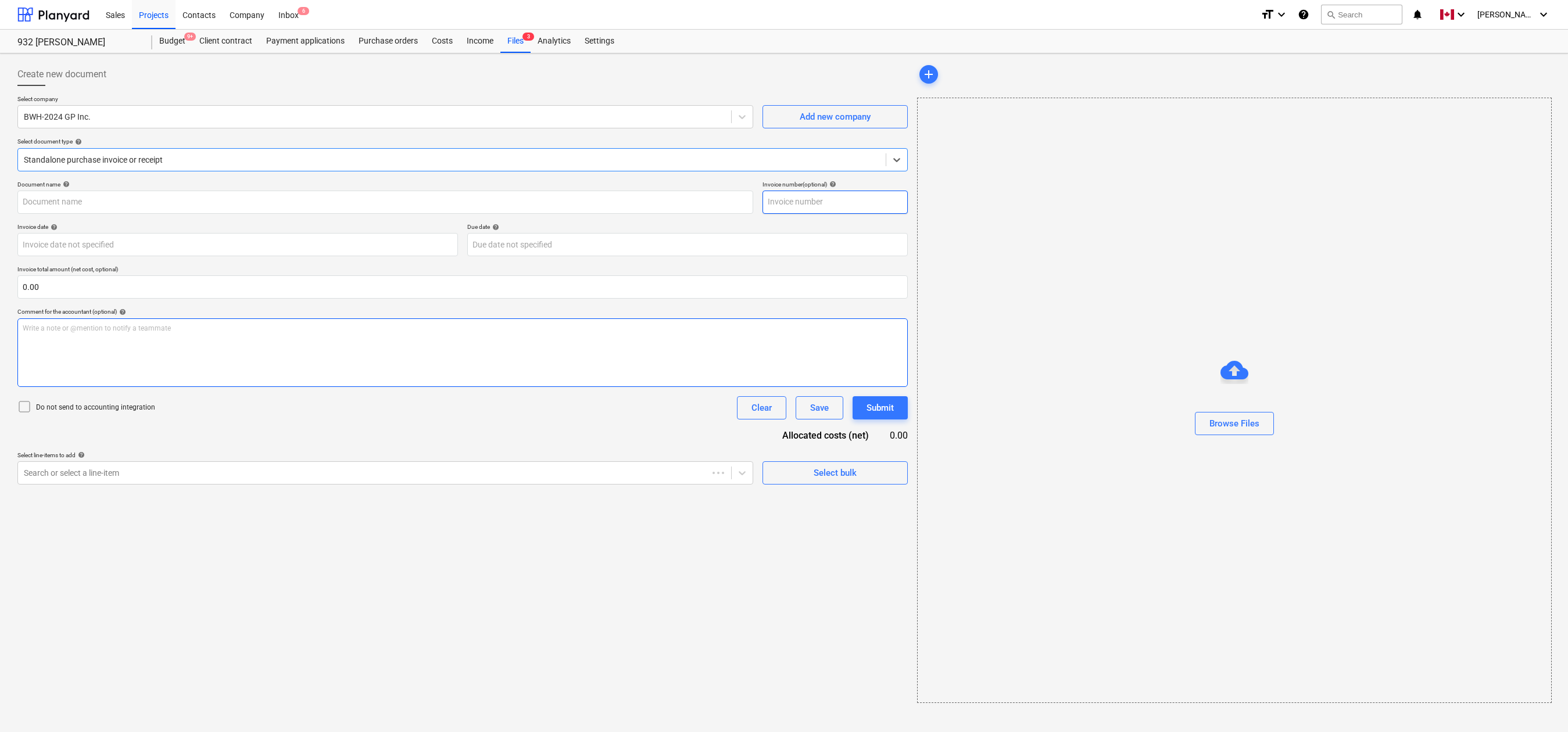
type input "[EMAIL_ADDRESS][DOMAIN_NAME]"
type input "1163"
type input "[DATE]"
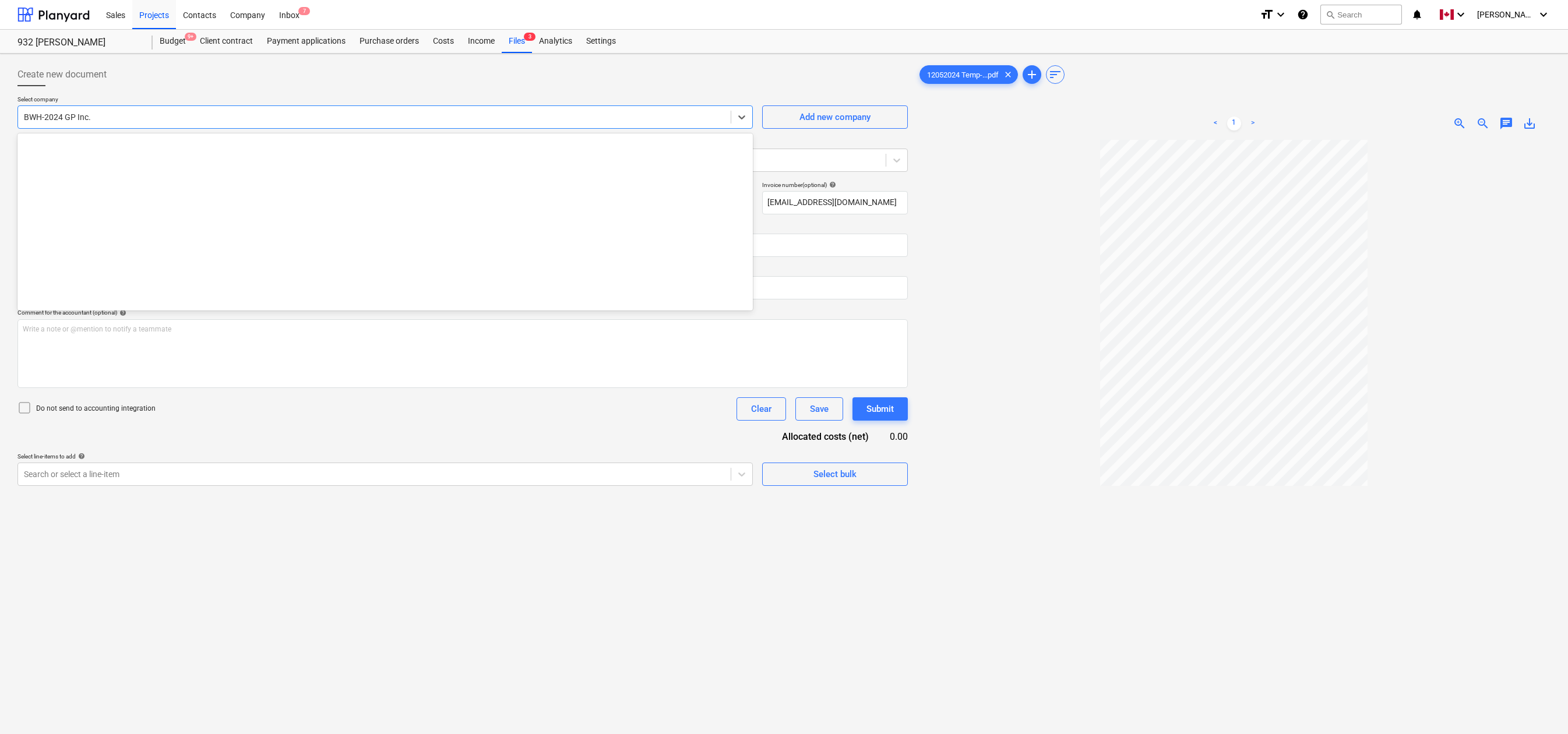
scroll to position [673, 0]
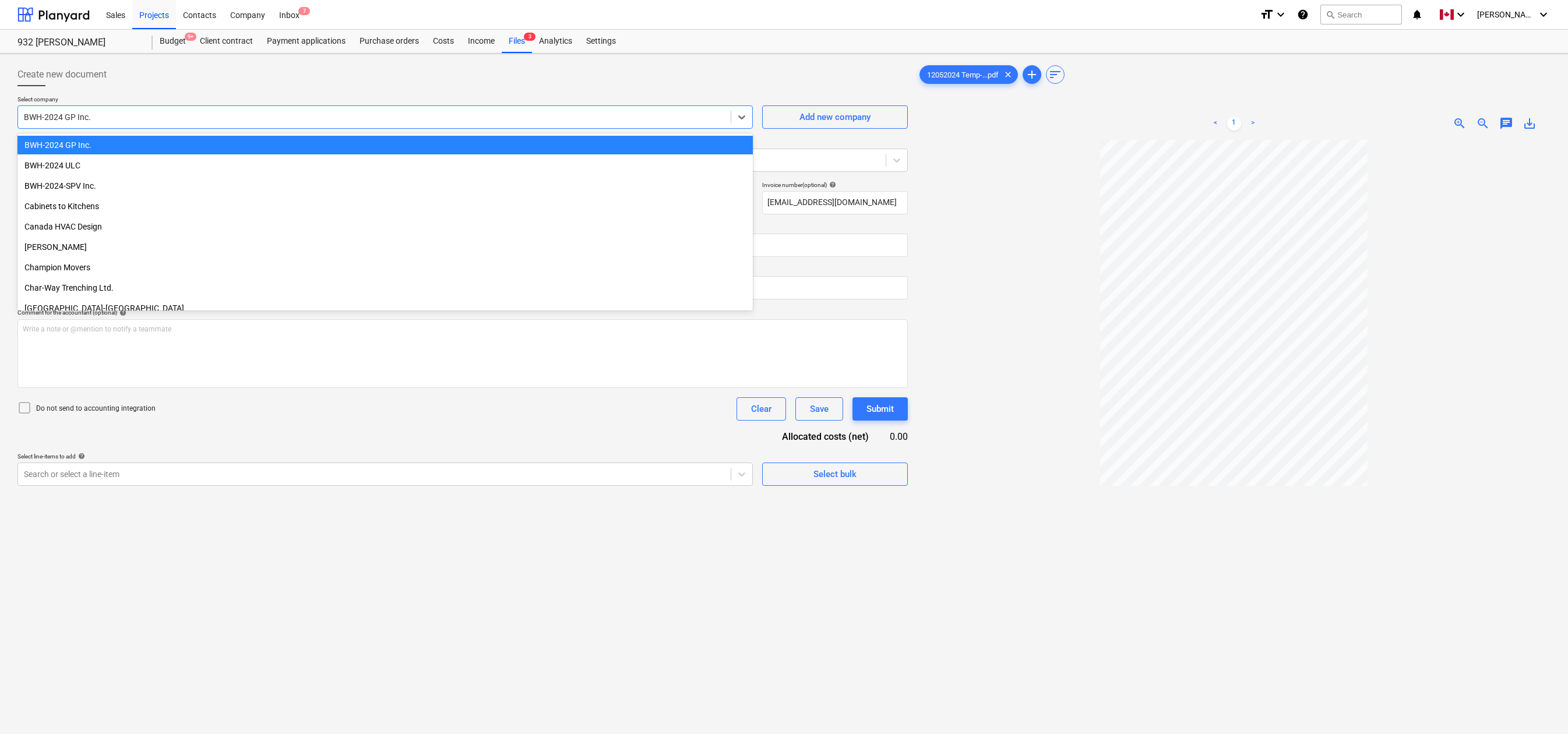
drag, startPoint x: 112, startPoint y: 119, endPoint x: -20, endPoint y: 119, distance: 132.0
click at [0, 119] on html "Sales Projects Contacts Company Inbox 7 format_size keyboard_arrow_down help se…" at bounding box center [784, 367] width 1568 height 734
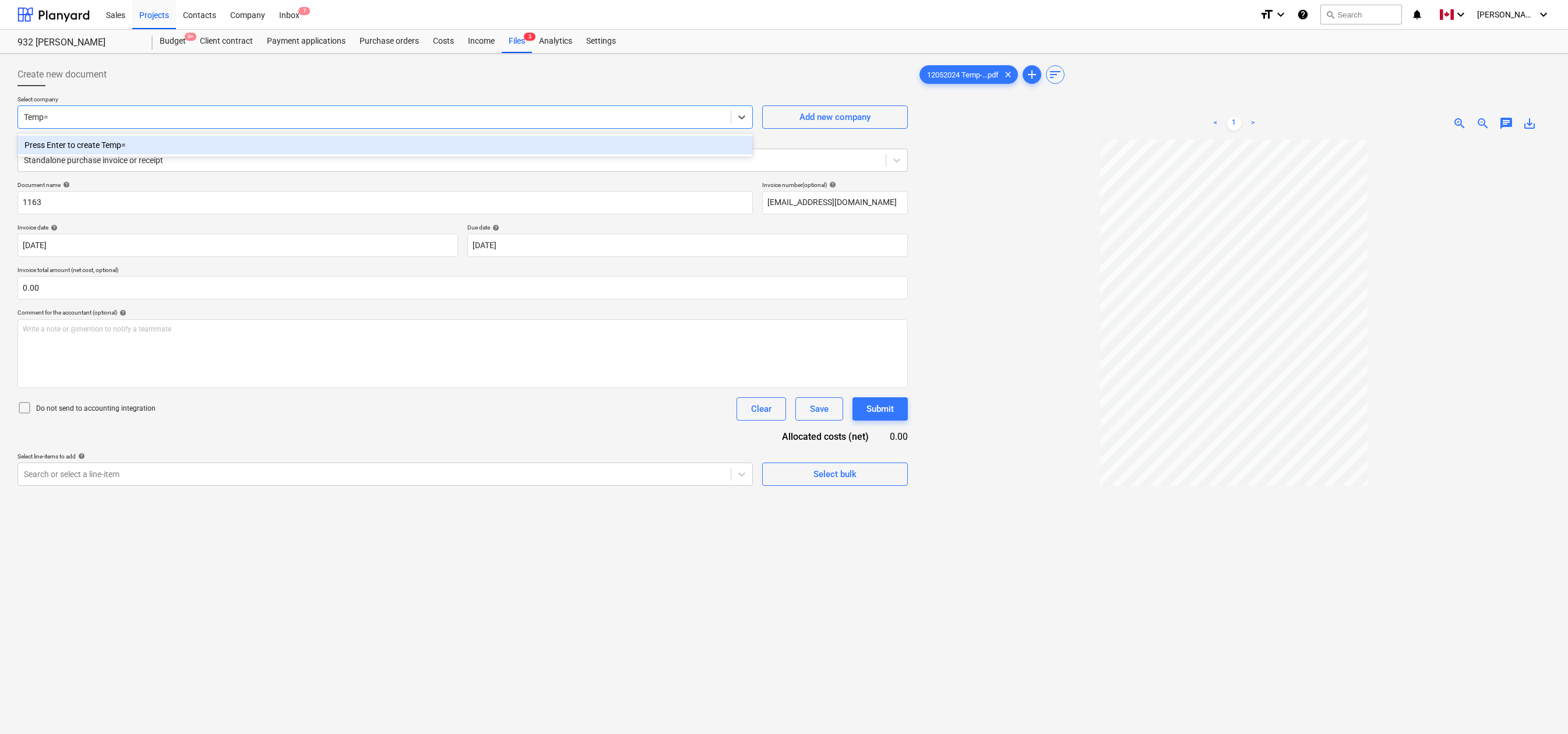
type input "Temp"
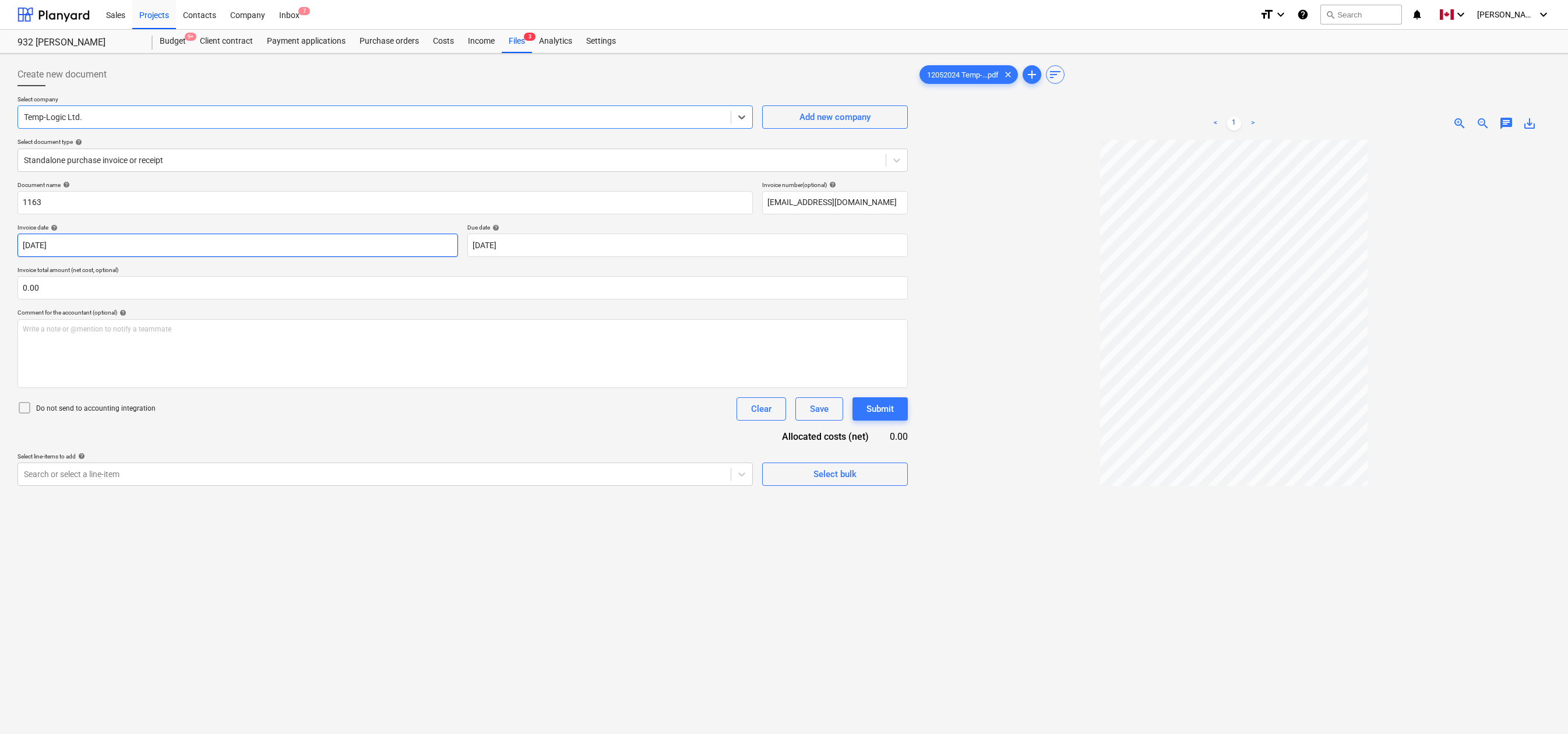
click at [117, 250] on body "Sales Projects Contacts Company Inbox 7 format_size keyboard_arrow_down help se…" at bounding box center [784, 367] width 1568 height 734
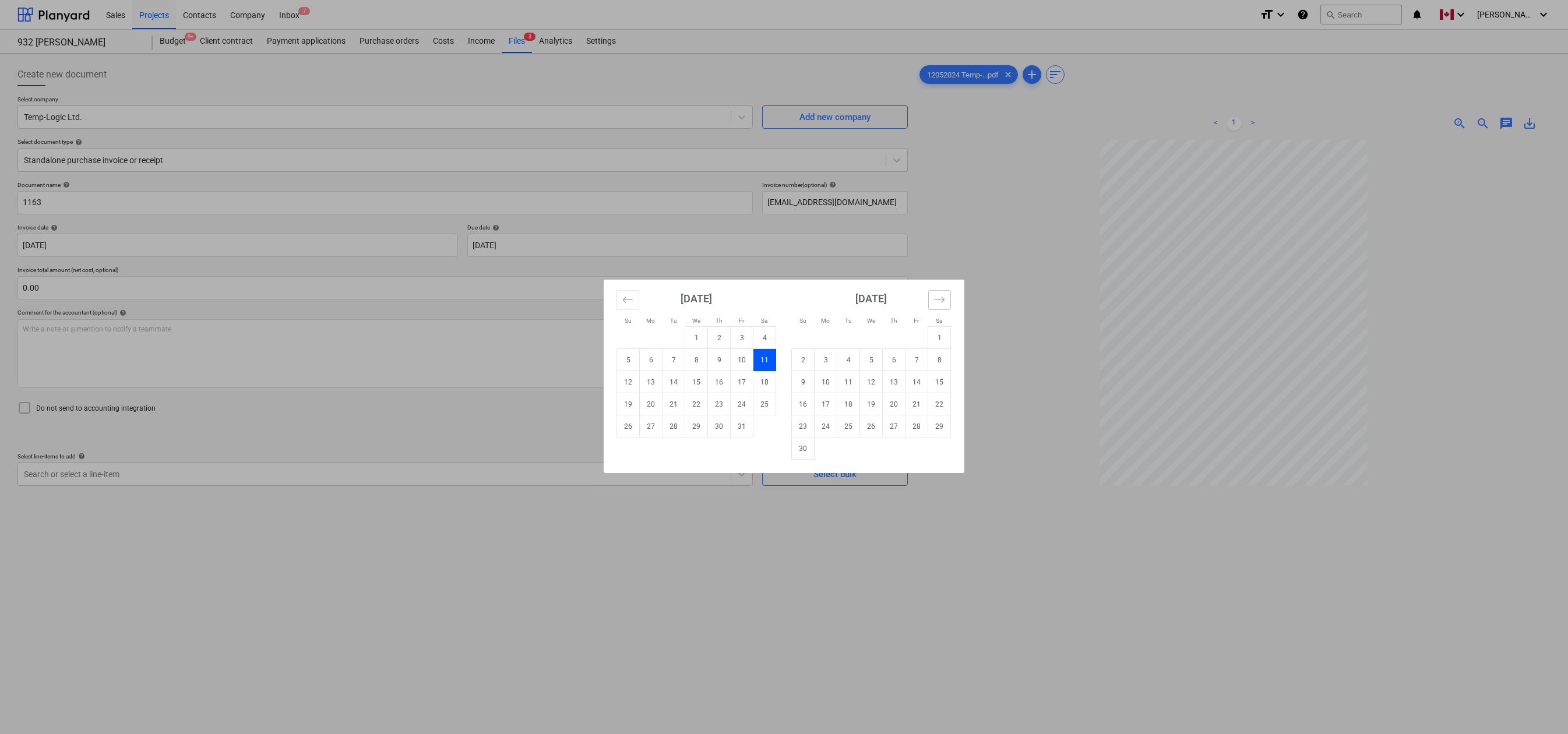
click at [939, 295] on icon "Move forward to switch to the next month." at bounding box center [940, 300] width 11 height 11
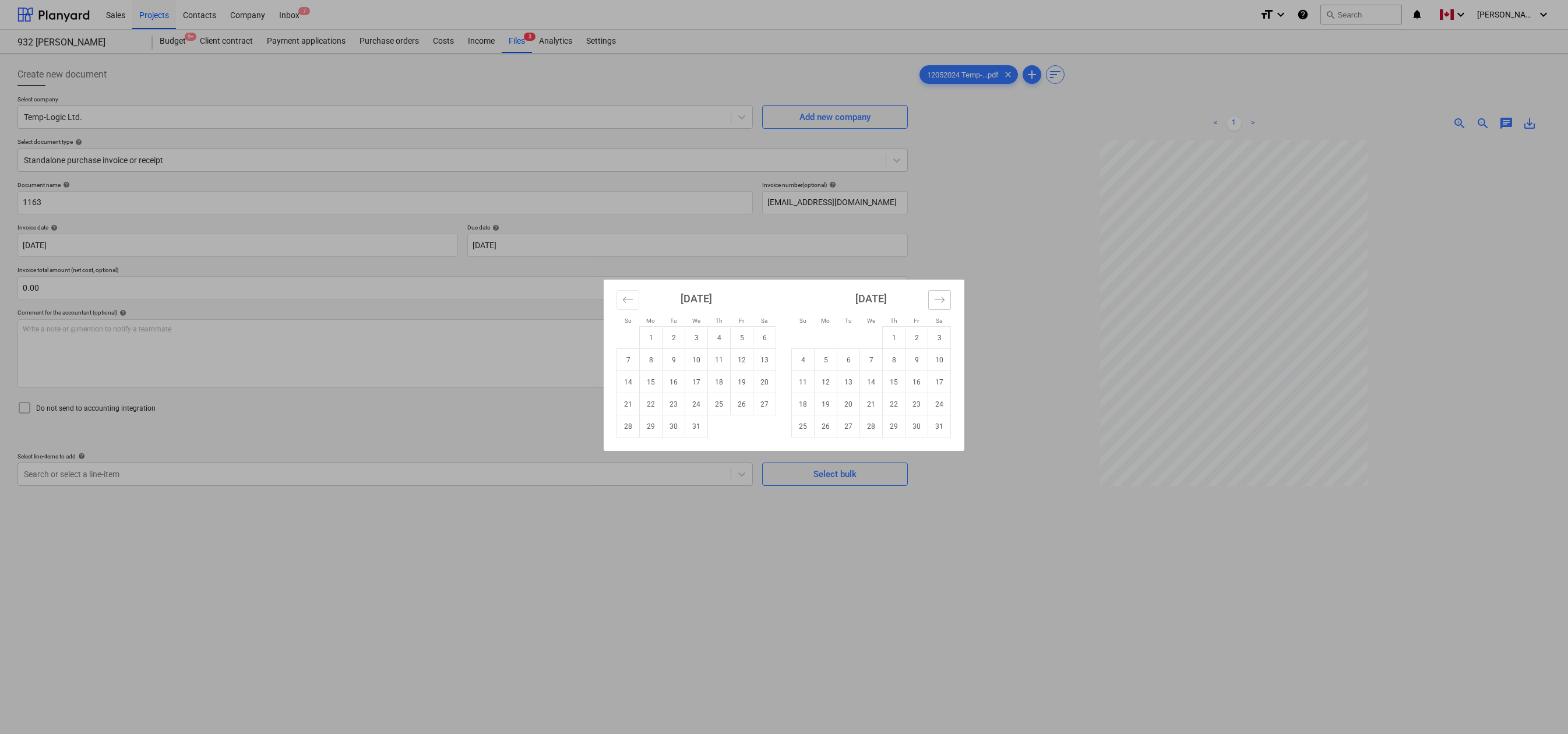
click at [939, 295] on icon "Move forward to switch to the next month." at bounding box center [940, 300] width 11 height 11
click at [850, 339] on td "1" at bounding box center [848, 338] width 23 height 22
type input "[DATE]"
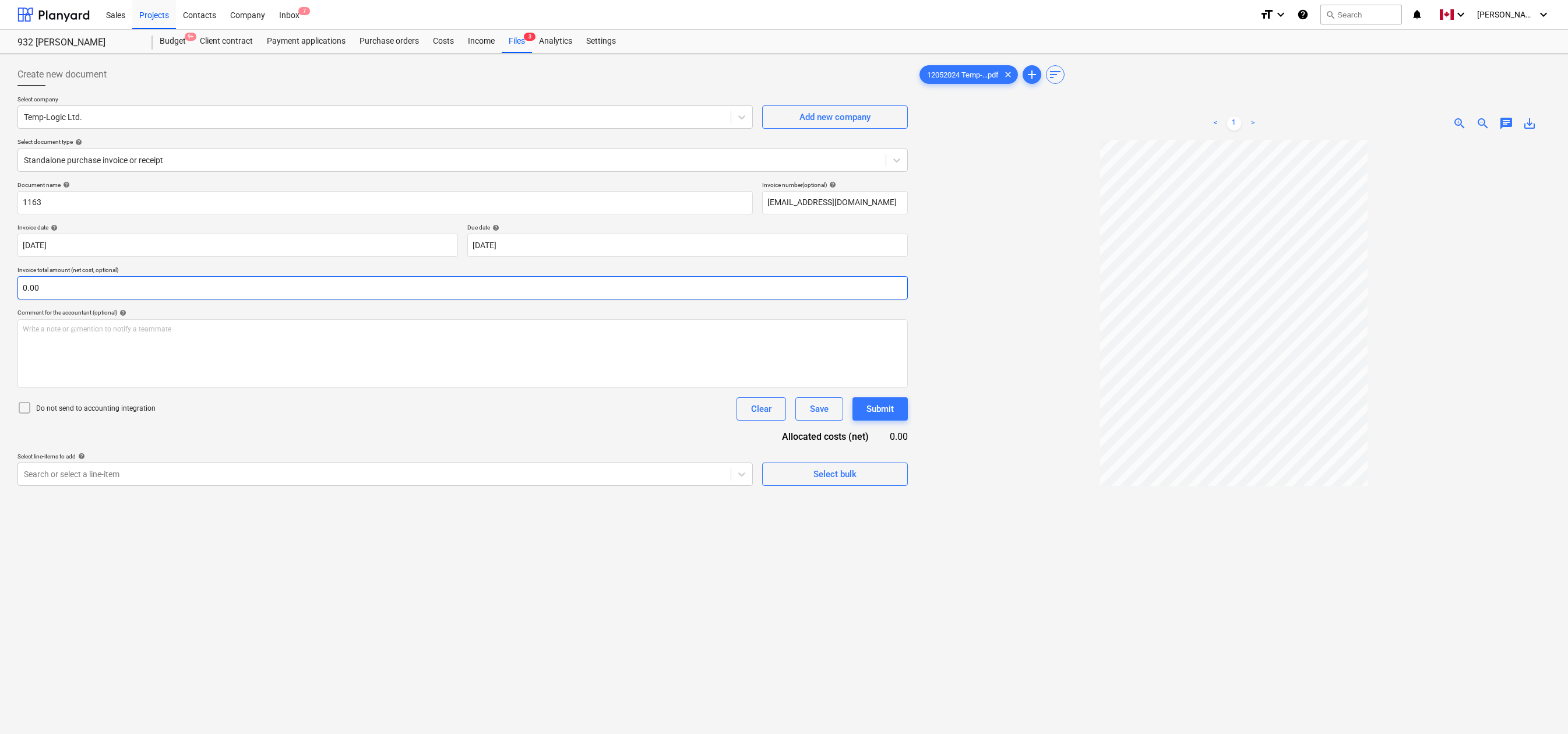
click at [411, 288] on input "0.00" at bounding box center [463, 288] width 891 height 23
click at [394, 457] on div "Document name help 1163 Invoice number (optional) help [EMAIL_ADDRESS][DOMAIN_N…" at bounding box center [463, 348] width 891 height 334
type input "8,350.70"
click at [398, 500] on div at bounding box center [374, 503] width 701 height 12
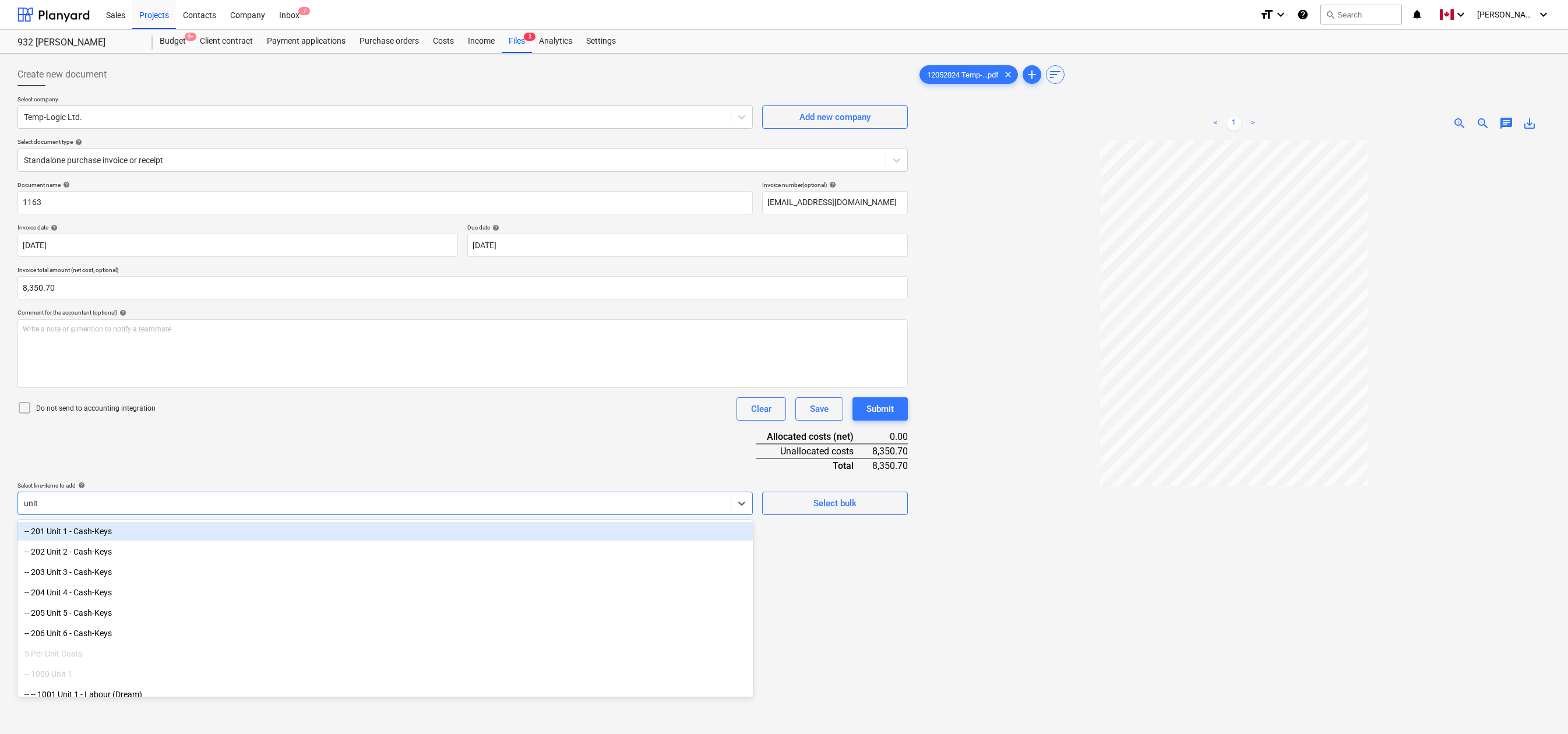
type input "unit 6"
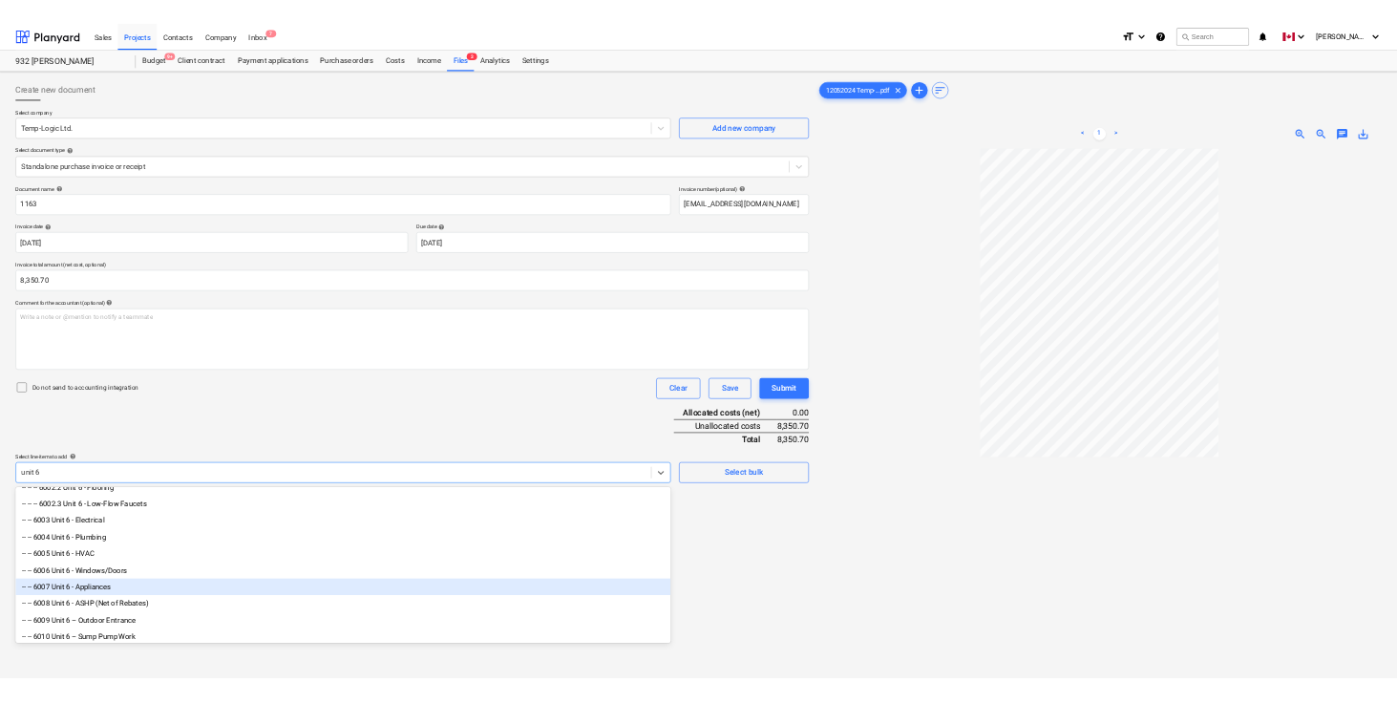
scroll to position [179, 0]
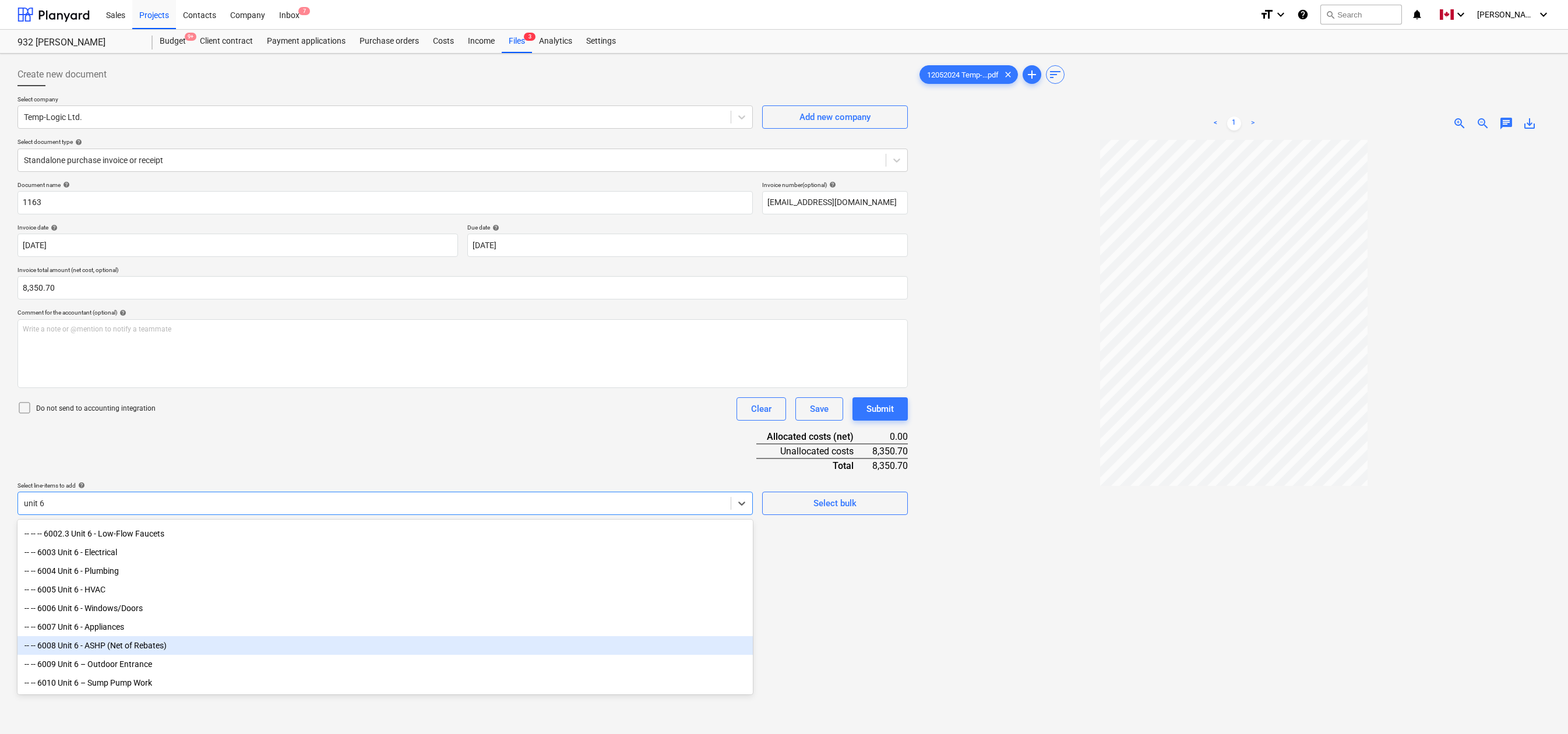
click at [137, 641] on div "-- -- 6008 Unit 6 - ASHP (Net of Rebates)" at bounding box center [385, 646] width 735 height 19
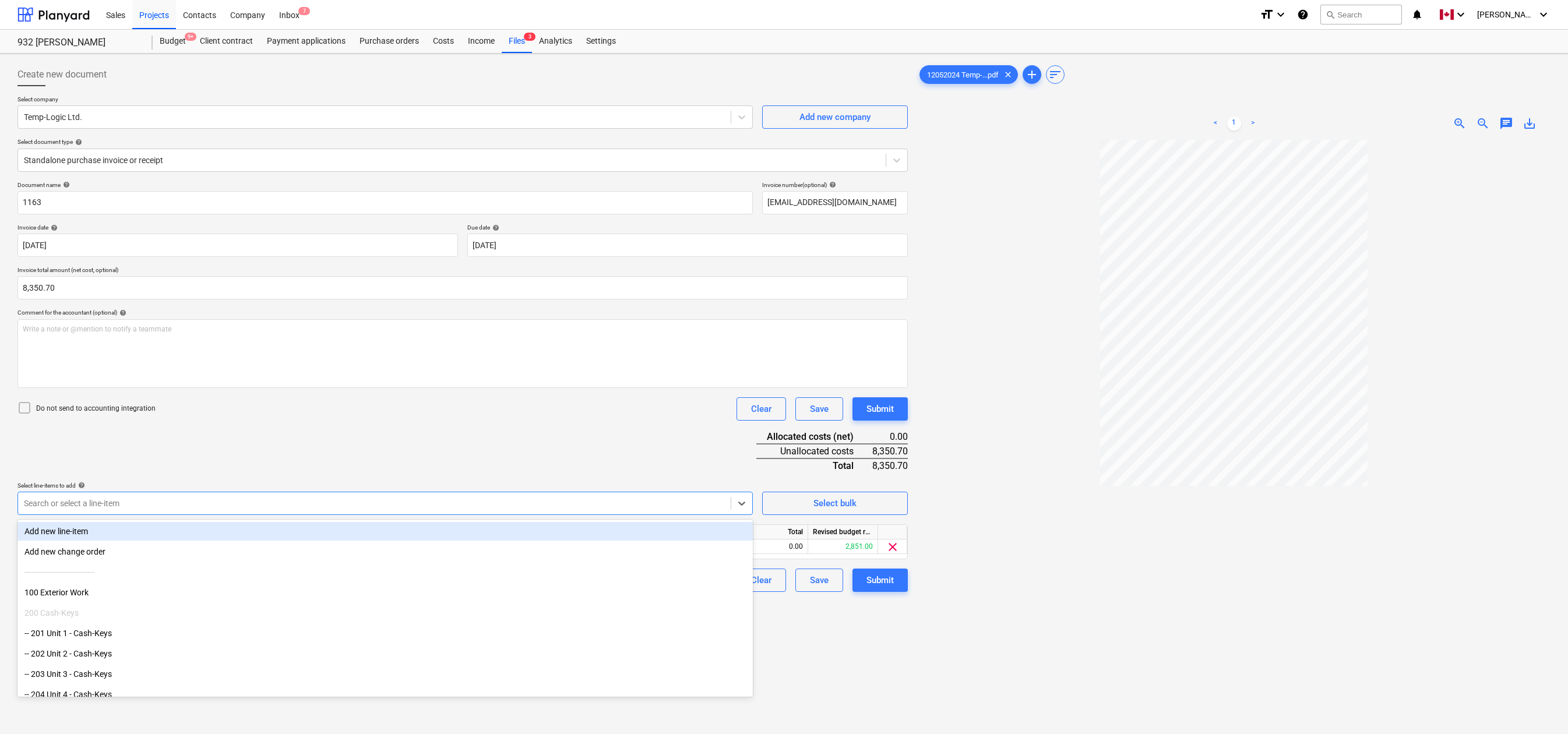
click at [335, 458] on div "Document name help 1163 Invoice number (optional) help [EMAIL_ADDRESS][DOMAIN_N…" at bounding box center [463, 386] width 891 height 411
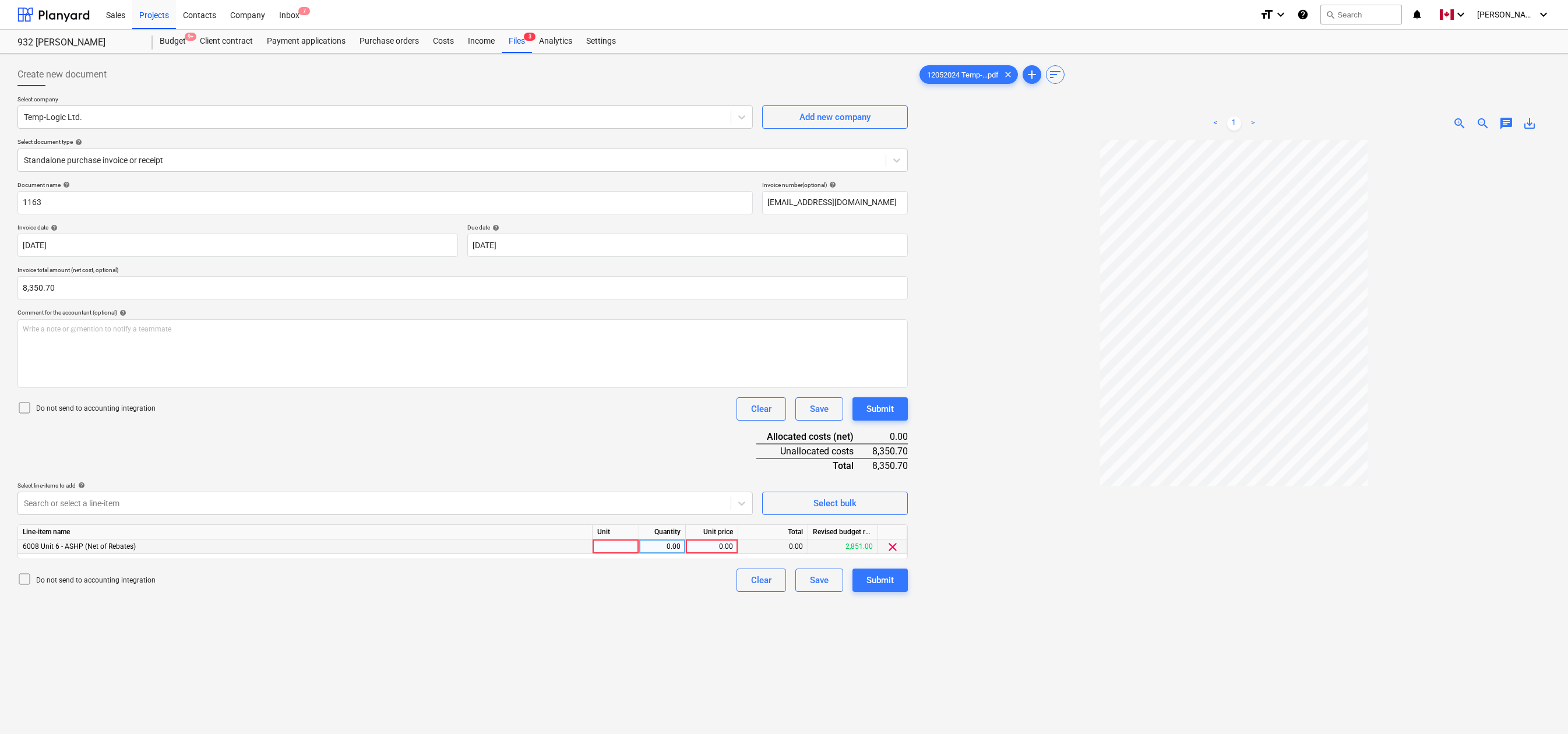
click at [612, 545] on div at bounding box center [616, 547] width 46 height 15
type input "pcs"
click at [565, 611] on div "Create new document Select company Temp-Logic Ltd. Add new company Select docum…" at bounding box center [463, 452] width 900 height 788
click at [936, 470] on div at bounding box center [1234, 491] width 634 height 702
click at [933, 524] on div at bounding box center [1234, 491] width 634 height 702
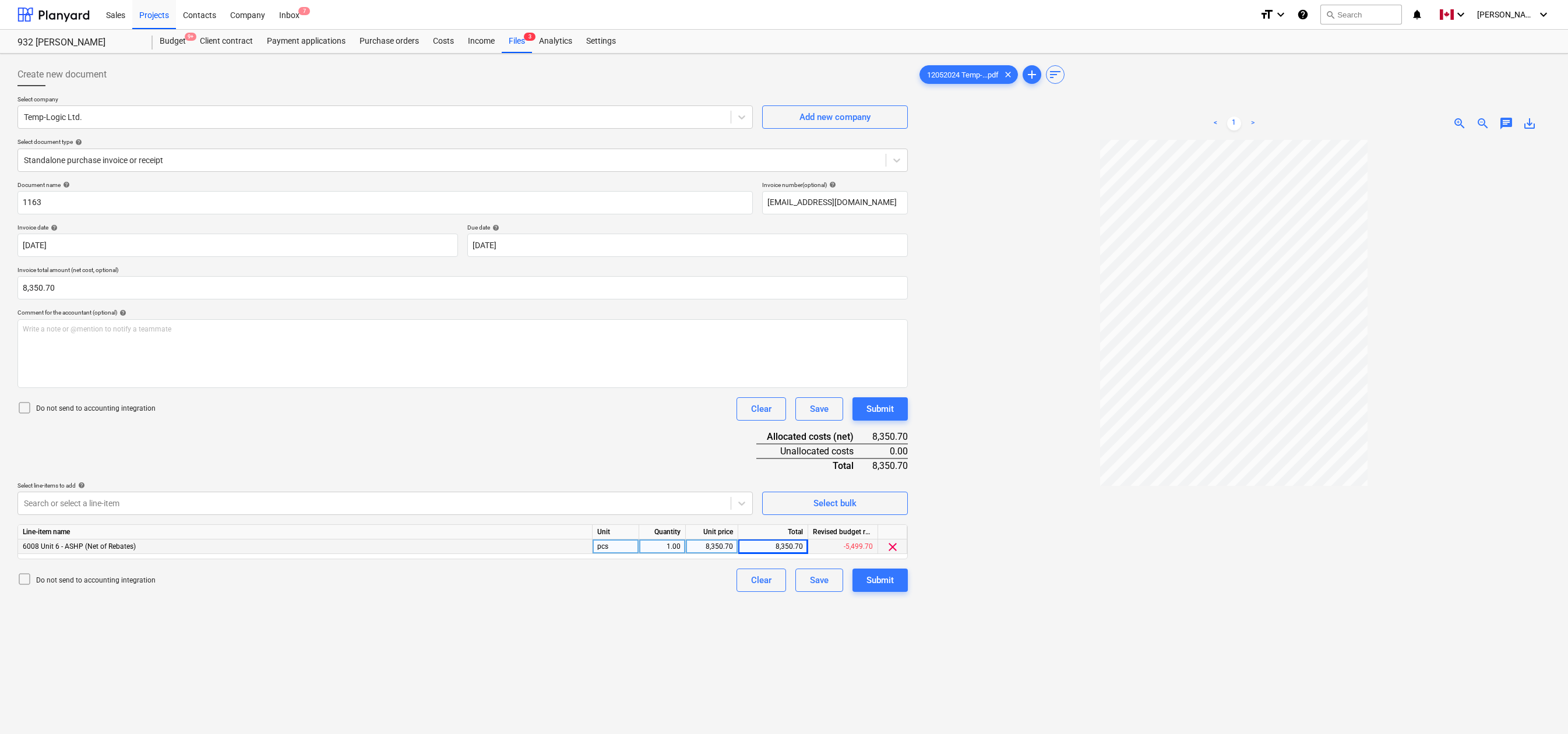
click at [936, 498] on div at bounding box center [1234, 491] width 634 height 702
click at [875, 577] on div "Submit" at bounding box center [880, 580] width 27 height 15
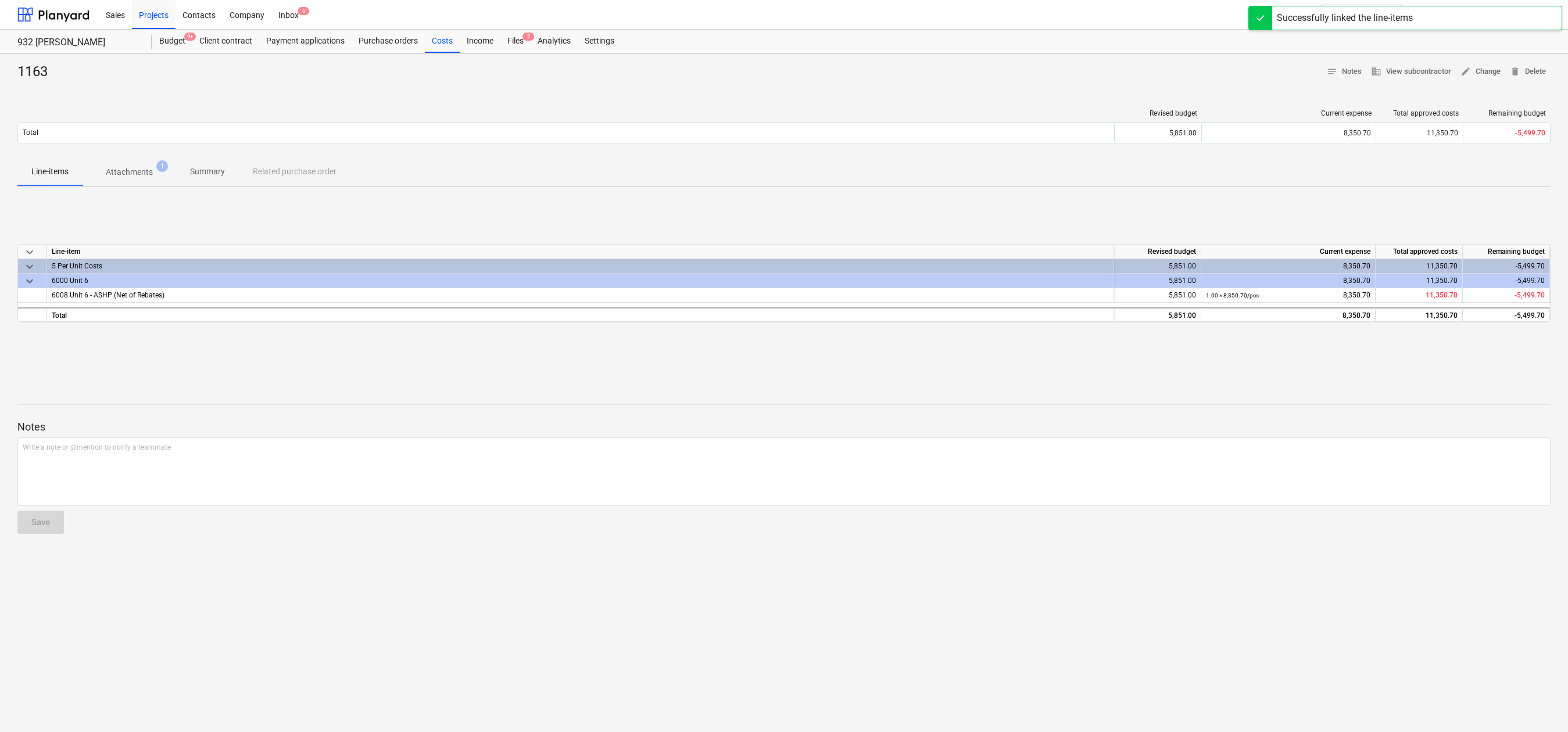
click at [867, 588] on div "1163 notes Notes business View subcontractor edit Change delete Delete Revised …" at bounding box center [784, 392] width 1568 height 678
click at [820, 596] on div "1163 notes Notes business View subcontractor edit Change delete Delete Revised …" at bounding box center [784, 392] width 1568 height 678
